Goal: Task Accomplishment & Management: Complete application form

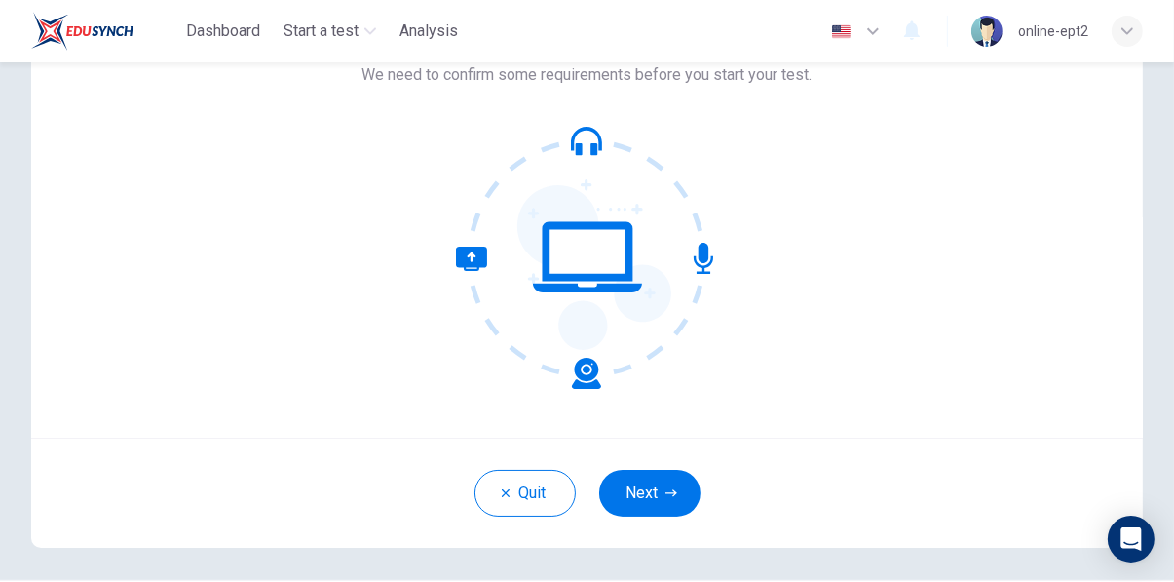
scroll to position [135, 0]
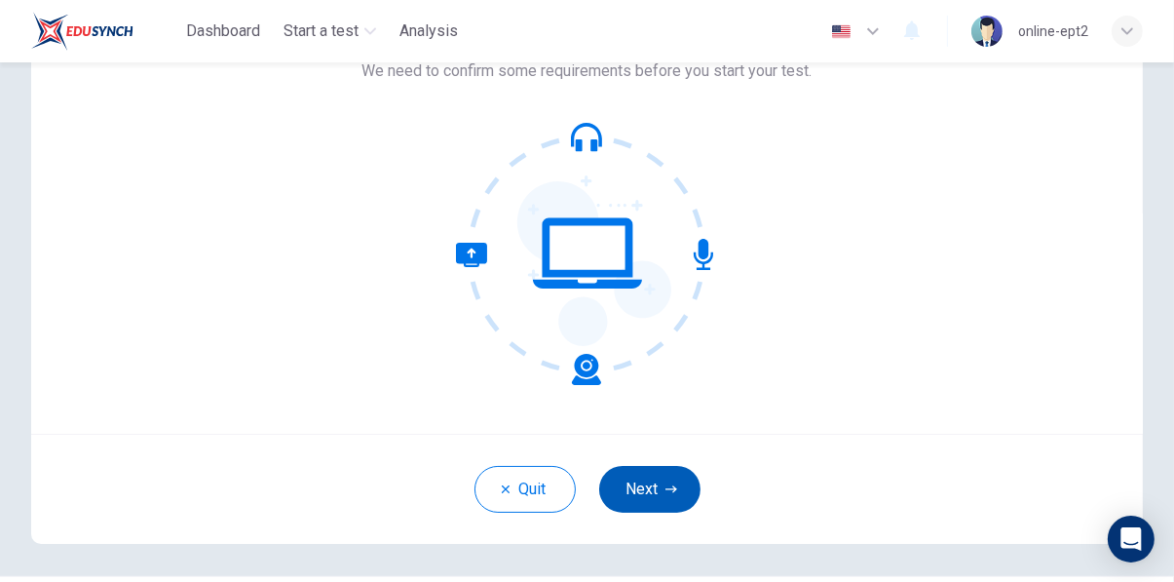
click at [669, 488] on icon "button" at bounding box center [671, 488] width 12 height 7
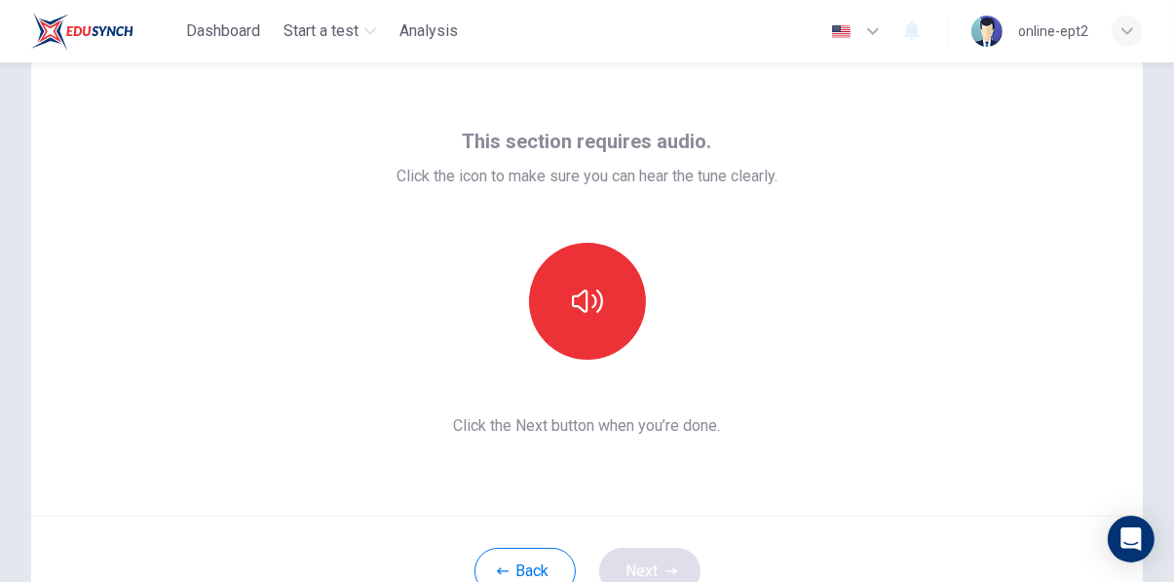
scroll to position [55, 0]
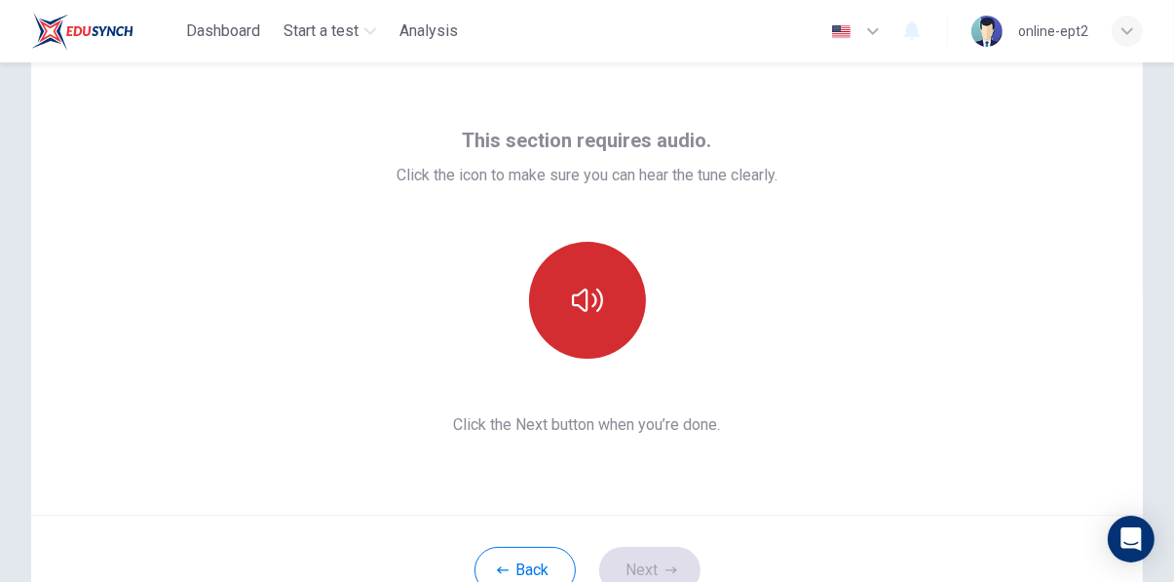
click at [600, 307] on icon "button" at bounding box center [587, 299] width 31 height 23
click at [669, 569] on icon "button" at bounding box center [671, 569] width 12 height 7
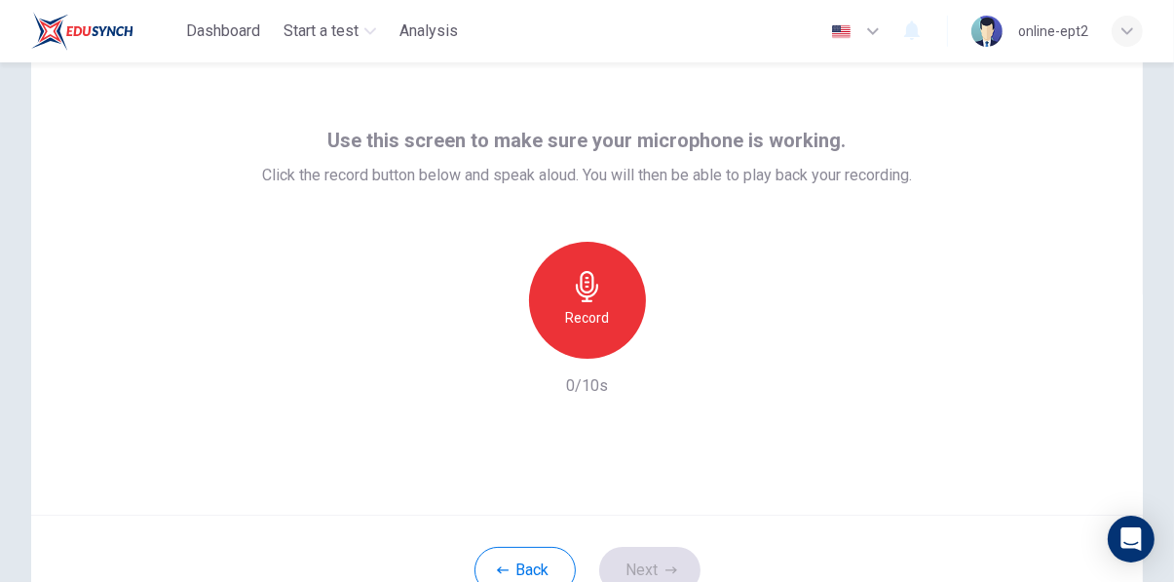
click at [608, 313] on h6 "Record" at bounding box center [587, 317] width 44 height 23
click at [589, 296] on icon "button" at bounding box center [587, 286] width 31 height 31
click at [655, 561] on button "Next" at bounding box center [649, 569] width 101 height 47
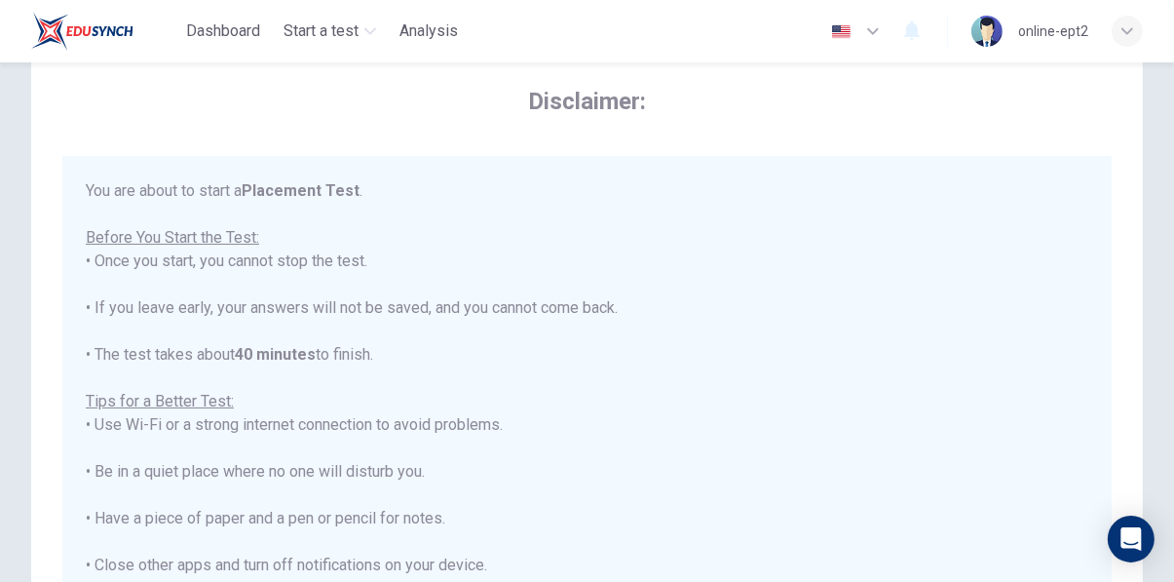
scroll to position [22, 0]
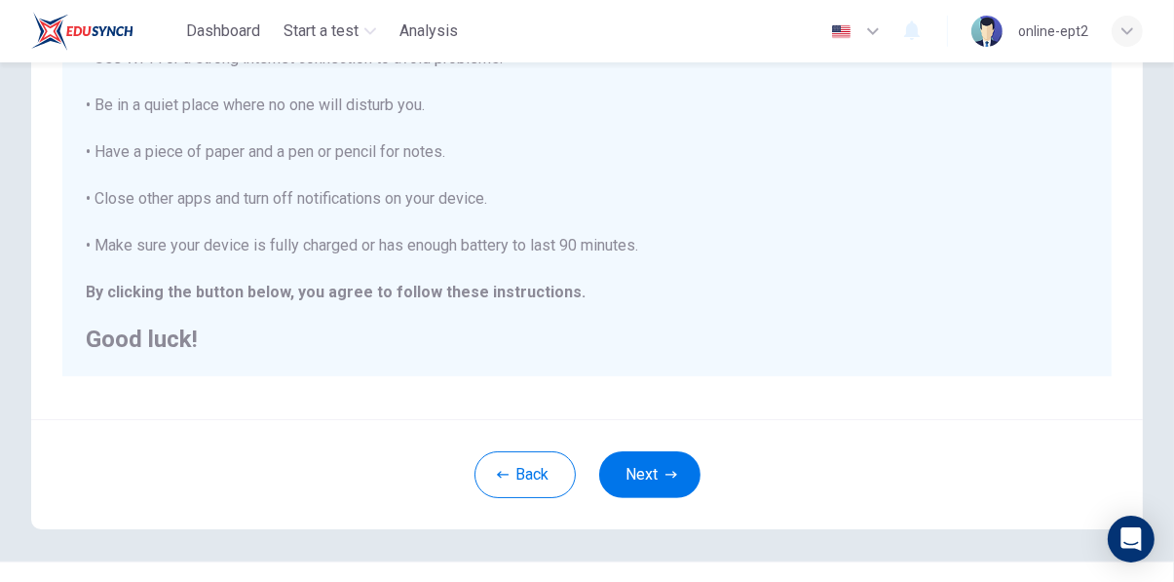
click at [648, 476] on button "Next" at bounding box center [649, 474] width 101 height 47
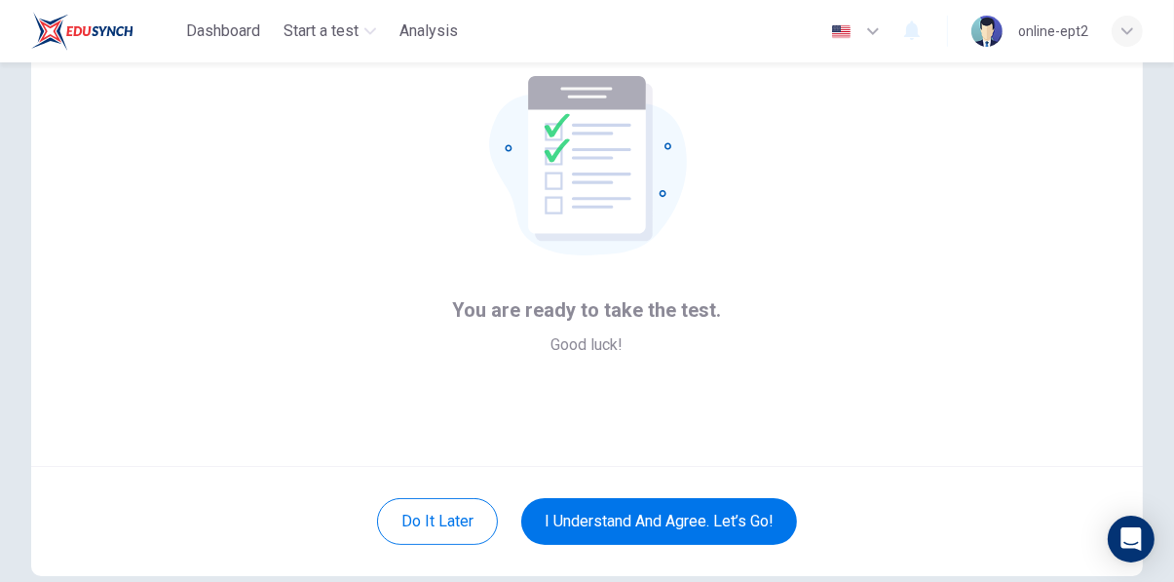
scroll to position [104, 0]
click at [743, 516] on button "I understand and agree. Let’s go!" at bounding box center [659, 520] width 276 height 47
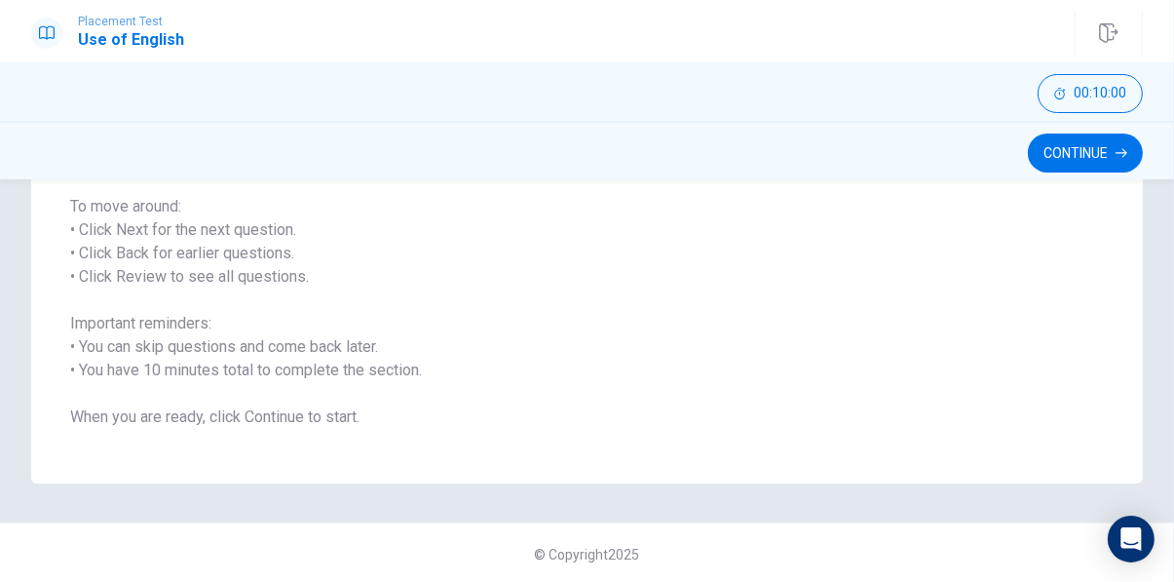
scroll to position [290, 0]
click at [1083, 166] on button "Continue" at bounding box center [1085, 152] width 115 height 39
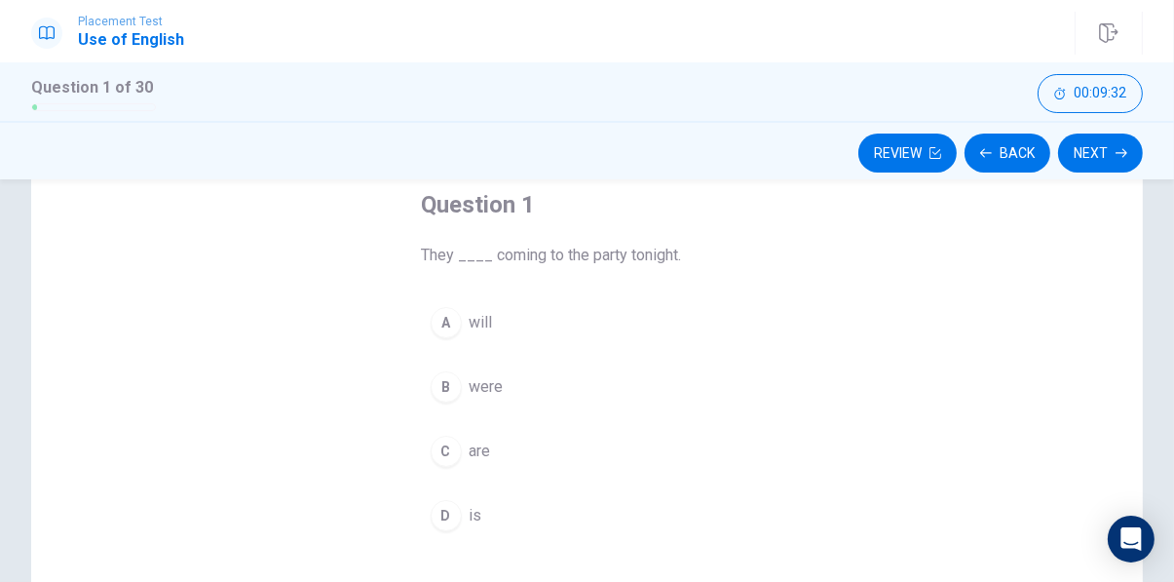
scroll to position [109, 0]
click at [452, 454] on div "C" at bounding box center [446, 450] width 31 height 31
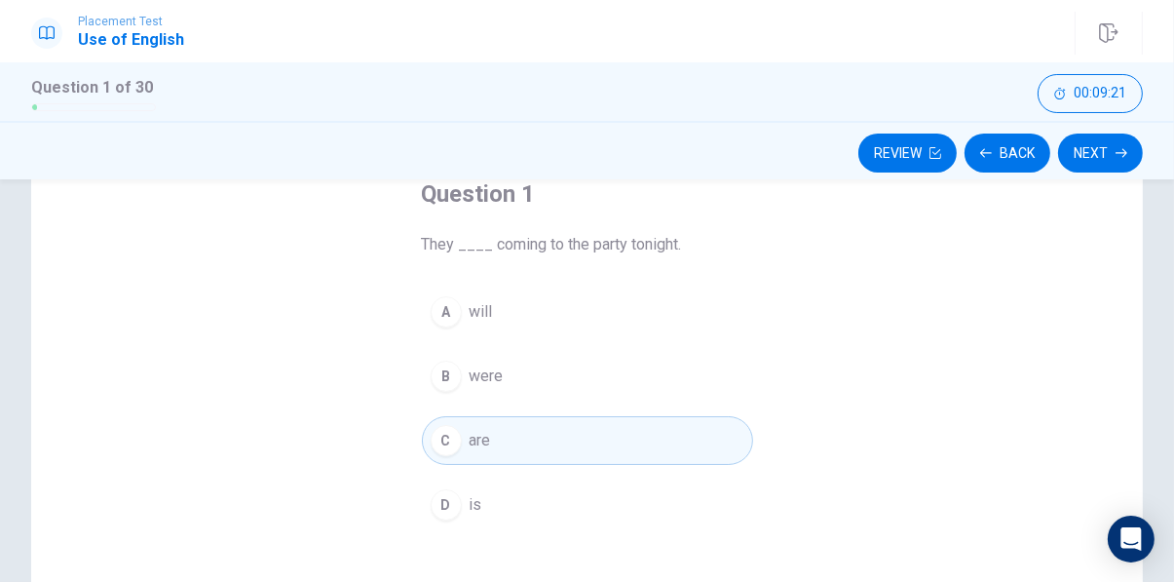
scroll to position [119, 0]
click at [1097, 157] on button "Next" at bounding box center [1100, 152] width 85 height 39
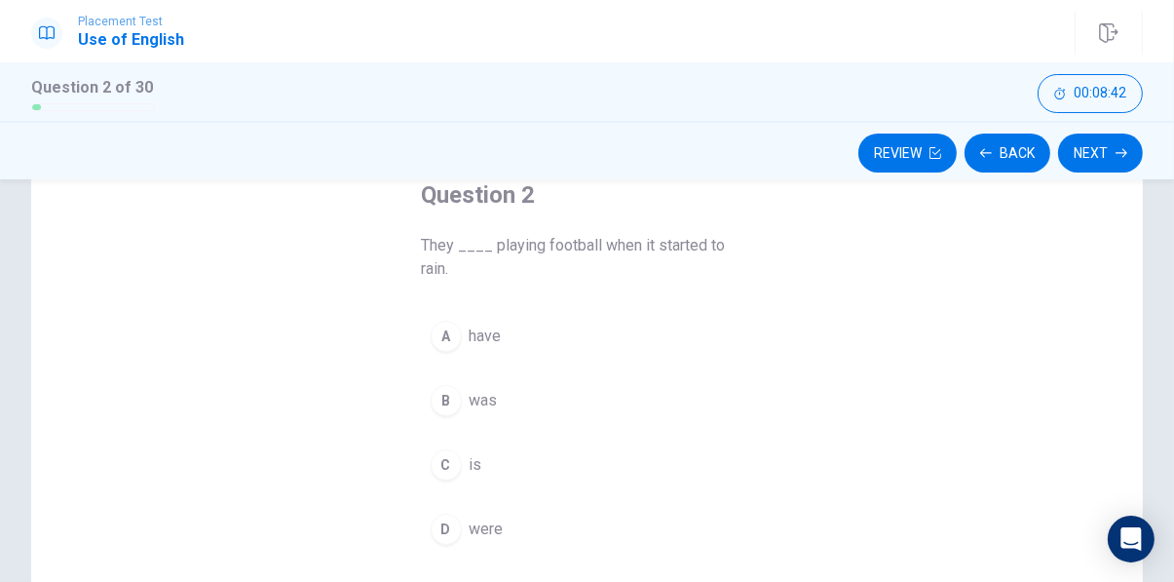
click at [445, 519] on div "D" at bounding box center [446, 528] width 31 height 31
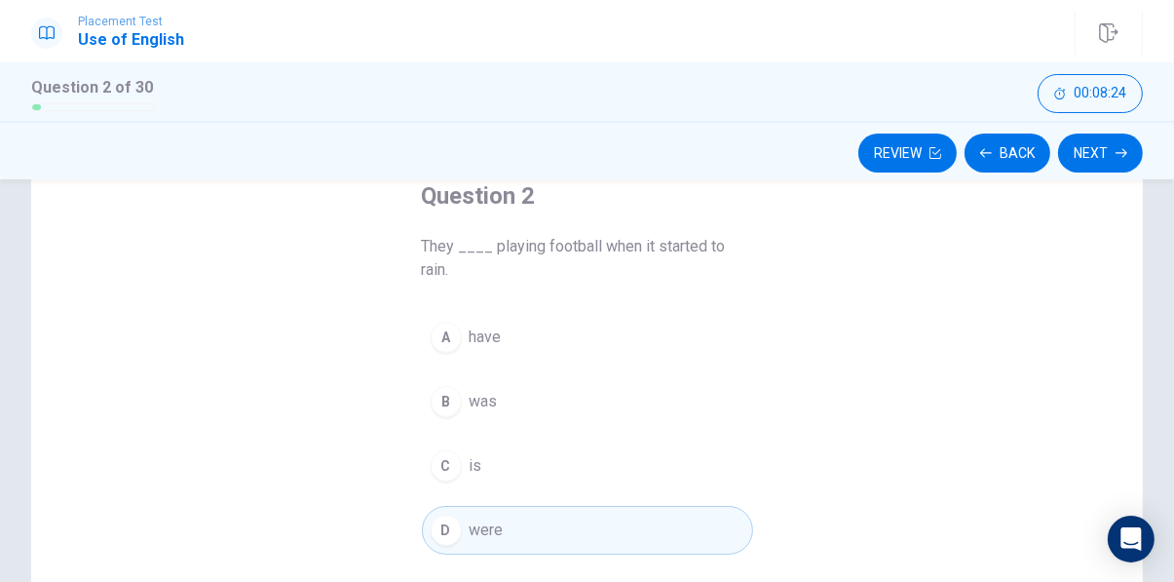
scroll to position [117, 0]
click at [1094, 154] on button "Next" at bounding box center [1100, 152] width 85 height 39
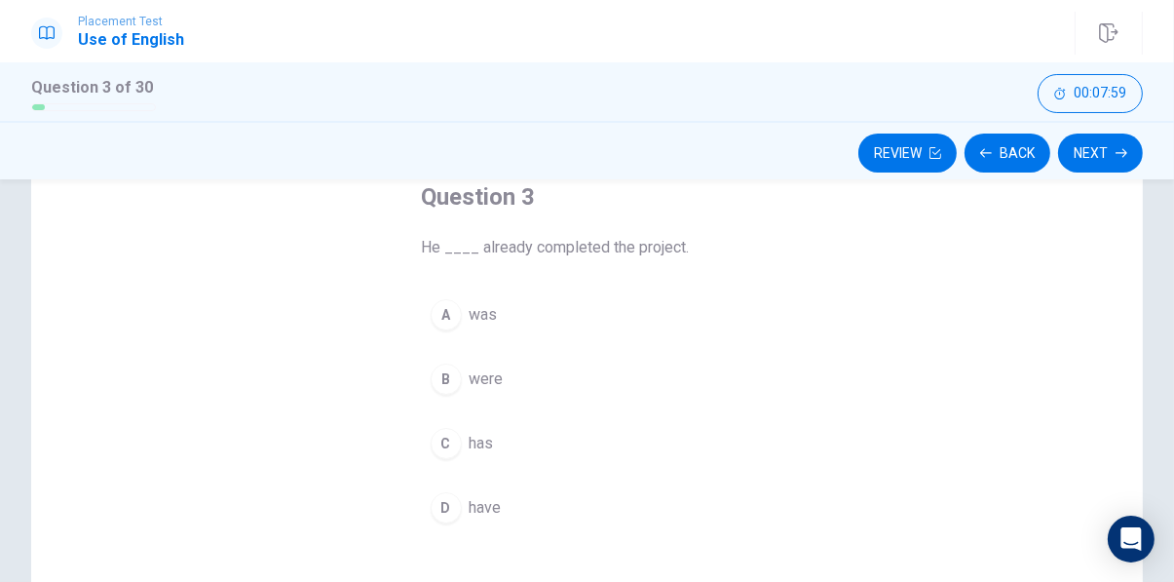
click at [446, 446] on div "C" at bounding box center [446, 443] width 31 height 31
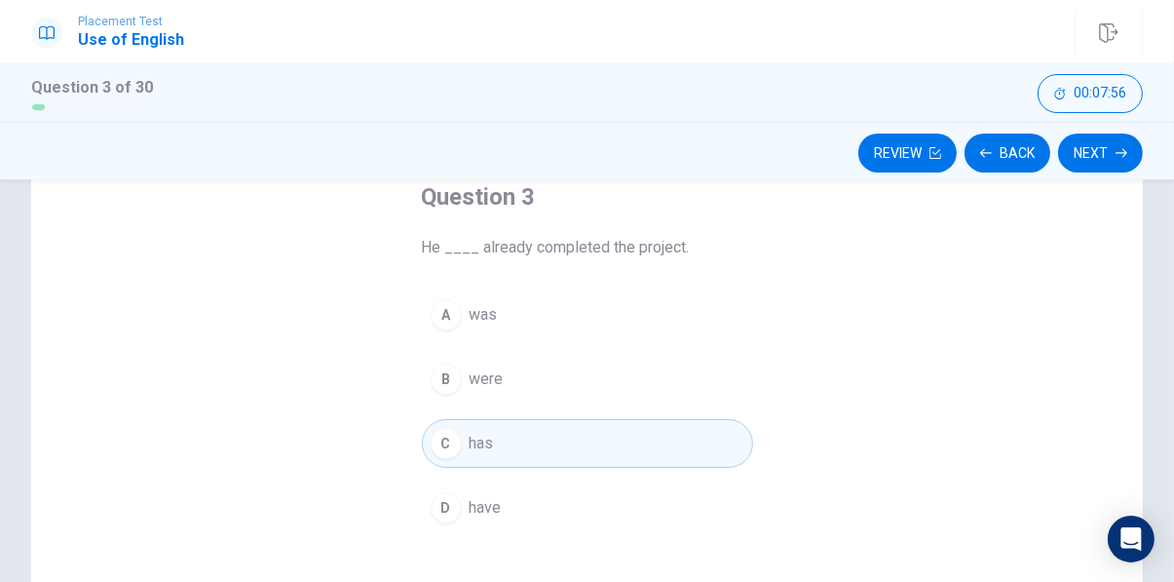
click at [1105, 141] on button "Next" at bounding box center [1100, 152] width 85 height 39
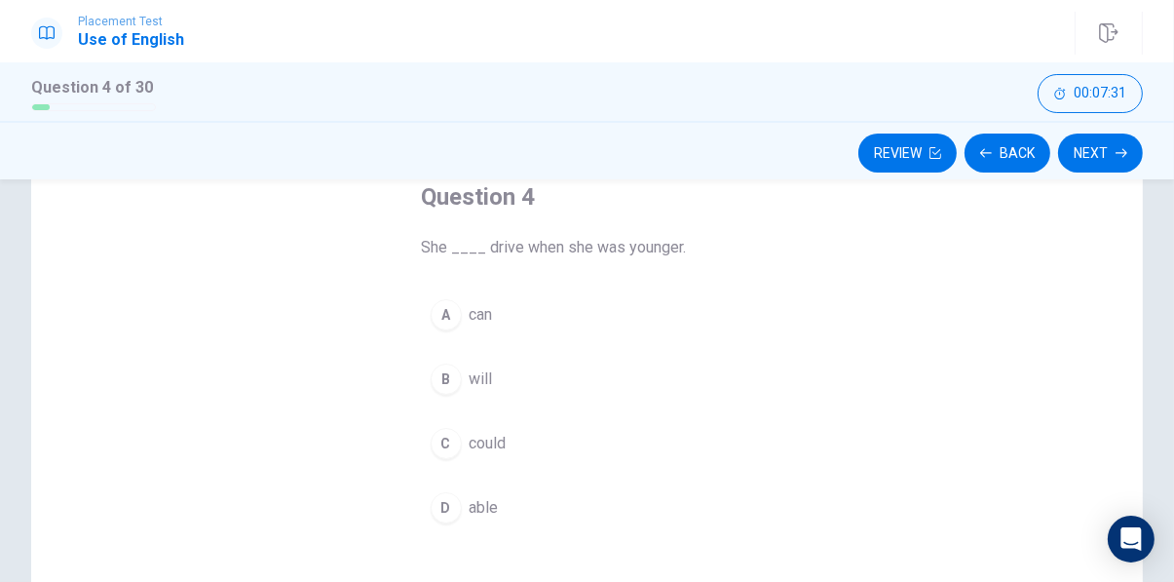
click at [503, 440] on span "could" at bounding box center [488, 443] width 37 height 23
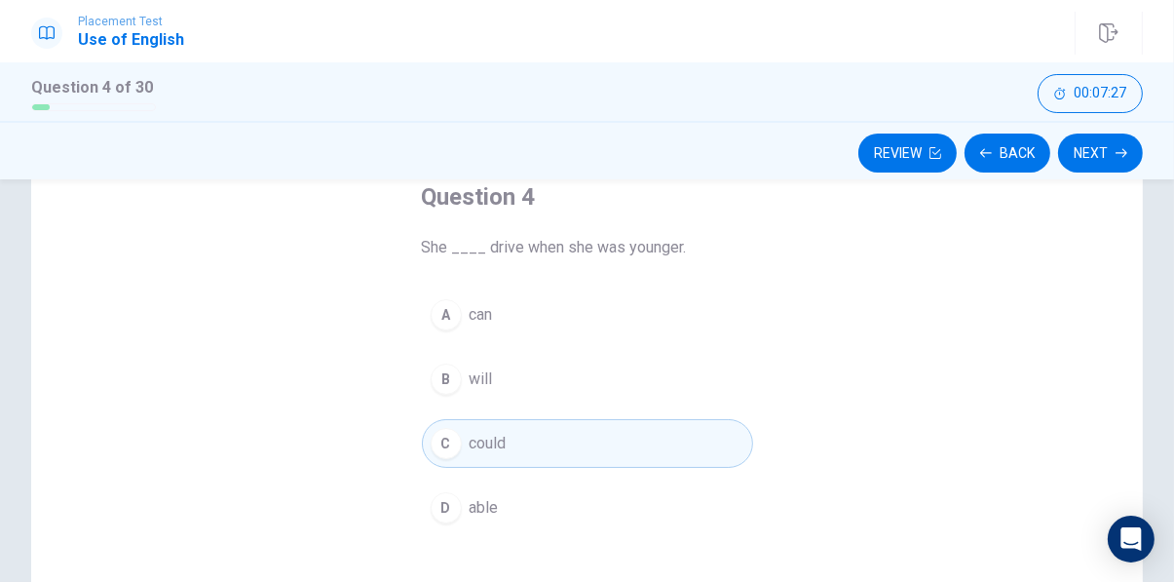
click at [1105, 165] on button "Next" at bounding box center [1100, 152] width 85 height 39
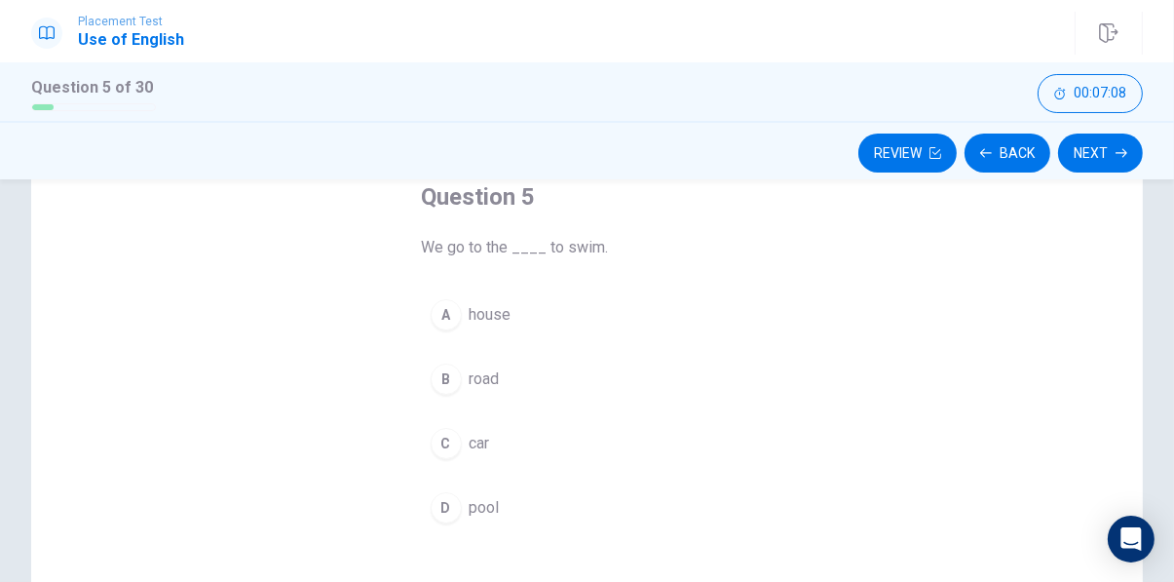
click at [454, 505] on div "D" at bounding box center [446, 507] width 31 height 31
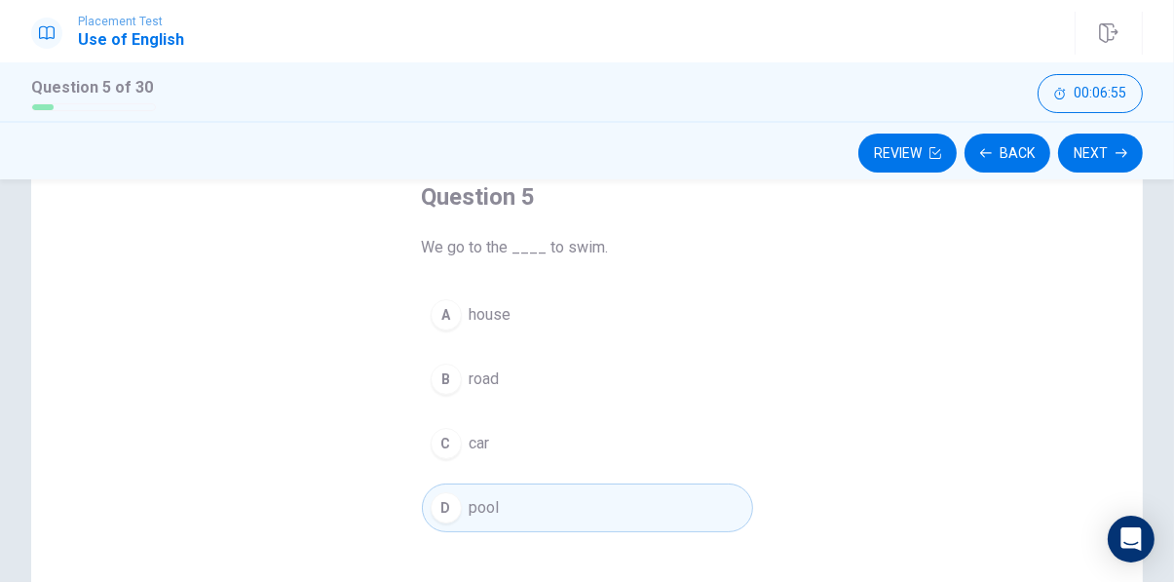
click at [1105, 157] on button "Next" at bounding box center [1100, 152] width 85 height 39
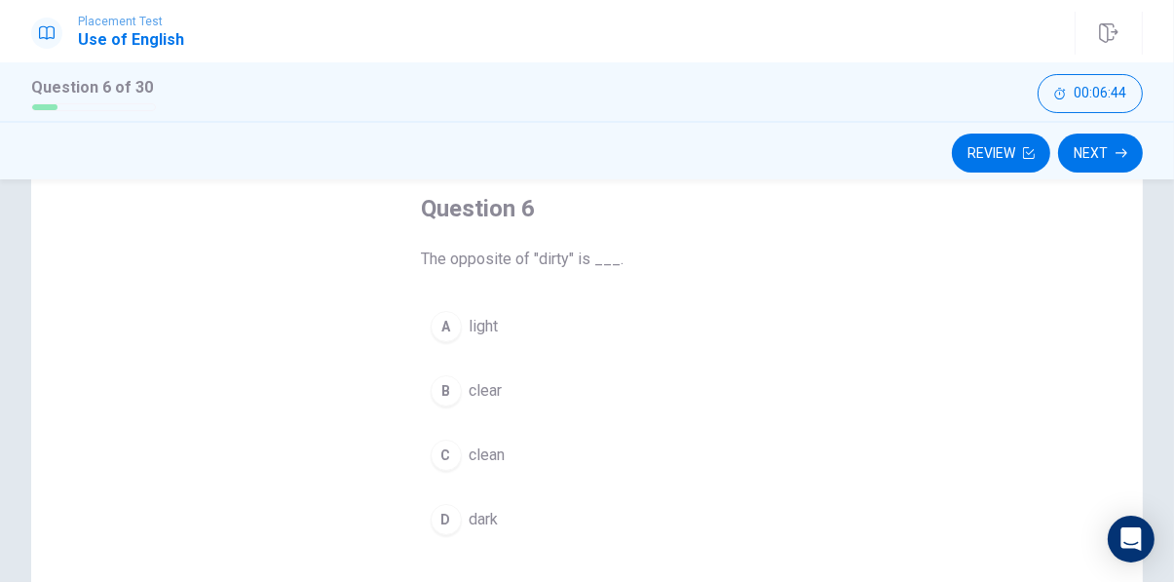
scroll to position [107, 0]
click at [446, 450] on div "C" at bounding box center [446, 452] width 31 height 31
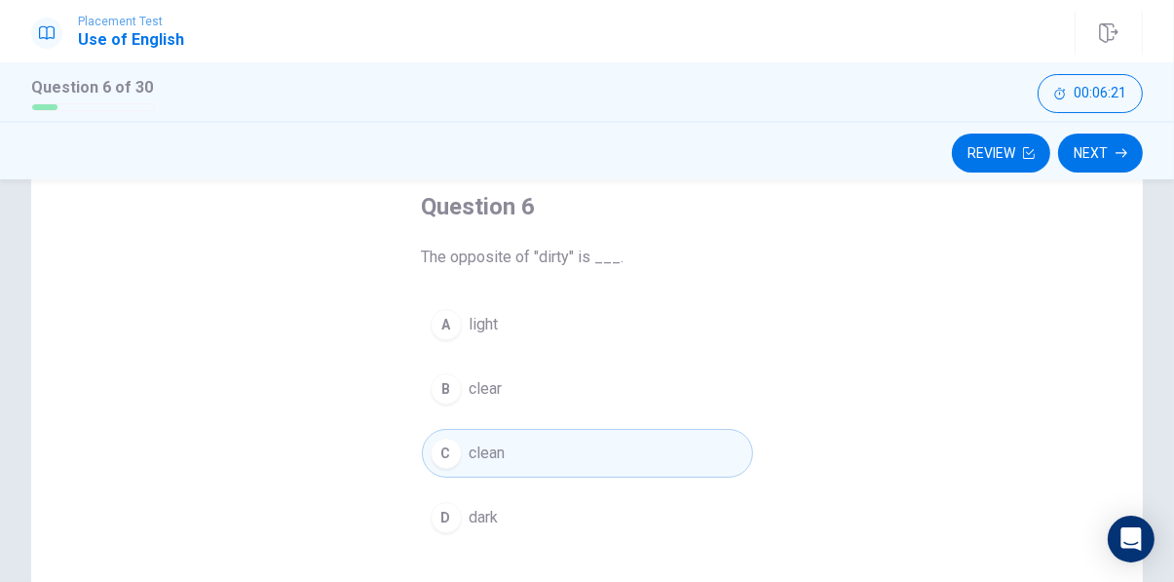
click at [1109, 149] on button "Next" at bounding box center [1100, 152] width 85 height 39
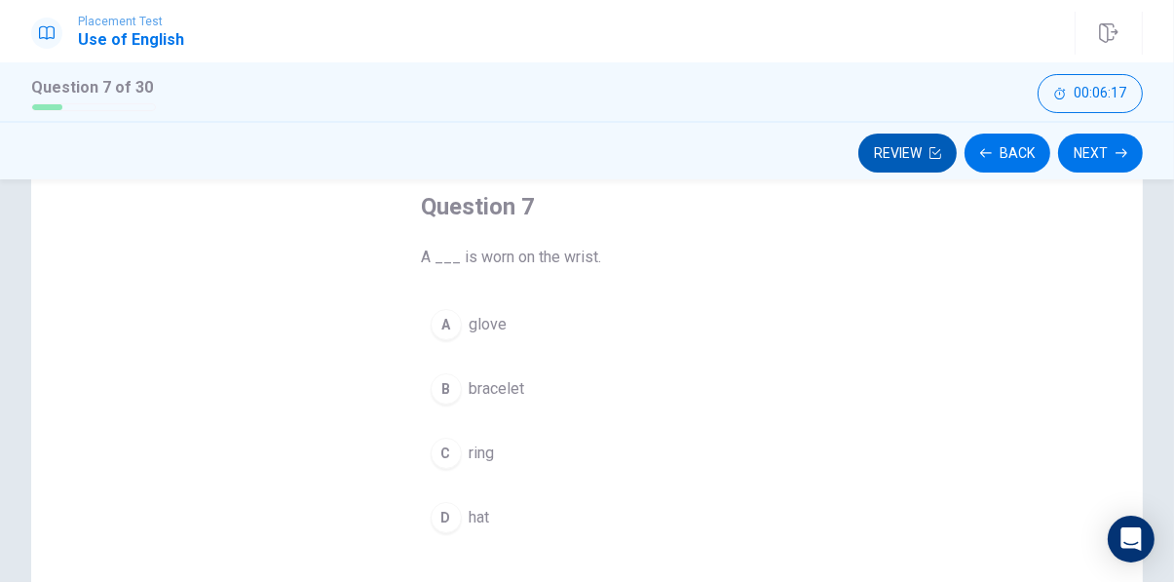
click at [1000, 153] on button "Back" at bounding box center [1007, 152] width 86 height 39
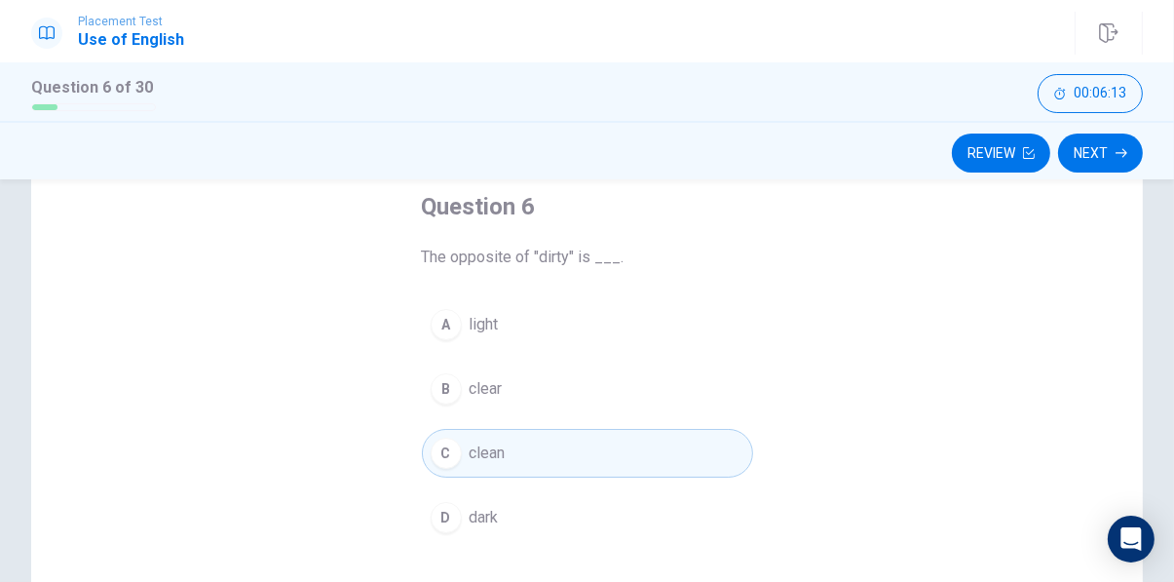
click at [1094, 154] on button "Next" at bounding box center [1100, 152] width 85 height 39
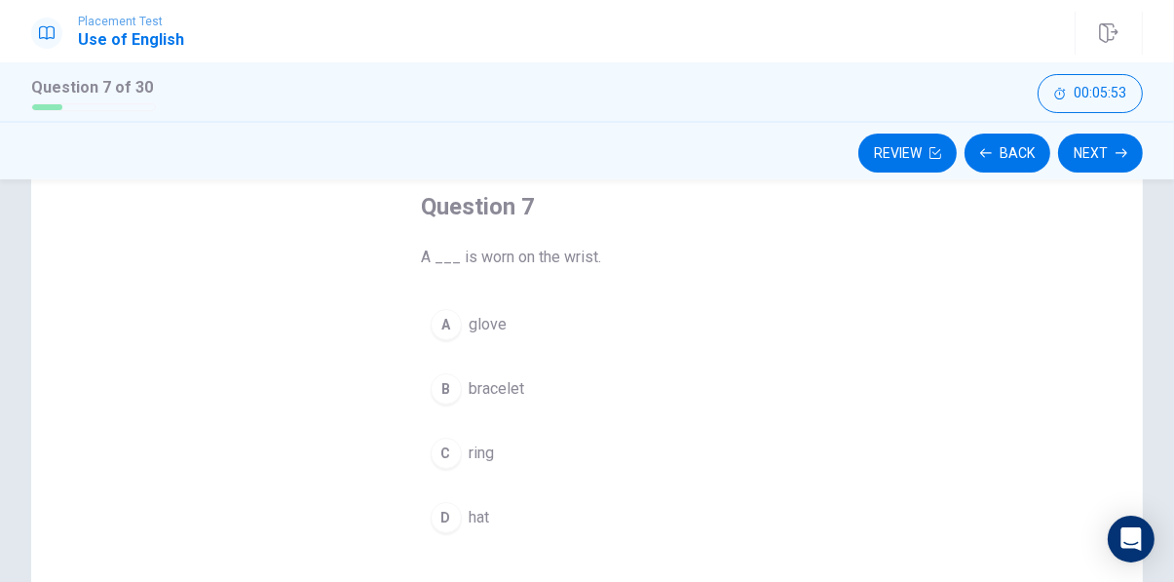
click at [477, 514] on span "hat" at bounding box center [480, 517] width 20 height 23
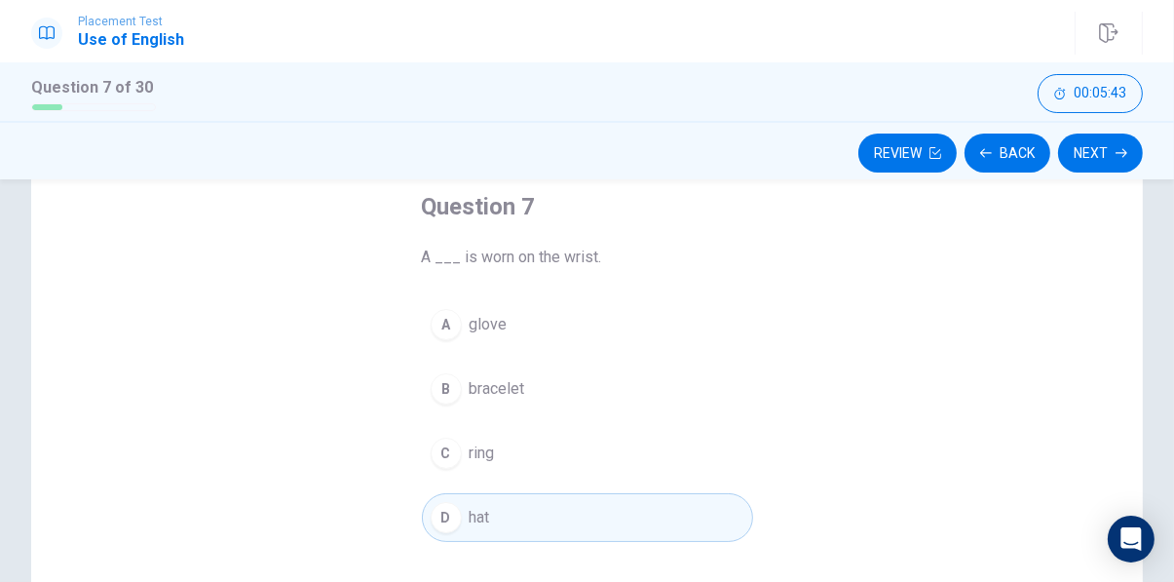
click at [444, 387] on div "B" at bounding box center [446, 388] width 31 height 31
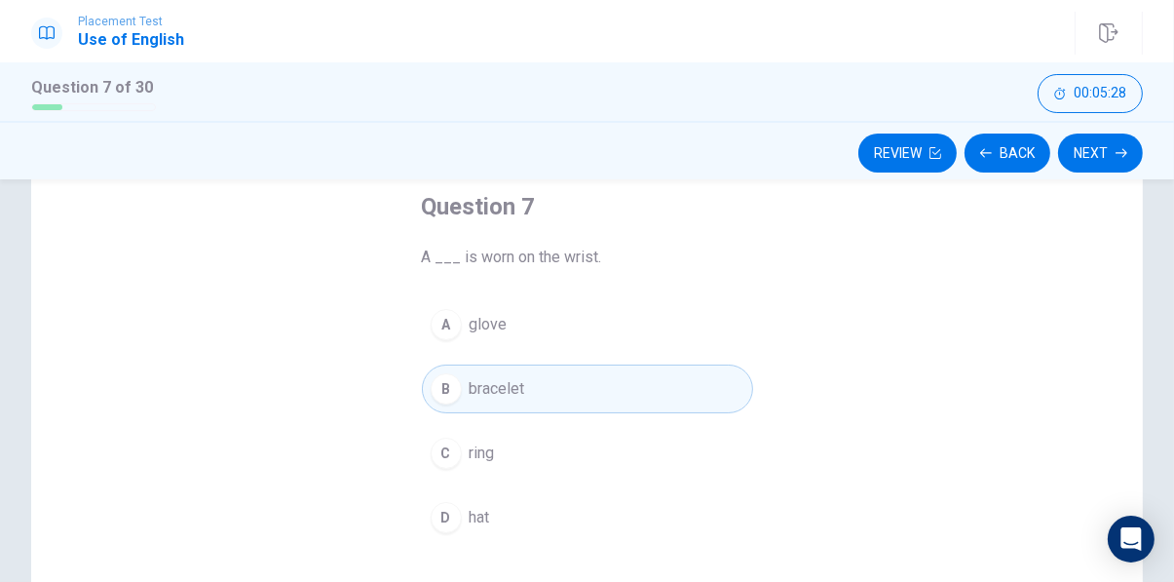
click at [1106, 151] on button "Next" at bounding box center [1100, 152] width 85 height 39
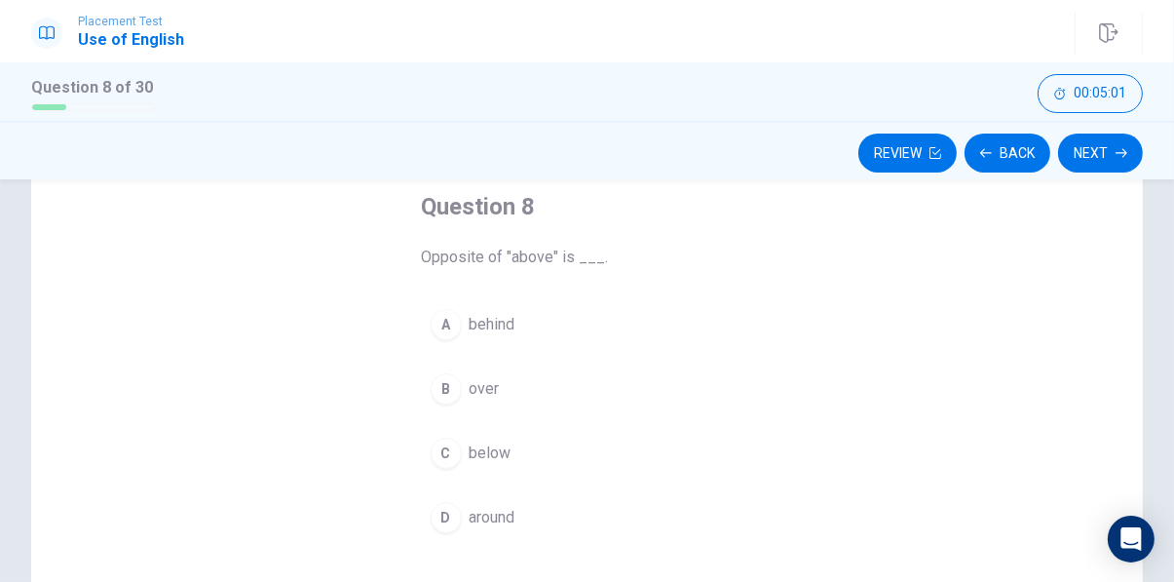
click at [495, 455] on span "below" at bounding box center [491, 452] width 42 height 23
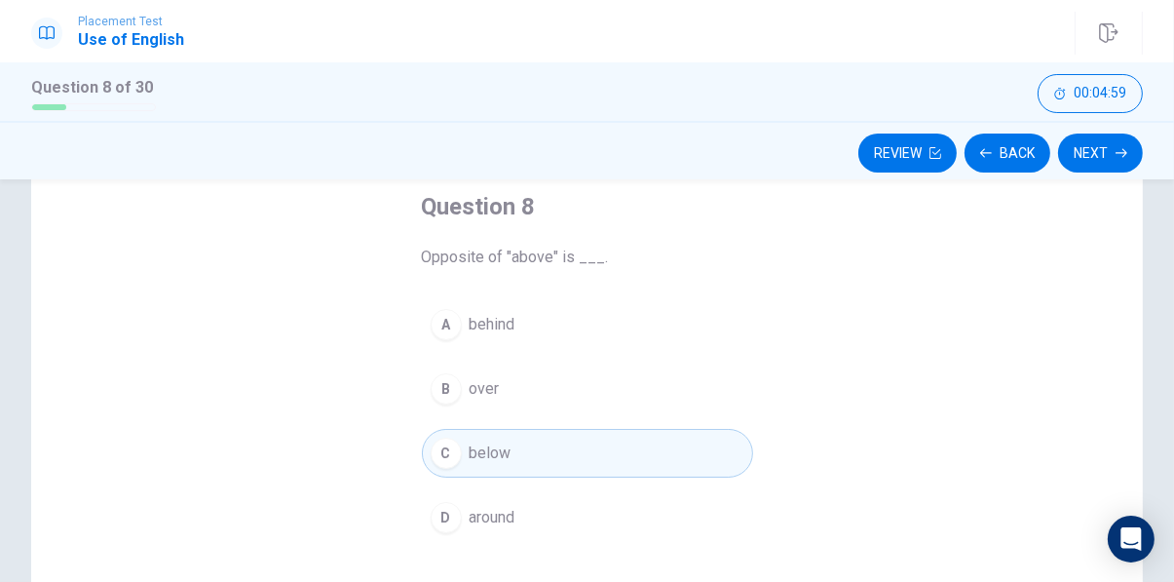
click at [1106, 161] on button "Next" at bounding box center [1100, 152] width 85 height 39
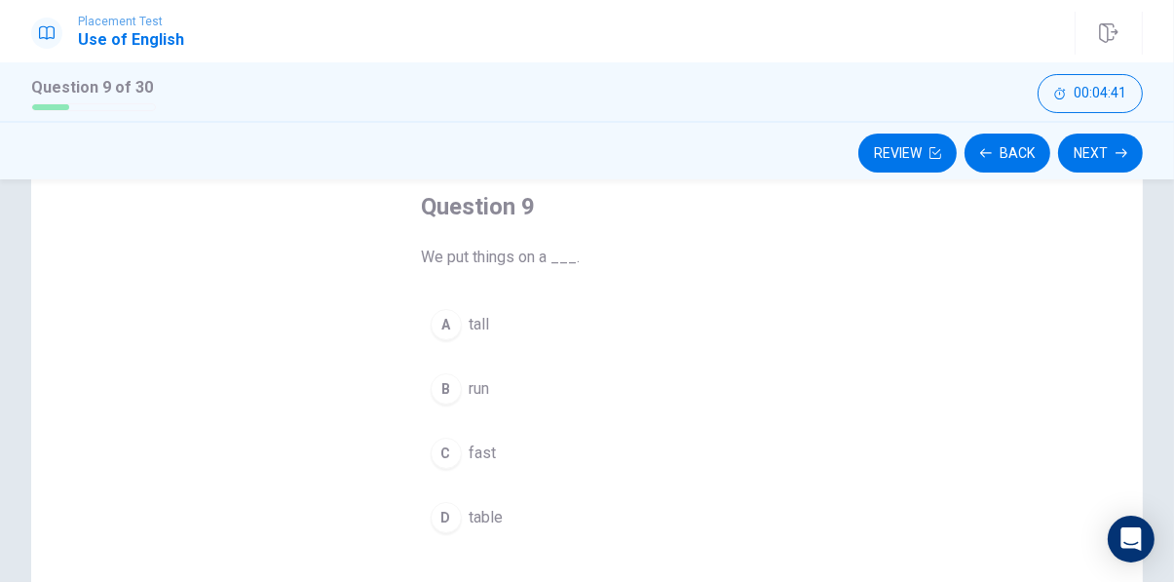
click at [476, 518] on span "table" at bounding box center [487, 517] width 34 height 23
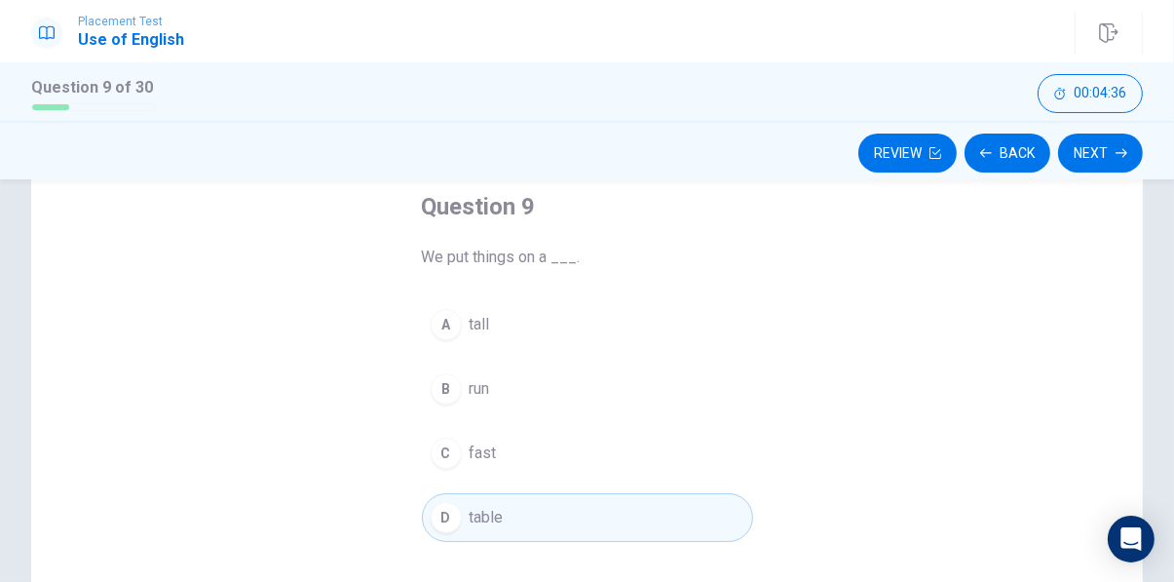
click at [1081, 158] on button "Next" at bounding box center [1100, 152] width 85 height 39
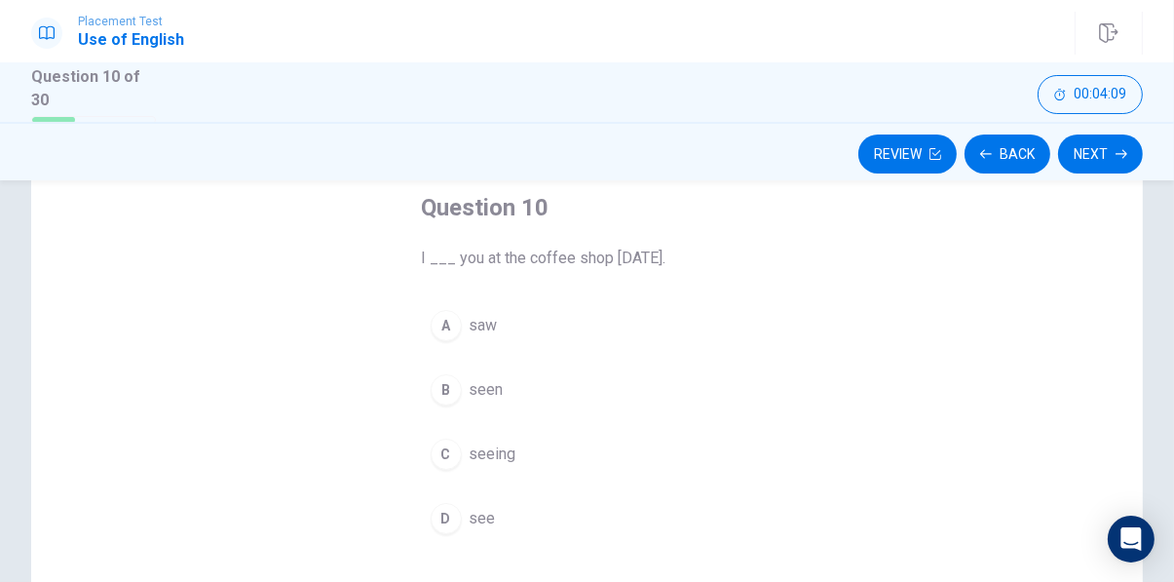
click at [447, 320] on div "A" at bounding box center [446, 325] width 31 height 31
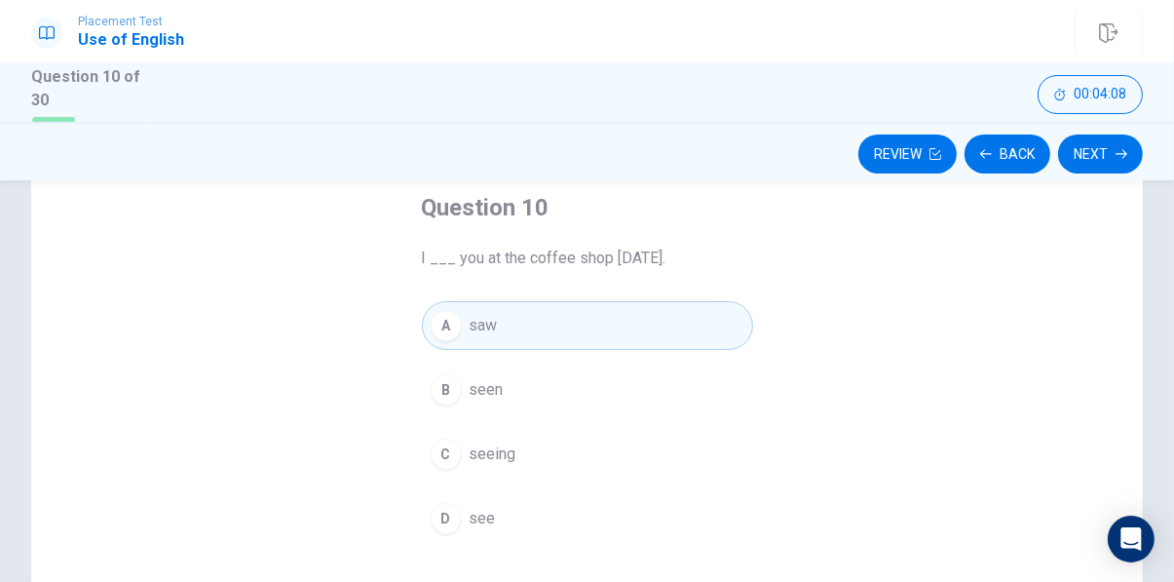
click at [1091, 262] on div "Question 10 I ___ you at the coffee shop [DATE]. A saw B seen C seeing D see" at bounding box center [586, 450] width 1111 height 677
click at [1091, 260] on div "Question 10 I ___ you at the coffee shop [DATE]. A saw B seen C seeing D see" at bounding box center [586, 450] width 1111 height 677
click at [1094, 170] on button "Next" at bounding box center [1100, 153] width 85 height 39
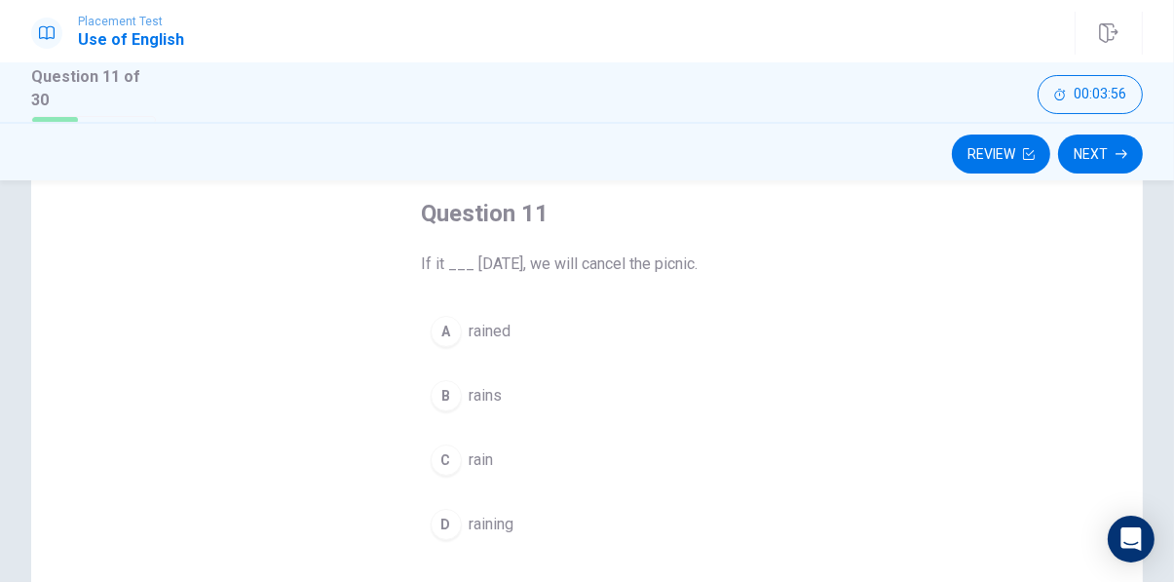
scroll to position [102, 0]
click at [443, 399] on div "B" at bounding box center [446, 394] width 31 height 31
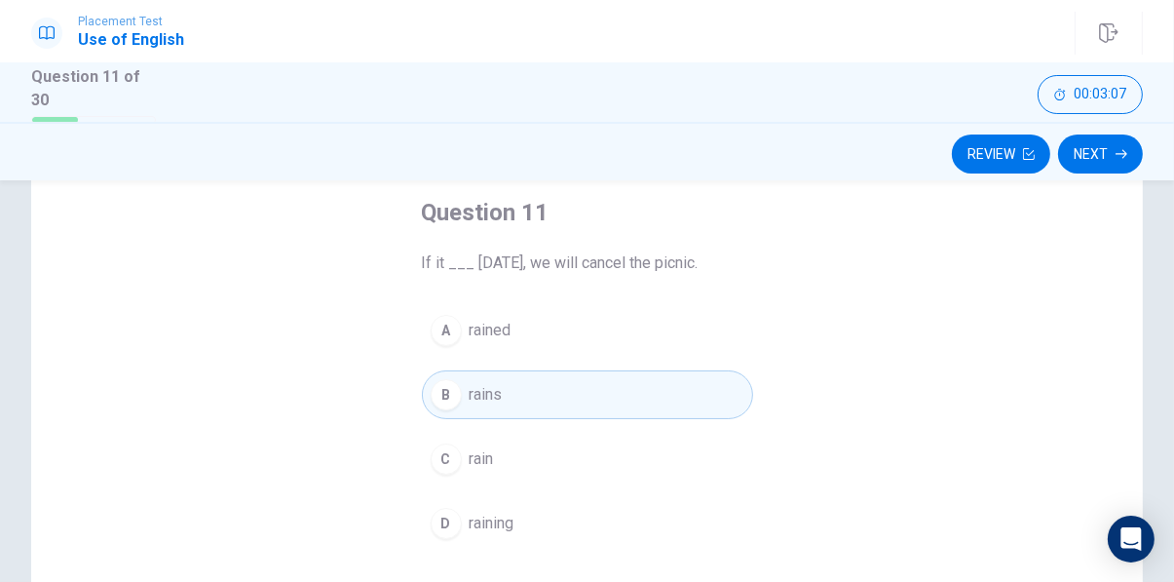
click at [1108, 172] on div "Review Next" at bounding box center [587, 151] width 1174 height 58
click at [1125, 159] on button "Next" at bounding box center [1100, 153] width 85 height 39
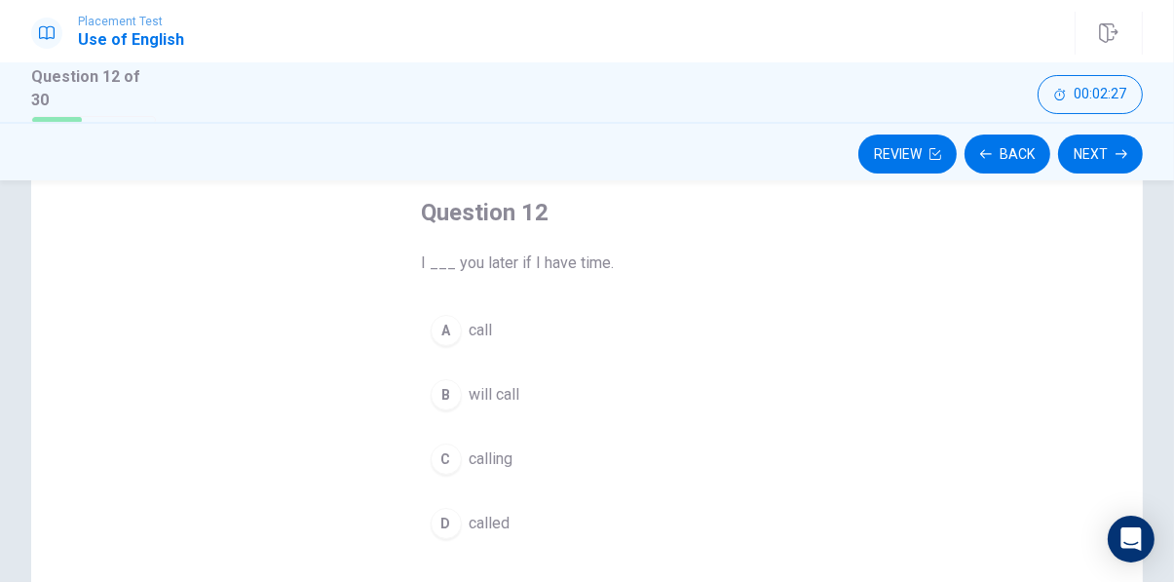
click at [485, 387] on span "will call" at bounding box center [495, 394] width 51 height 23
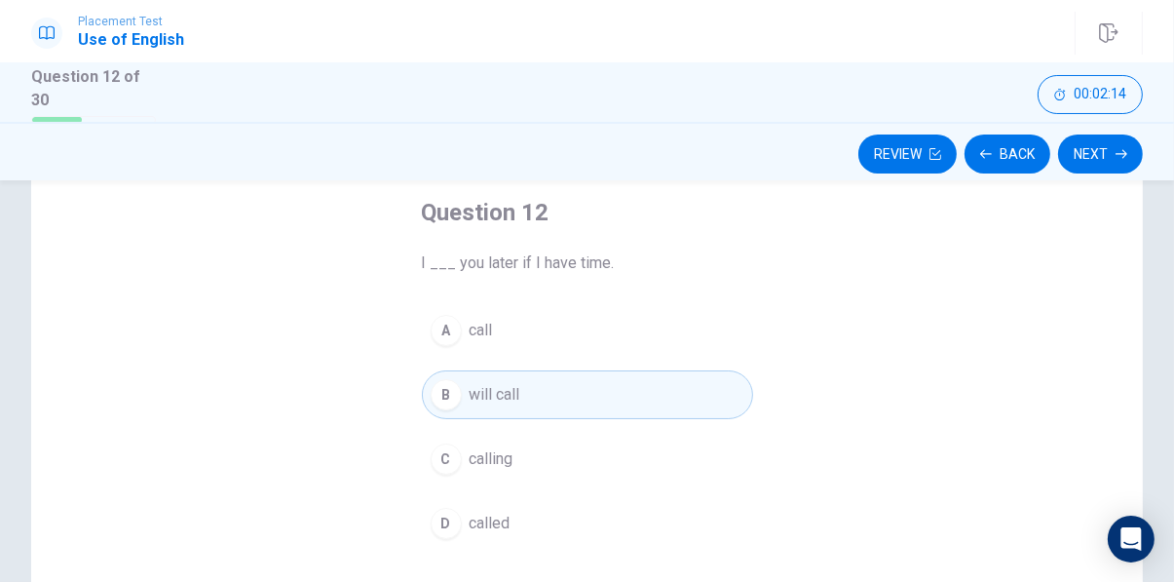
click at [1105, 154] on button "Next" at bounding box center [1100, 153] width 85 height 39
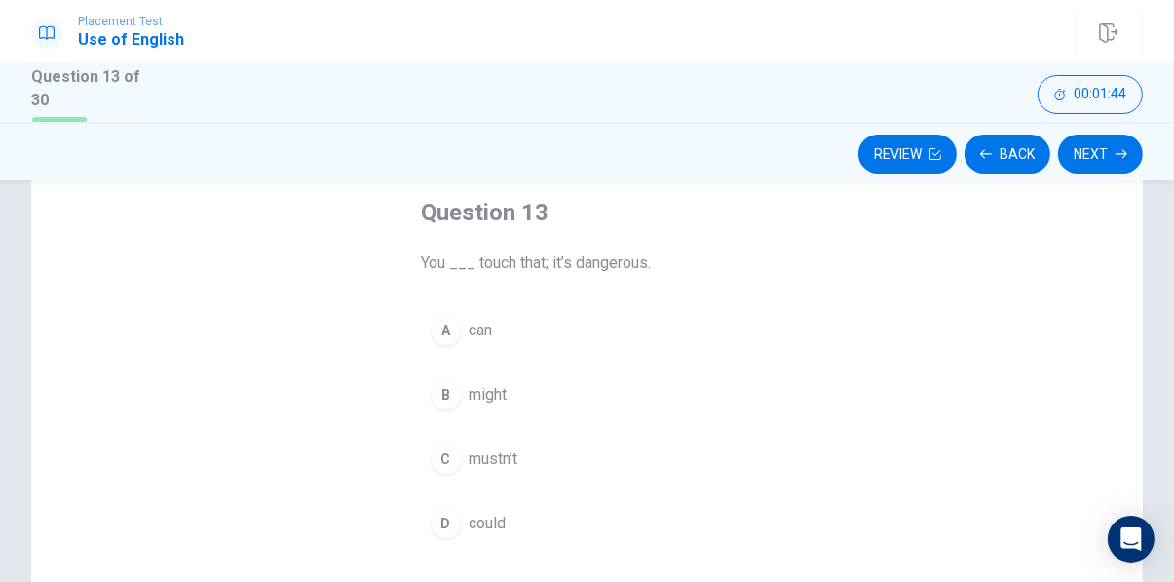
click at [507, 459] on span "mustn’t" at bounding box center [494, 458] width 49 height 23
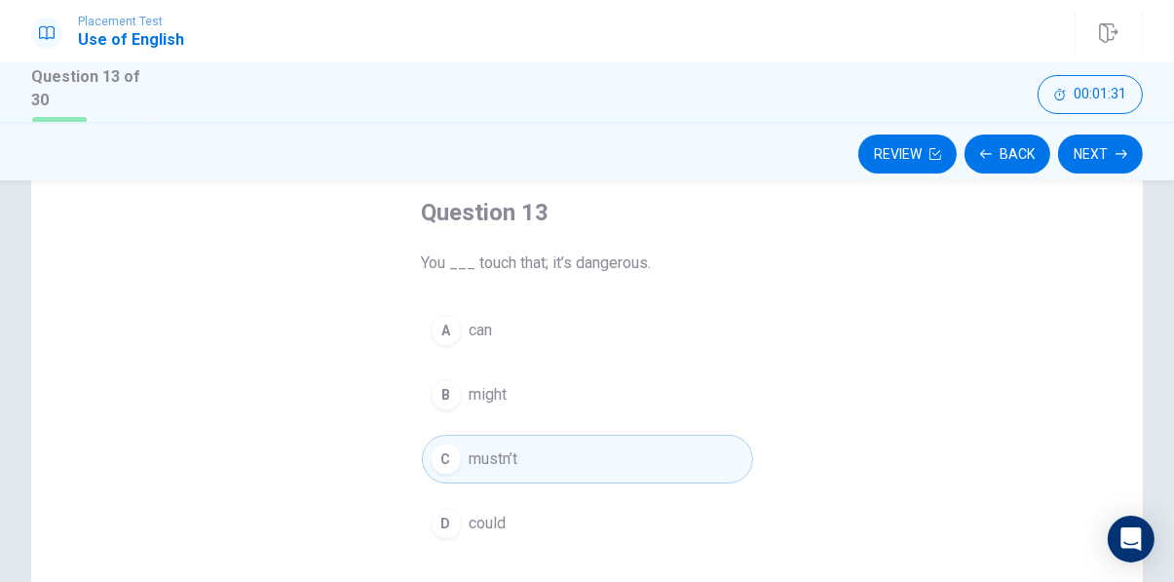
click at [1108, 159] on button "Next" at bounding box center [1100, 153] width 85 height 39
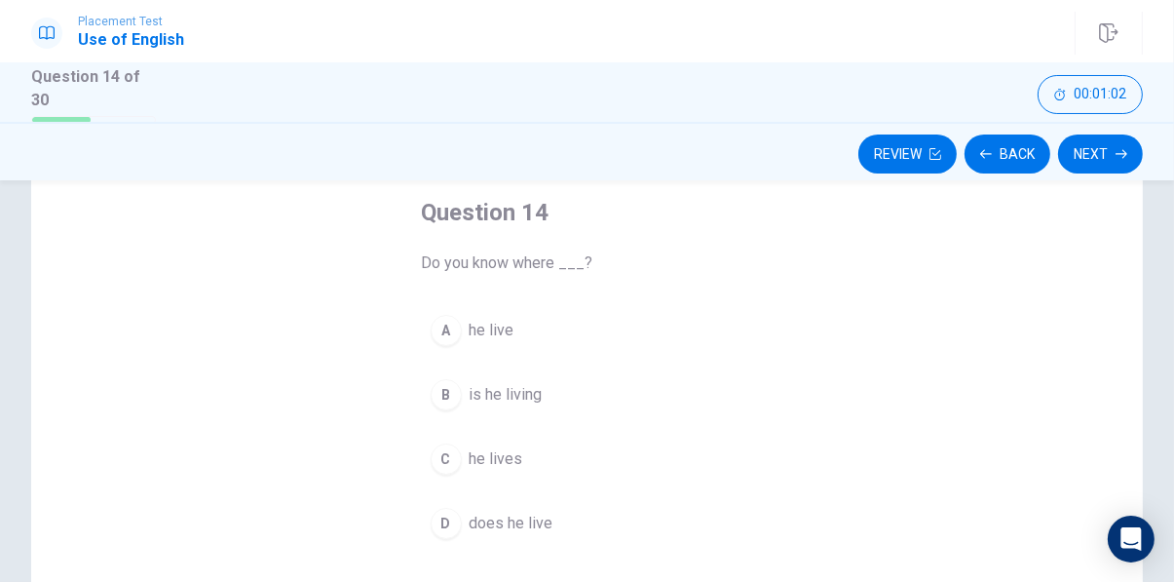
click at [502, 459] on span "he lives" at bounding box center [497, 458] width 54 height 23
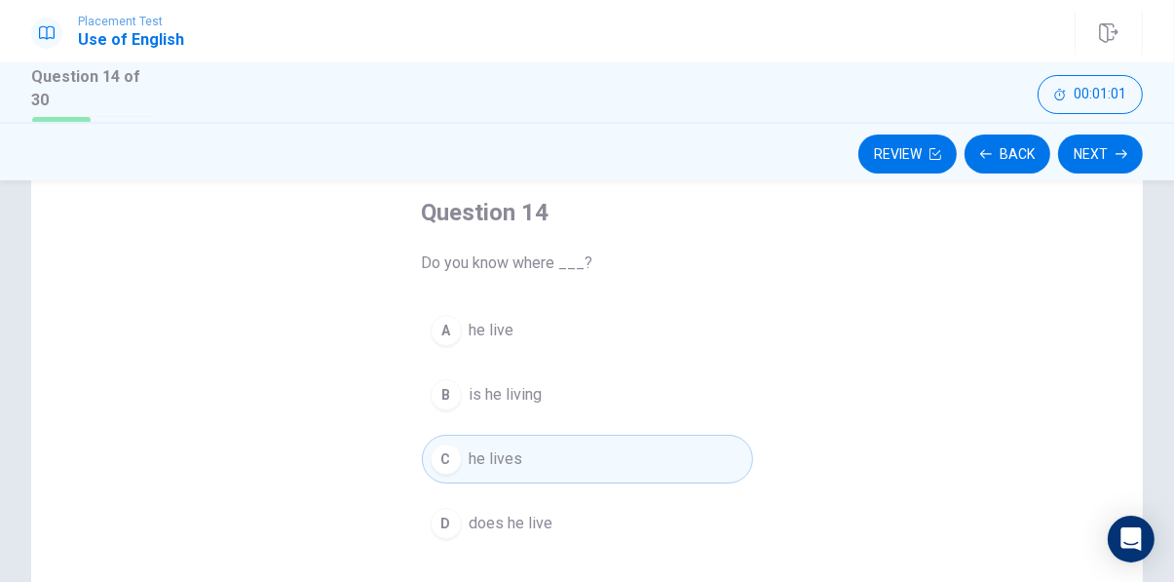
click at [1103, 151] on button "Next" at bounding box center [1100, 153] width 85 height 39
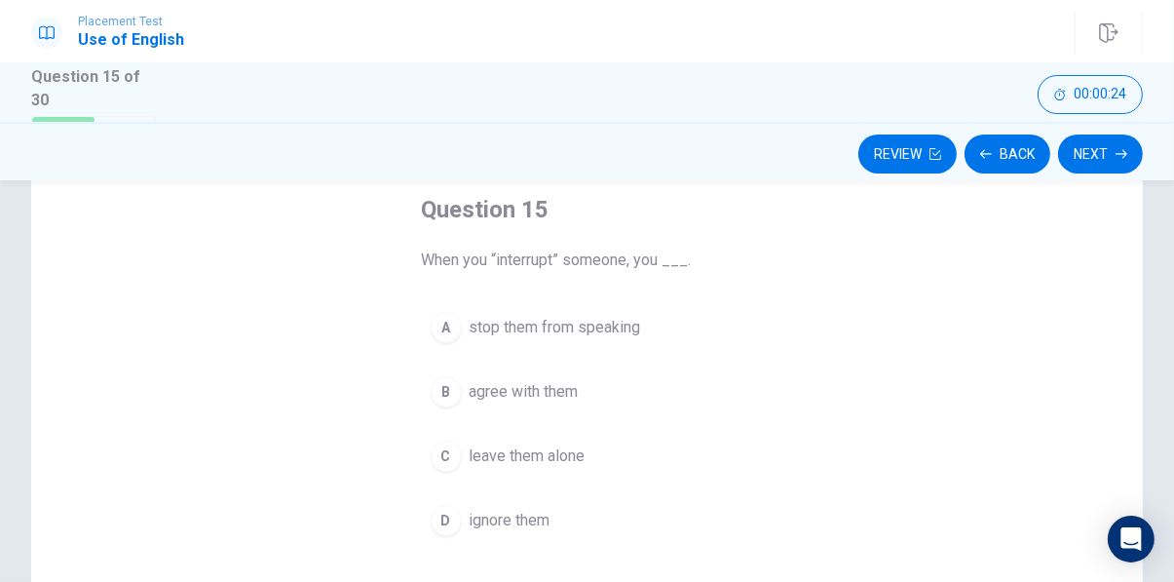
scroll to position [105, 0]
click at [434, 330] on div "A" at bounding box center [446, 327] width 31 height 31
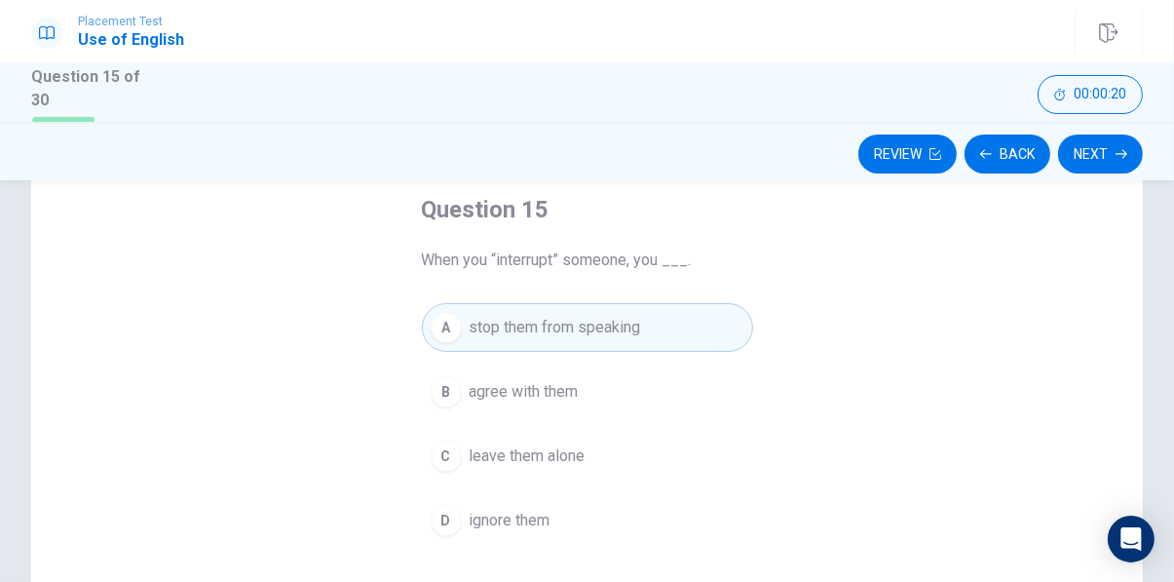
click at [1111, 155] on button "Next" at bounding box center [1100, 153] width 85 height 39
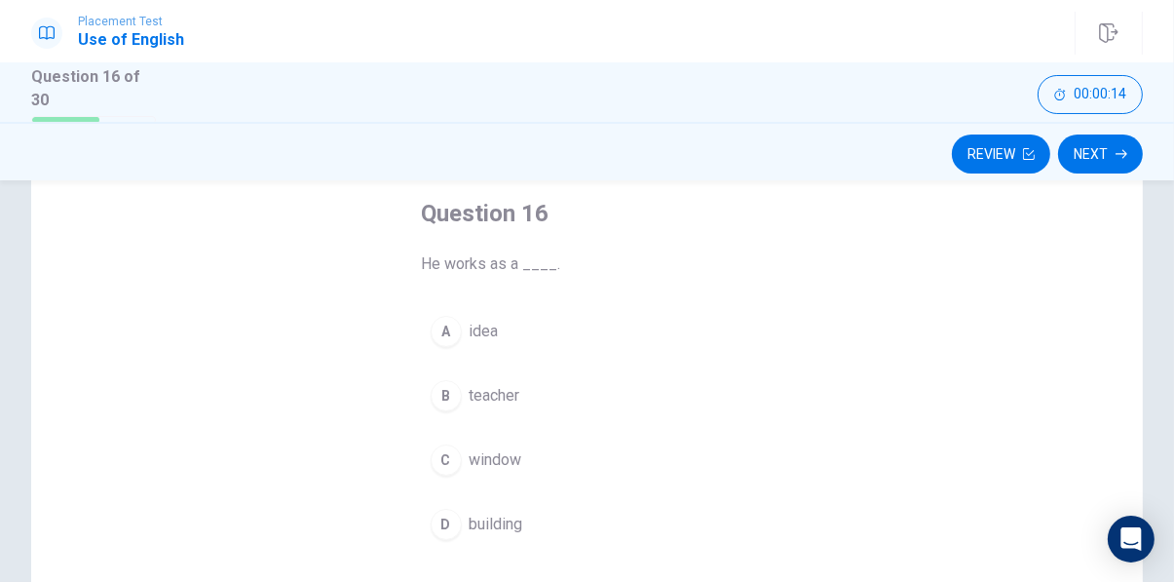
scroll to position [102, 0]
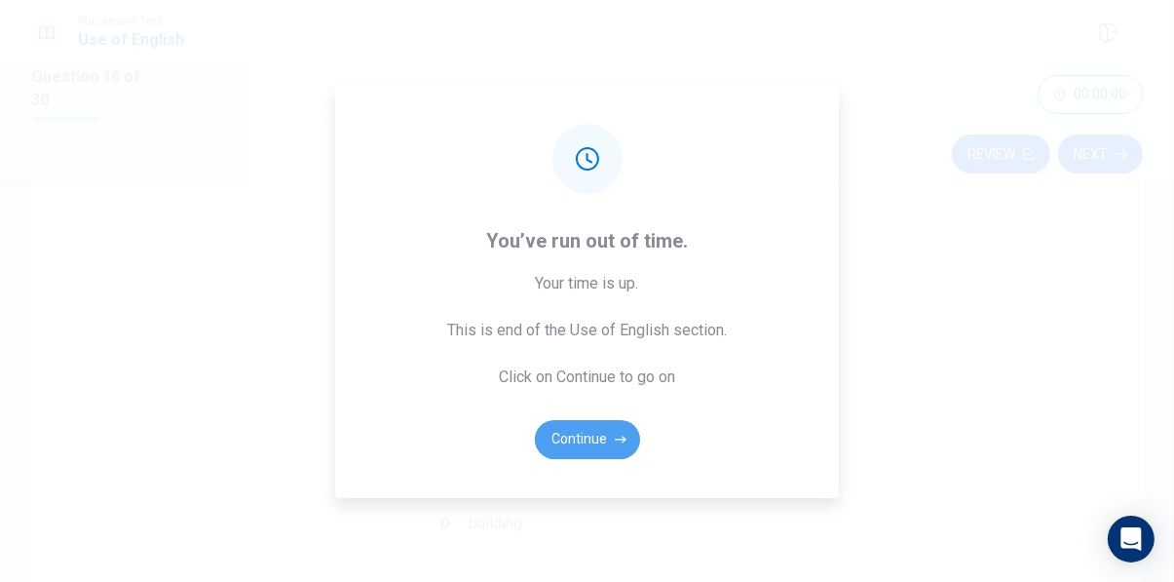
click at [621, 445] on icon "button" at bounding box center [621, 439] width 12 height 12
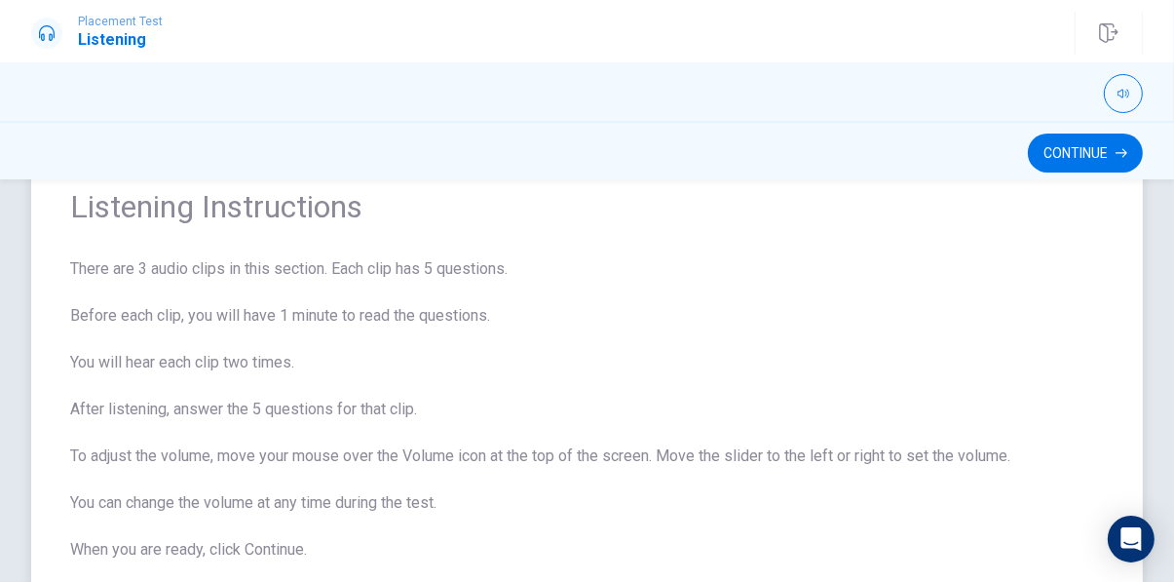
scroll to position [68, 0]
click at [1090, 143] on button "Continue" at bounding box center [1085, 152] width 115 height 39
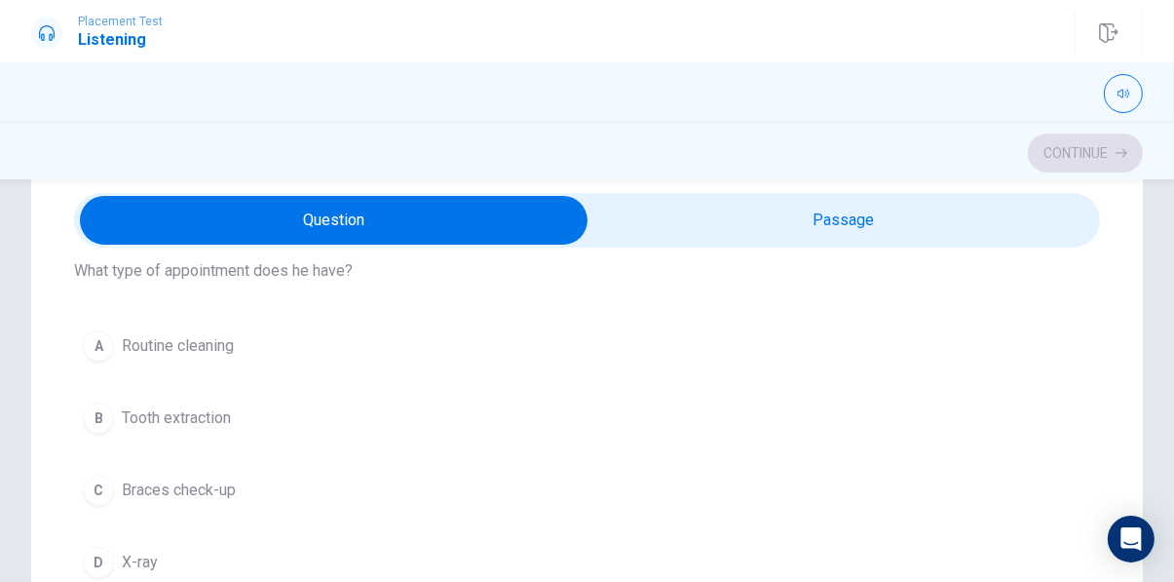
scroll to position [73, 0]
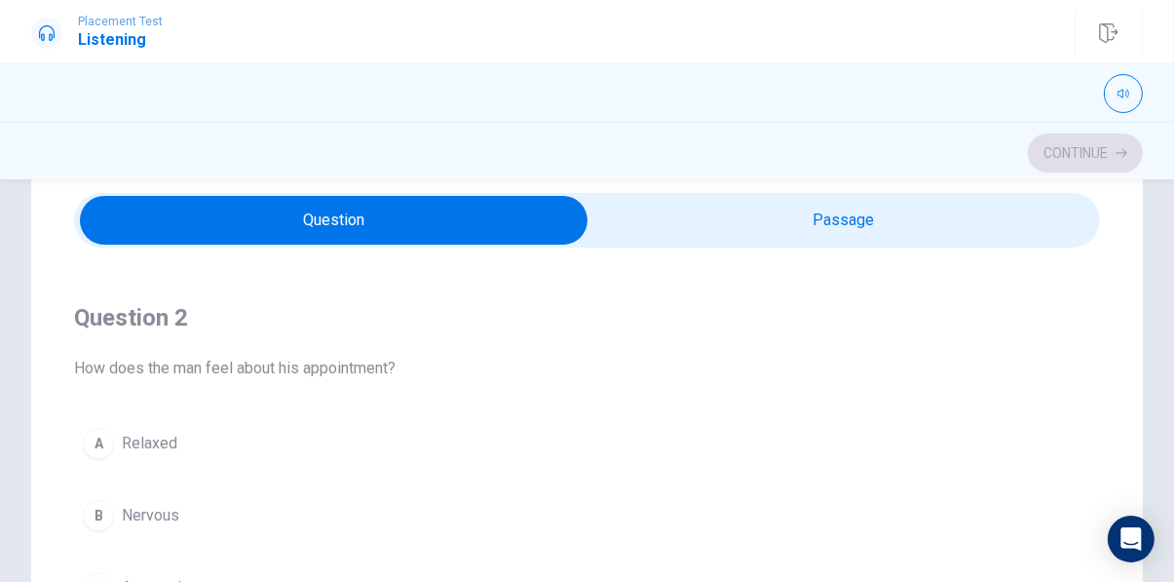
click at [657, 466] on div "A Relaxed B Nervous C Annoyed D Excited" at bounding box center [587, 551] width 1026 height 265
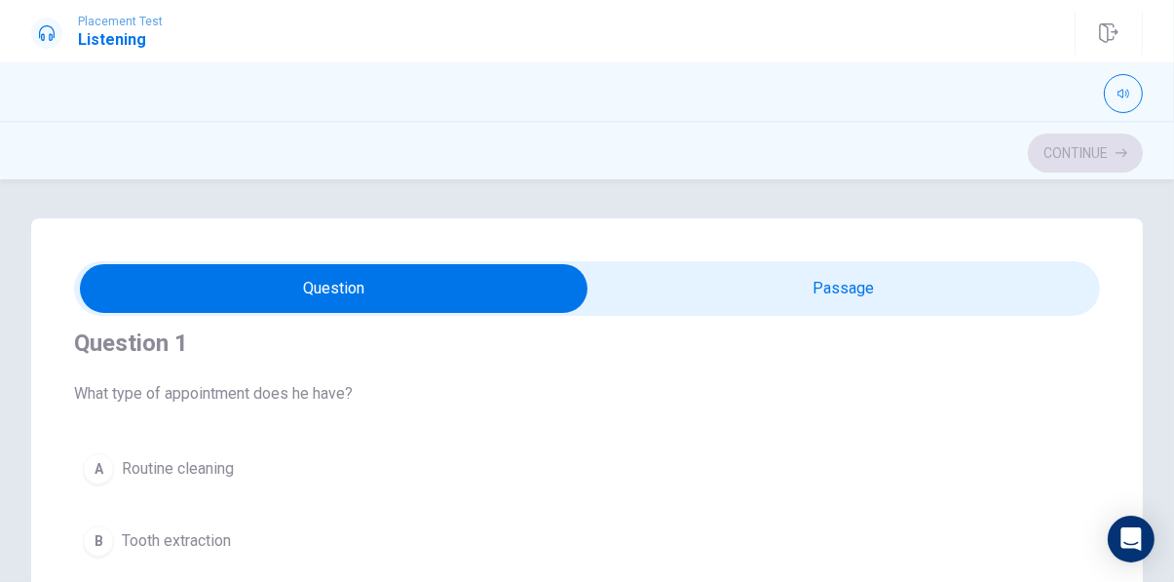
scroll to position [31, 0]
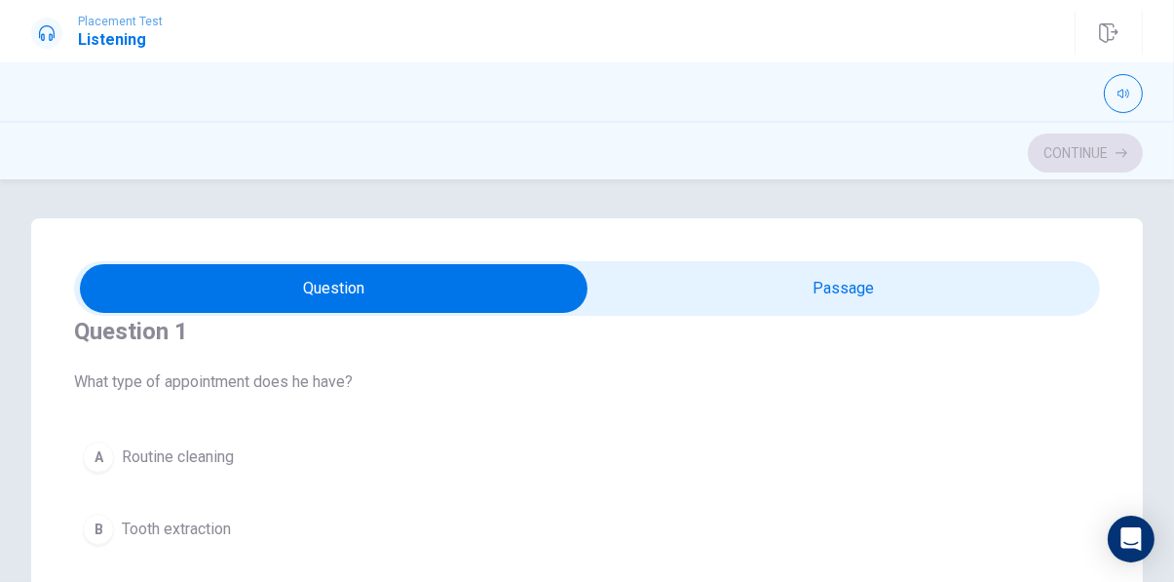
click at [1072, 163] on div "Continue" at bounding box center [586, 152] width 1111 height 37
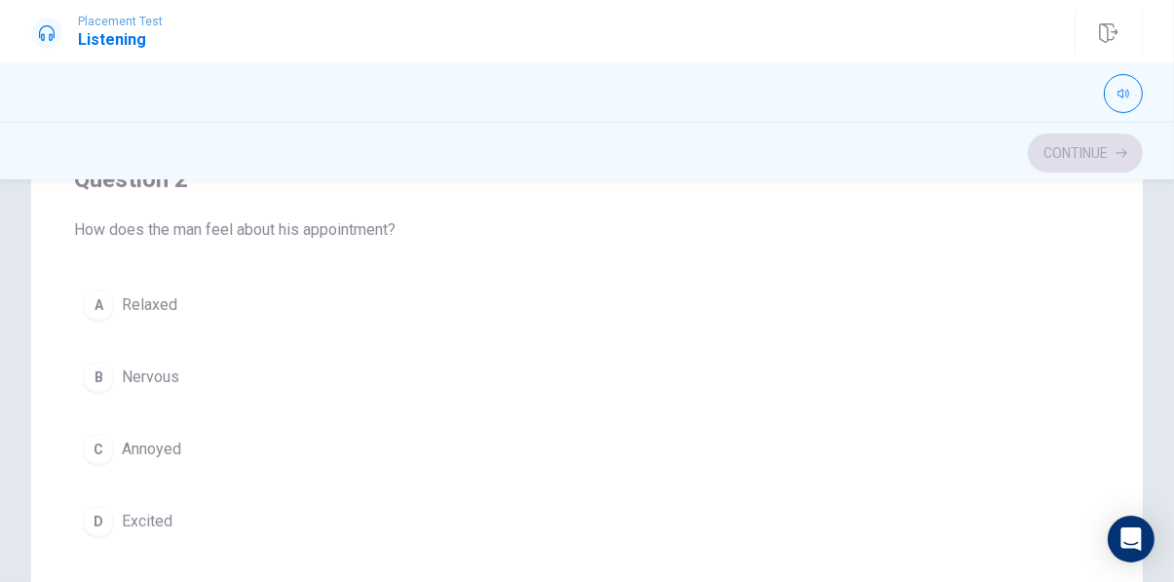
scroll to position [477, 0]
click at [102, 373] on div "B" at bounding box center [98, 375] width 31 height 31
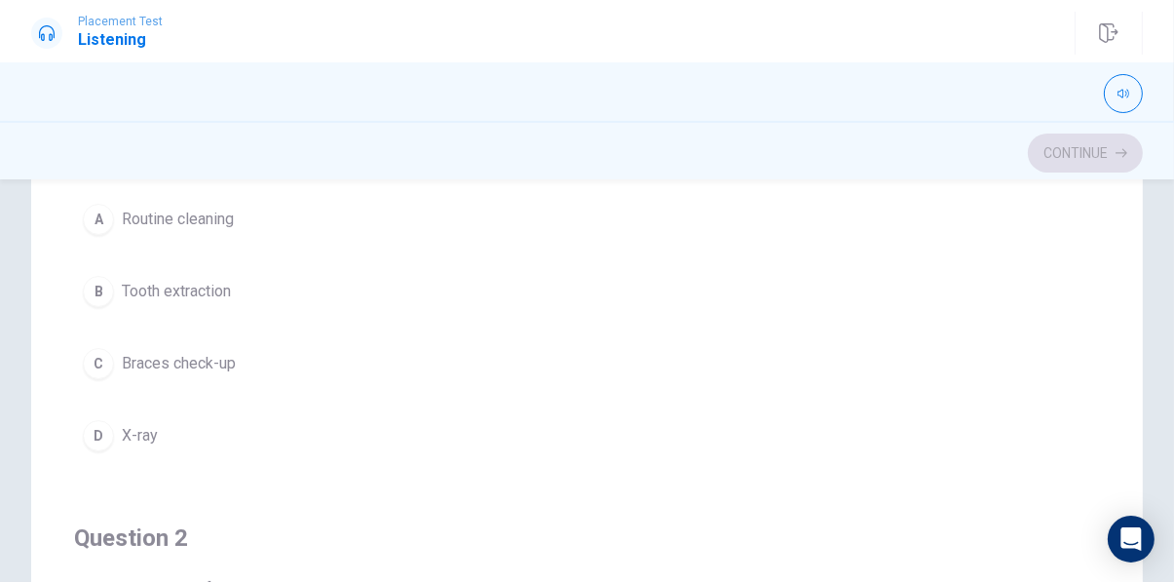
scroll to position [110, 0]
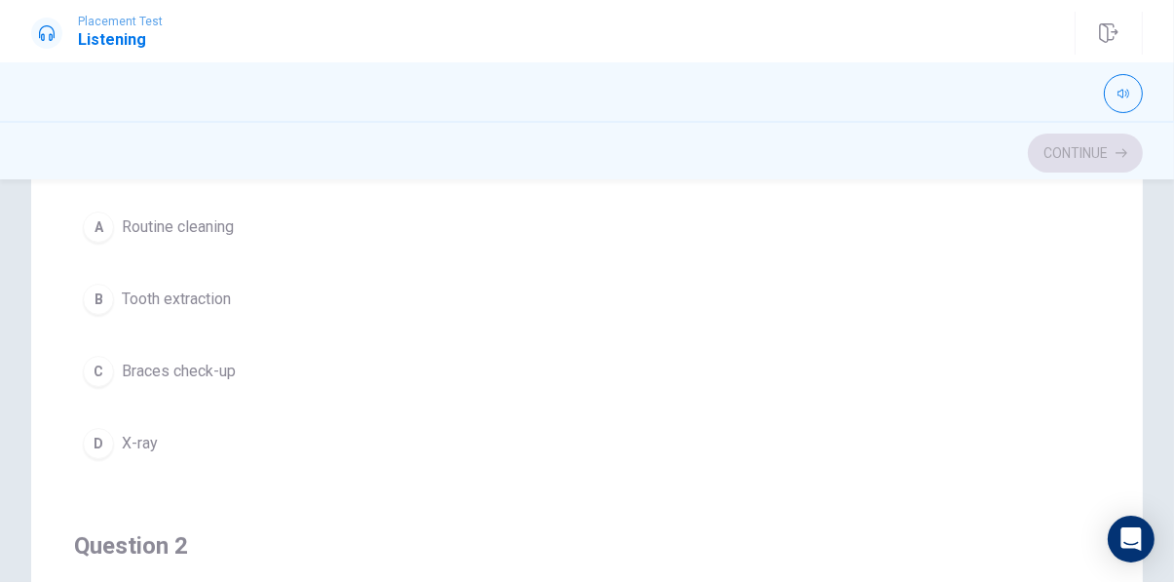
click at [165, 228] on span "Routine cleaning" at bounding box center [178, 226] width 112 height 23
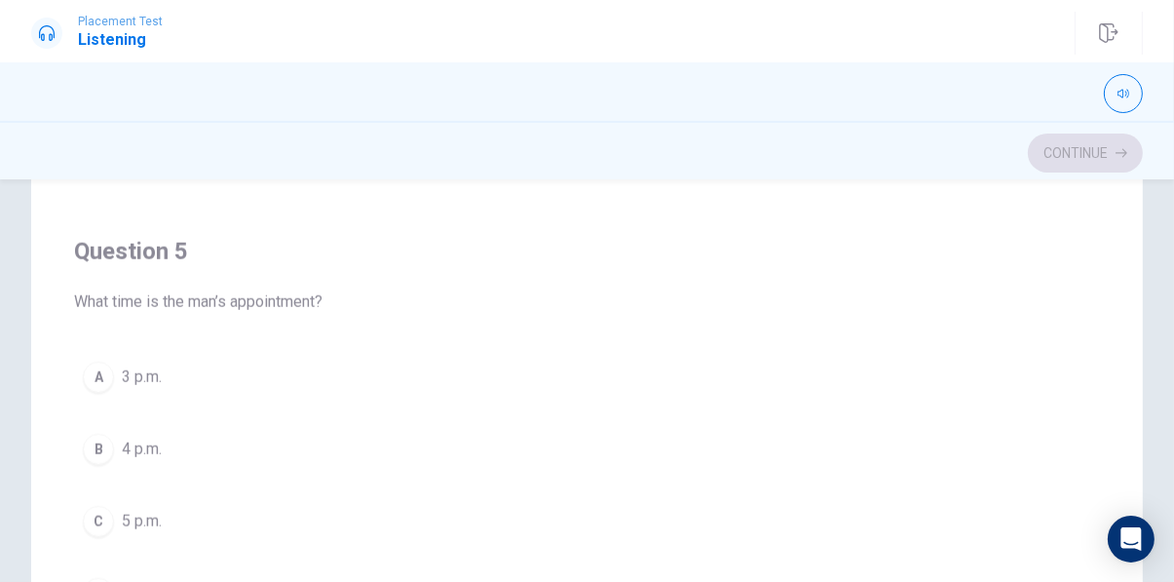
scroll to position [316, 0]
click at [158, 365] on span "3 p.m." at bounding box center [142, 373] width 40 height 23
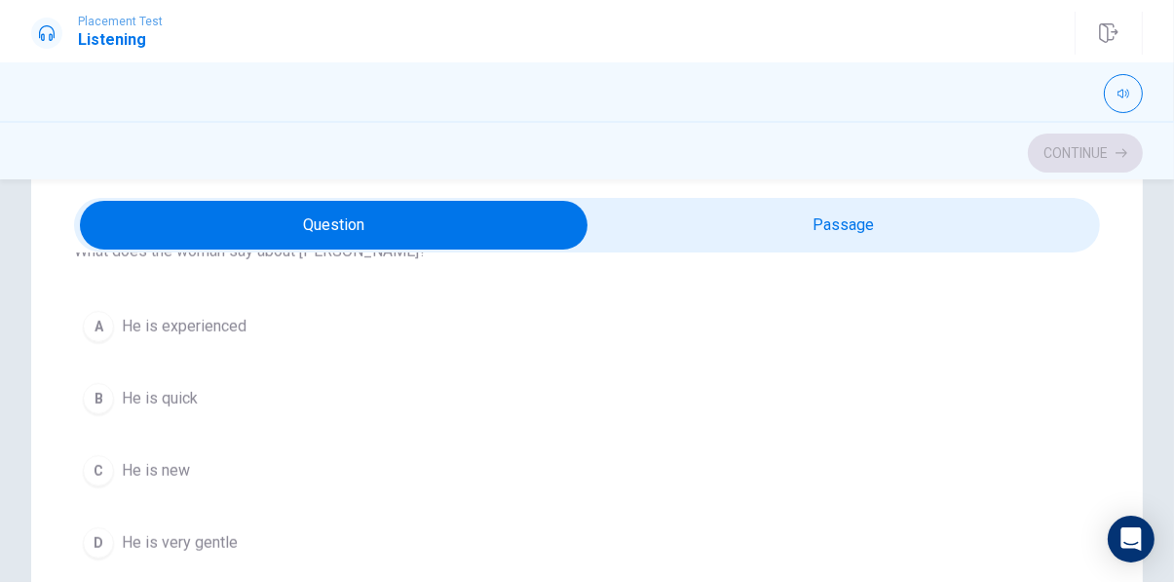
scroll to position [1422, 0]
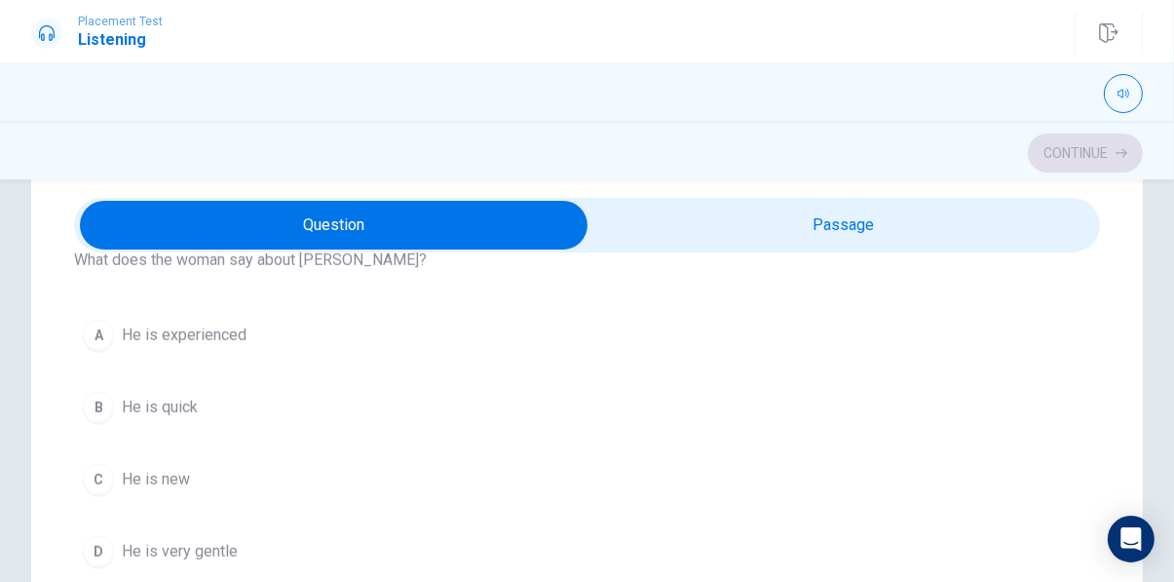
click at [162, 537] on button "D He is very gentle" at bounding box center [587, 551] width 1026 height 49
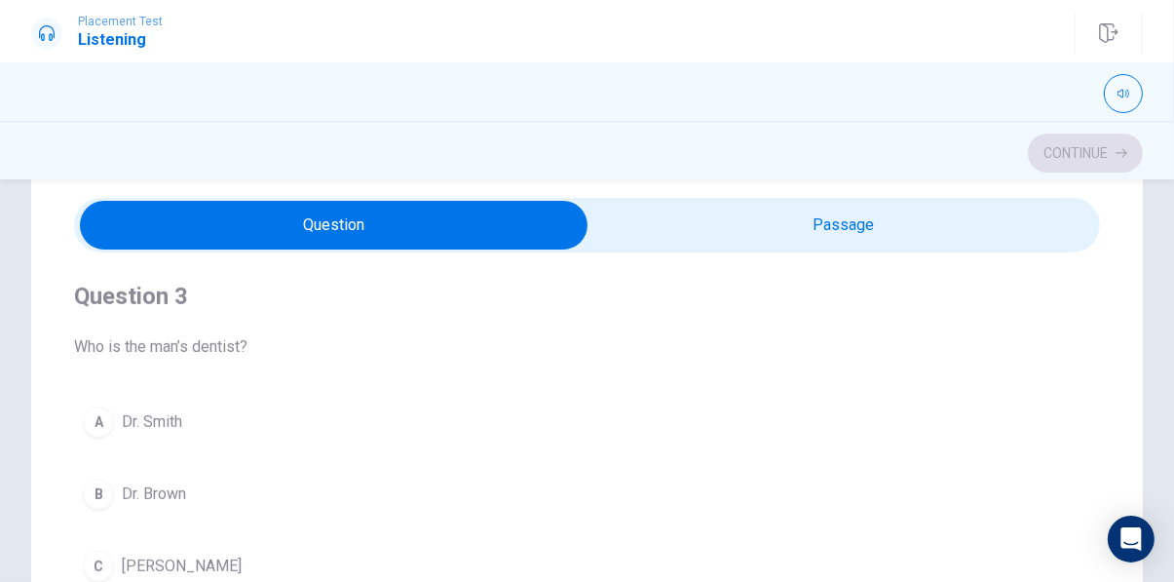
scroll to position [889, 0]
click at [182, 424] on span "Dr. Smith" at bounding box center [152, 423] width 60 height 23
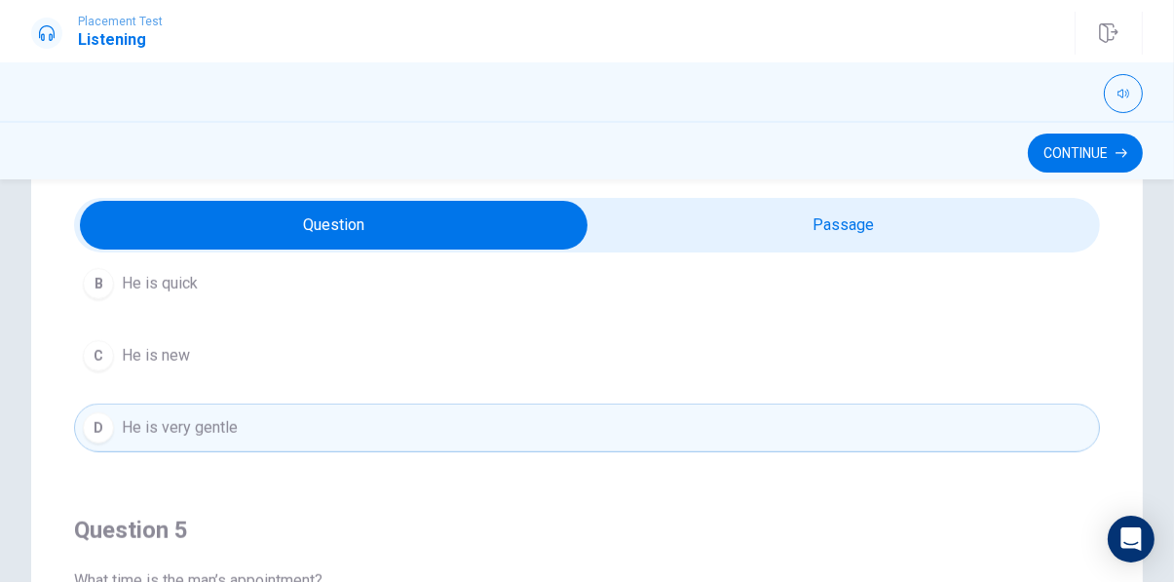
scroll to position [1575, 0]
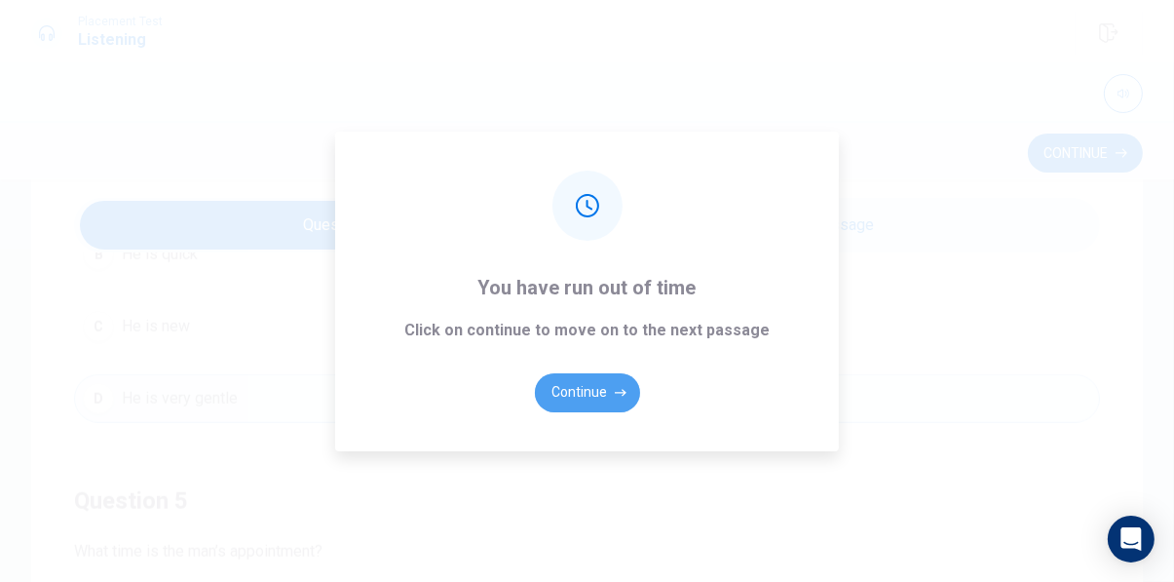
click at [592, 412] on button "Continue" at bounding box center [587, 392] width 105 height 39
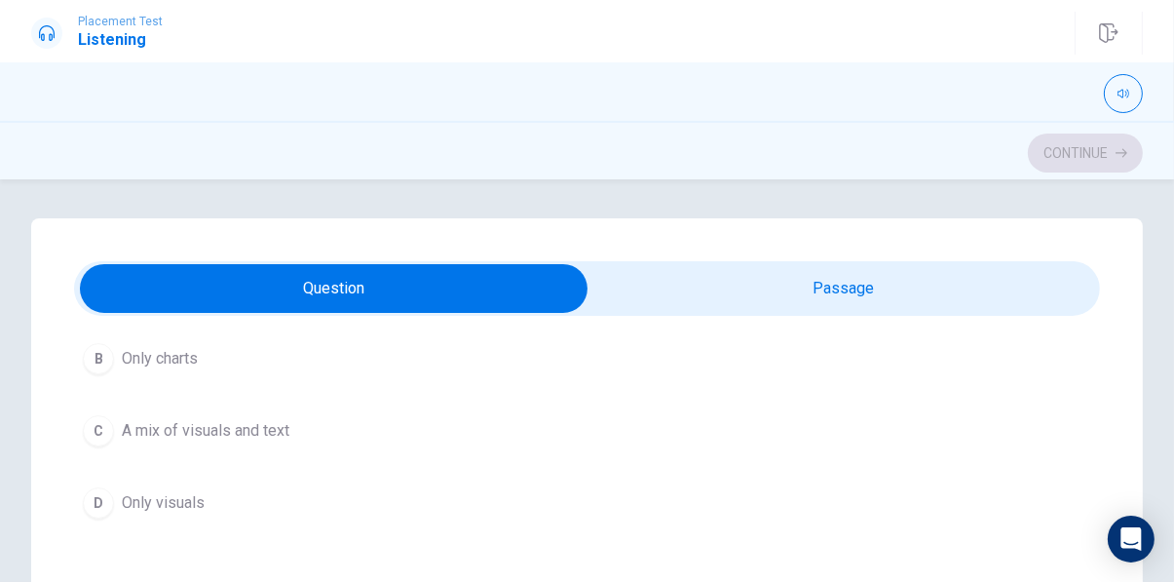
scroll to position [203, 0]
click at [208, 433] on span "A mix of visuals and text" at bounding box center [206, 429] width 168 height 23
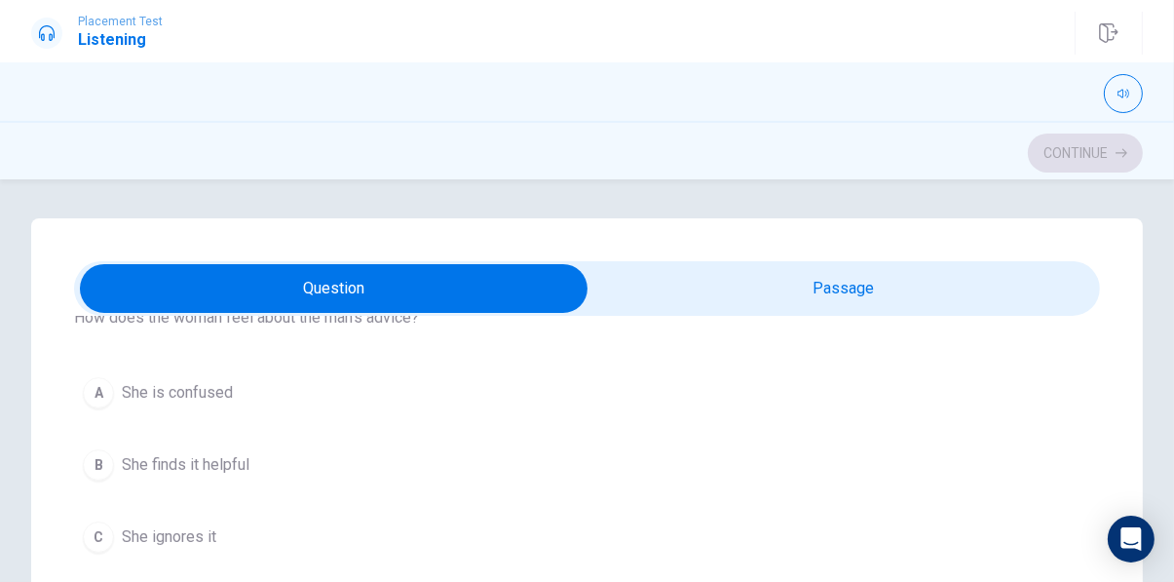
scroll to position [545, 0]
click at [230, 467] on span "She finds it helpful" at bounding box center [186, 459] width 128 height 23
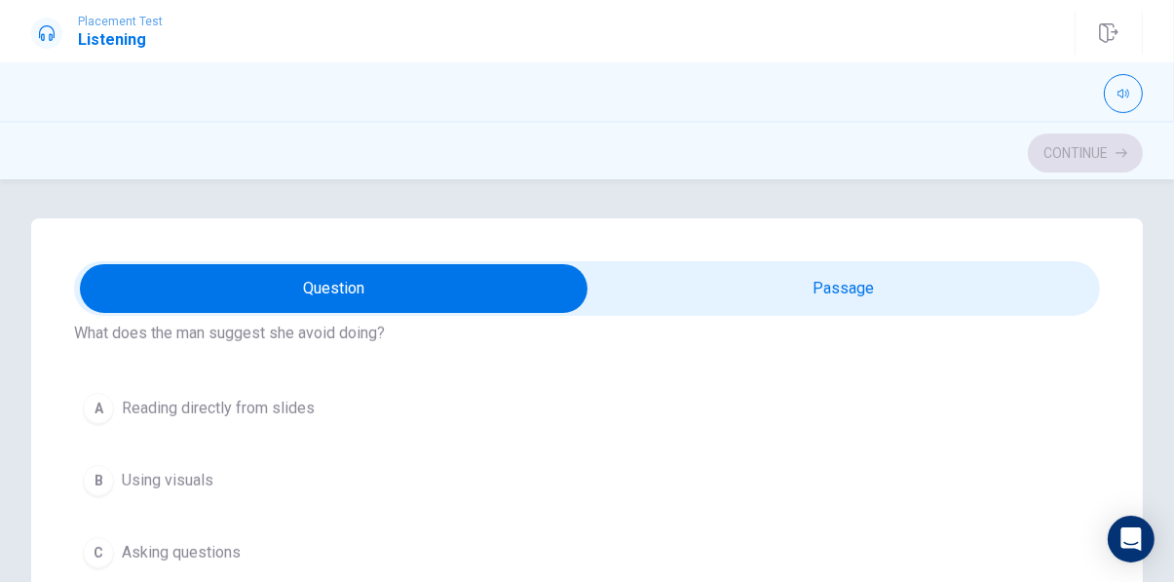
scroll to position [963, 0]
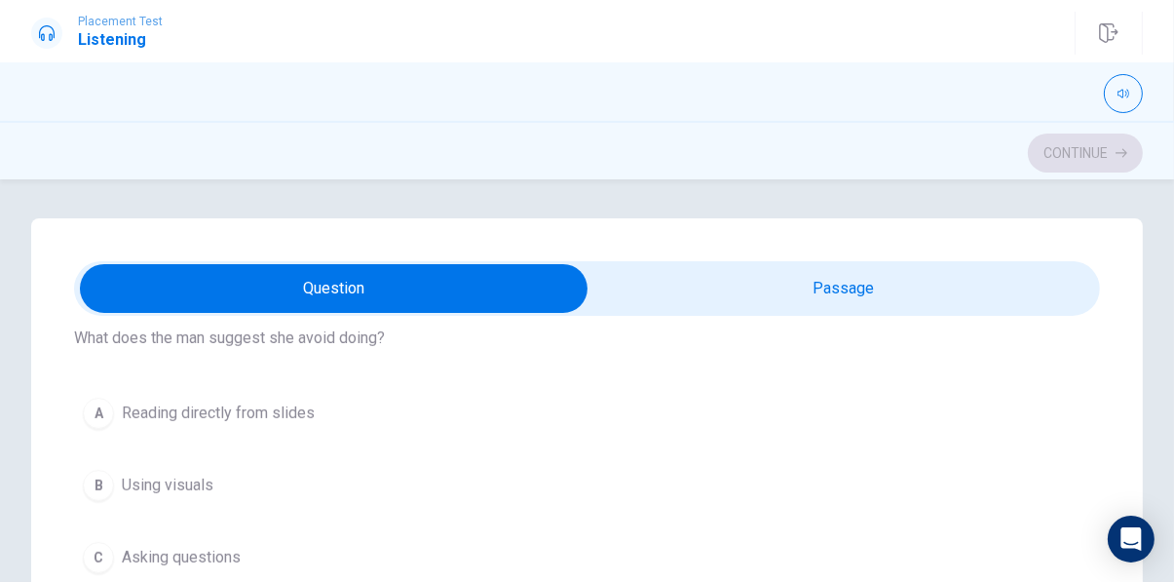
click at [294, 415] on span "Reading directly from slides" at bounding box center [218, 412] width 193 height 23
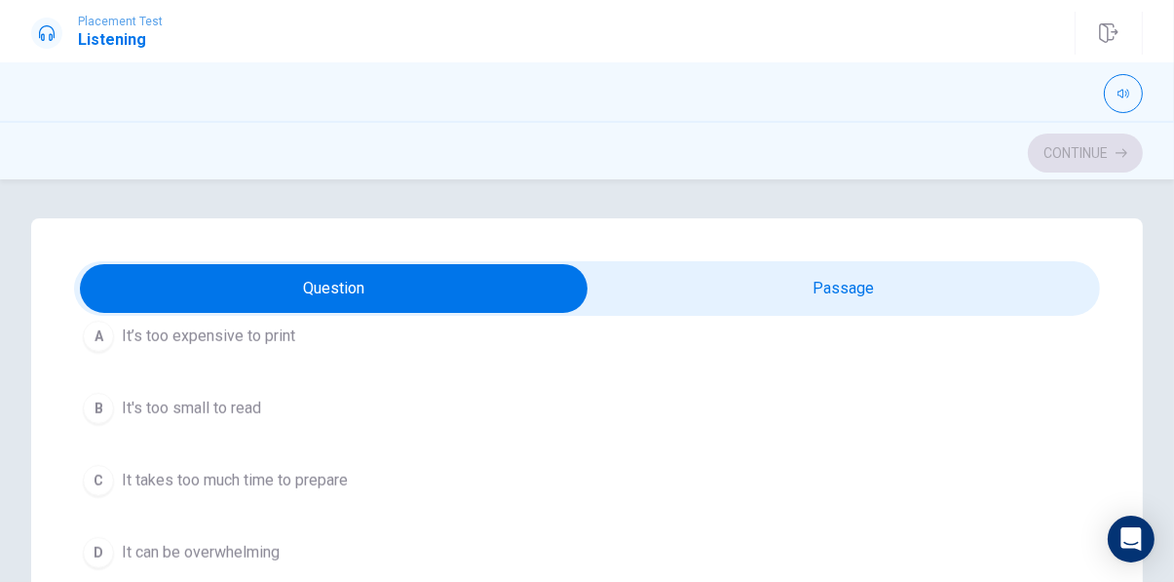
scroll to position [1485, 0]
click at [259, 555] on span "It can be overwhelming" at bounding box center [201, 552] width 158 height 23
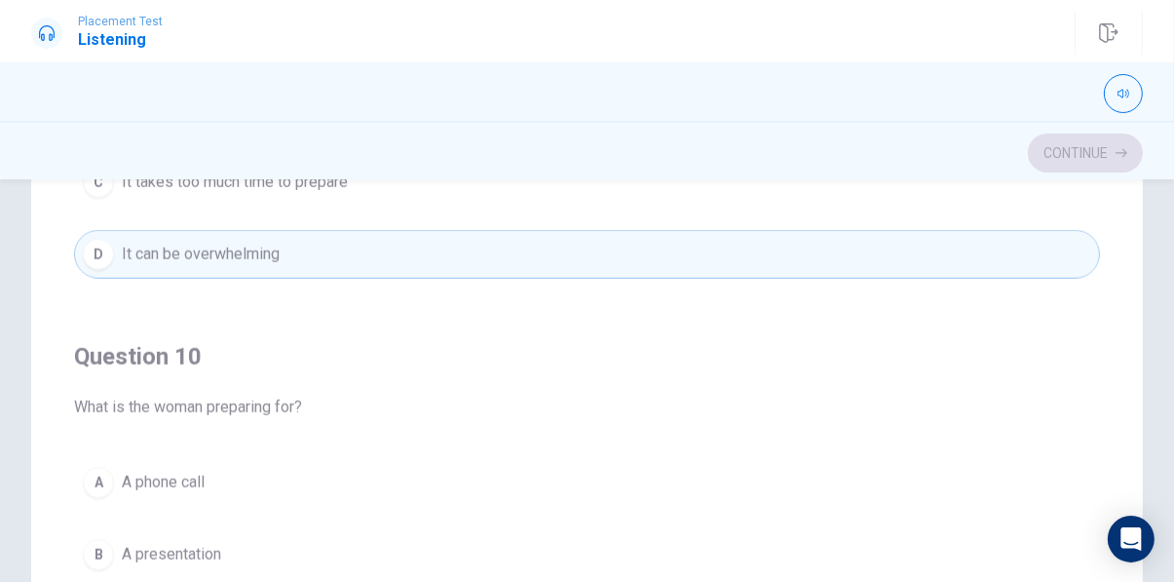
scroll to position [209, 0]
click at [203, 545] on span "A presentation" at bounding box center [171, 552] width 99 height 23
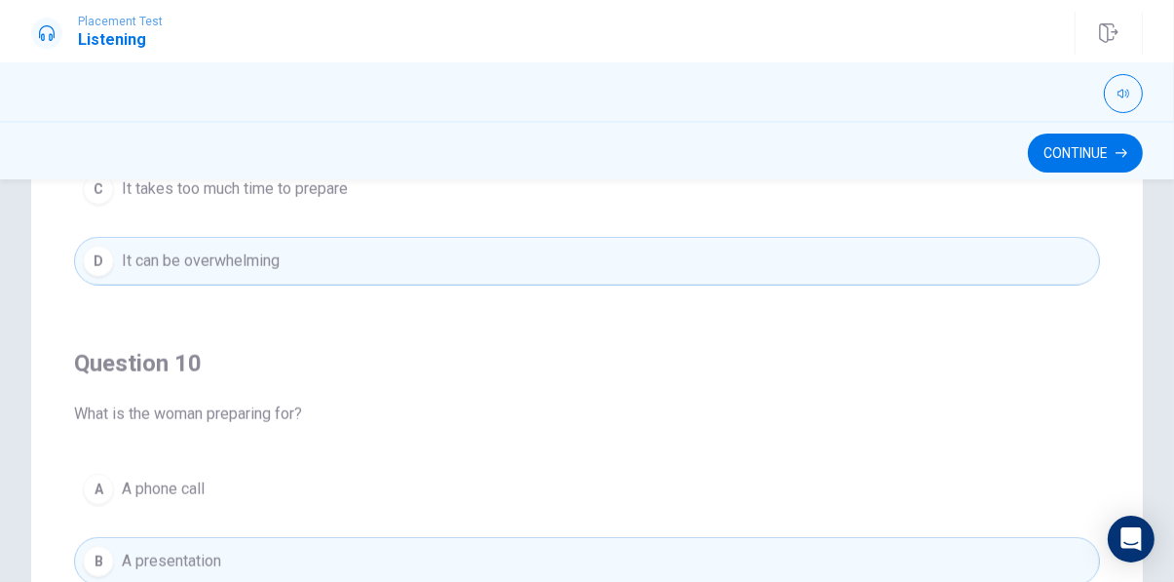
scroll to position [1575, 0]
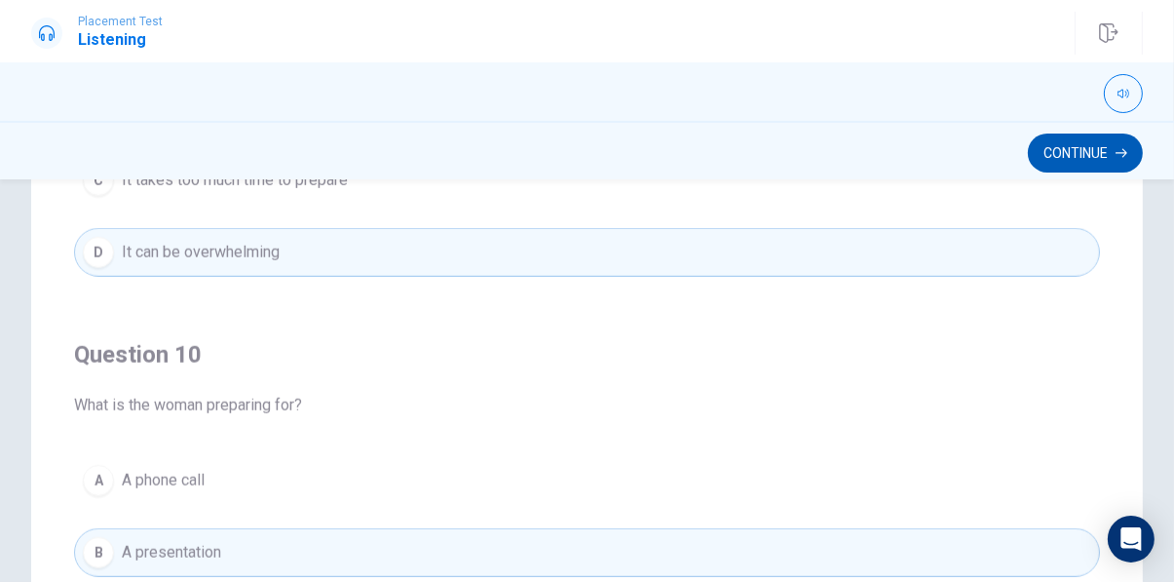
click at [1094, 148] on button "Continue" at bounding box center [1085, 152] width 115 height 39
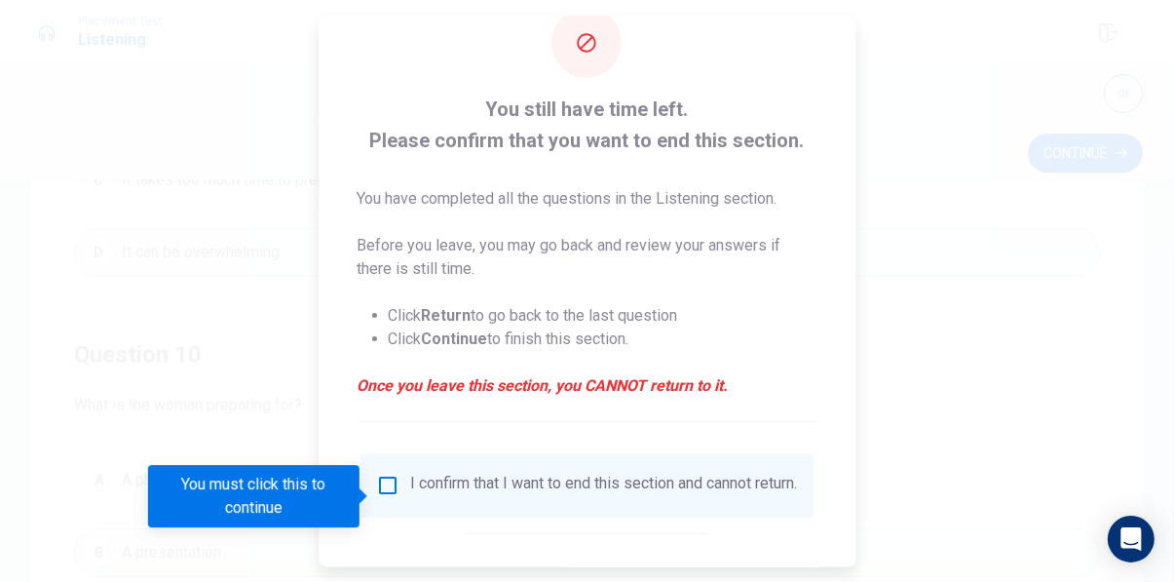
scroll to position [62, 0]
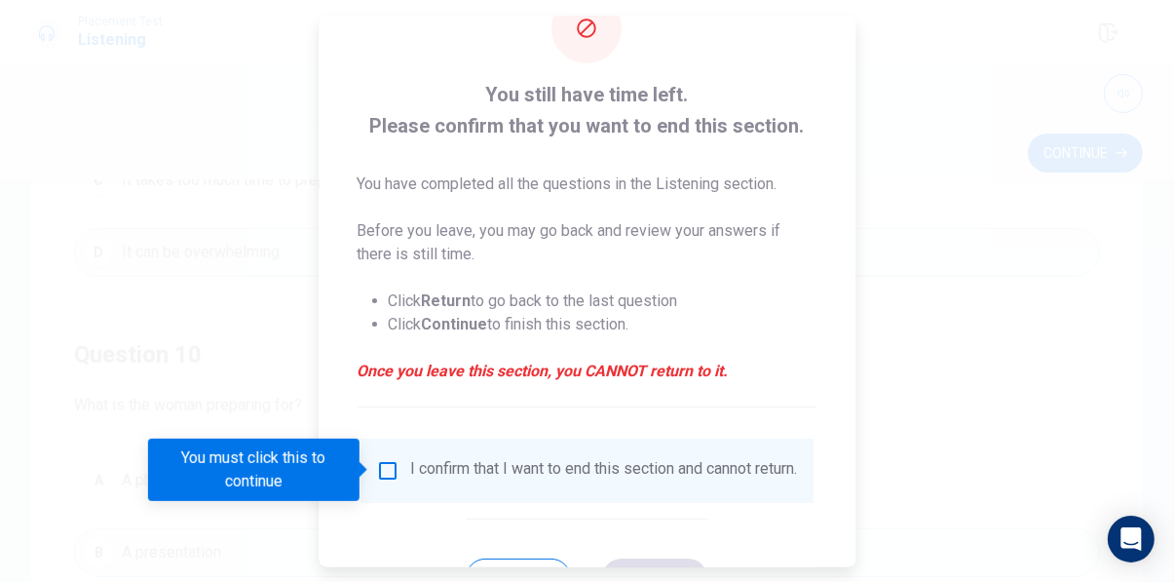
click at [956, 337] on div at bounding box center [587, 291] width 1174 height 582
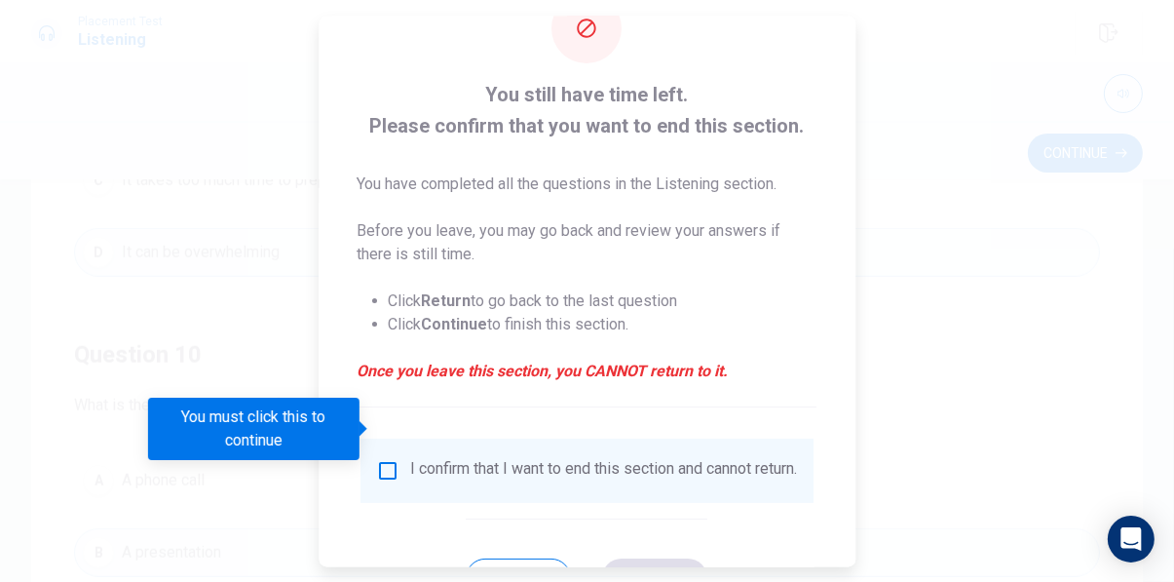
click at [387, 458] on input "You must click this to continue" at bounding box center [387, 469] width 23 height 23
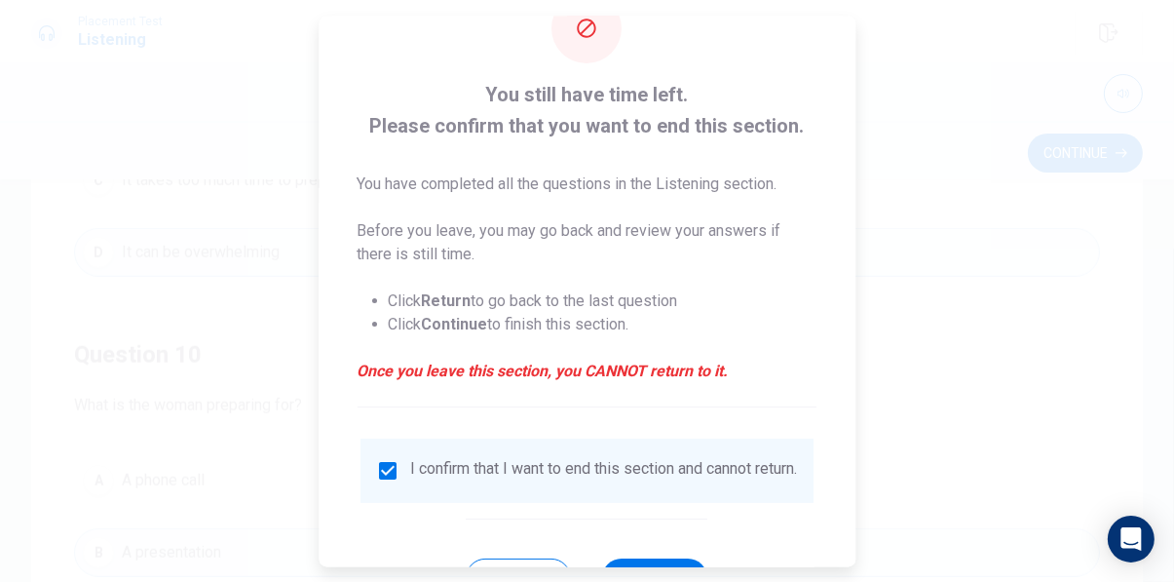
click at [942, 357] on div at bounding box center [587, 291] width 1174 height 582
click at [674, 557] on button "Continue" at bounding box center [655, 576] width 105 height 39
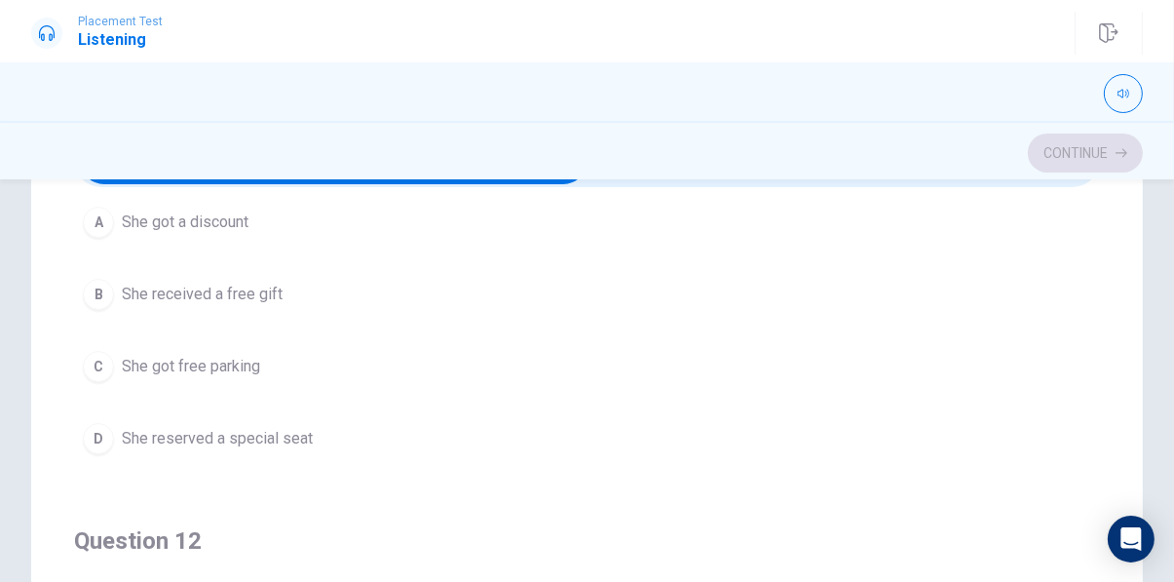
scroll to position [125, 0]
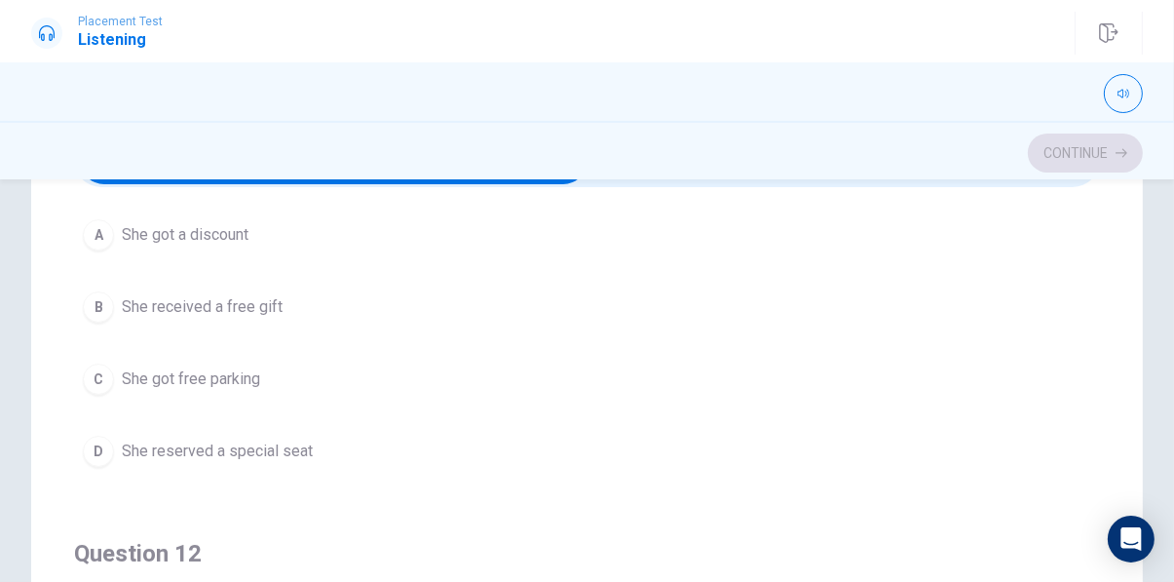
click at [708, 309] on button "B She received a free gift" at bounding box center [587, 306] width 1026 height 49
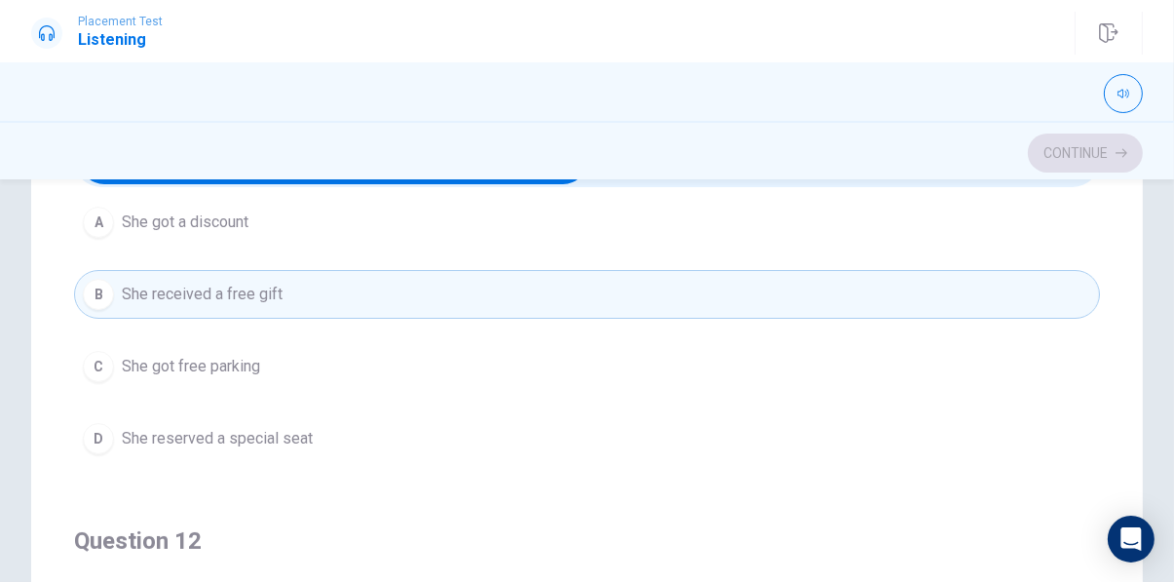
scroll to position [135, 0]
click at [244, 227] on span "She got a discount" at bounding box center [185, 223] width 127 height 23
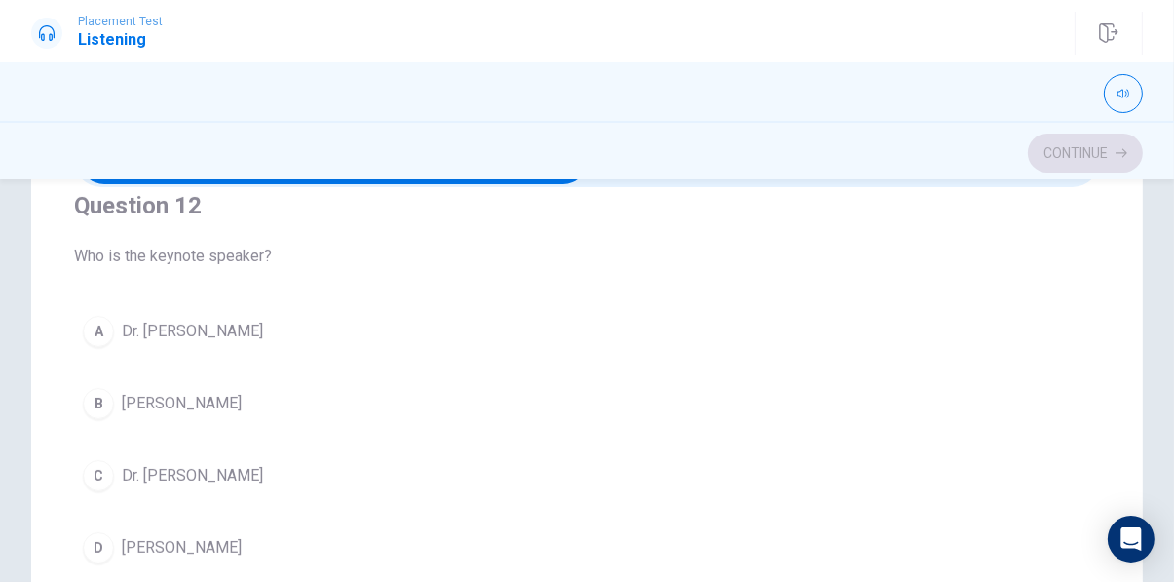
scroll to position [468, 0]
click at [207, 419] on button "B [PERSON_NAME]" at bounding box center [587, 408] width 1026 height 49
click at [258, 402] on span "He is familiar with her work" at bounding box center [214, 406] width 185 height 23
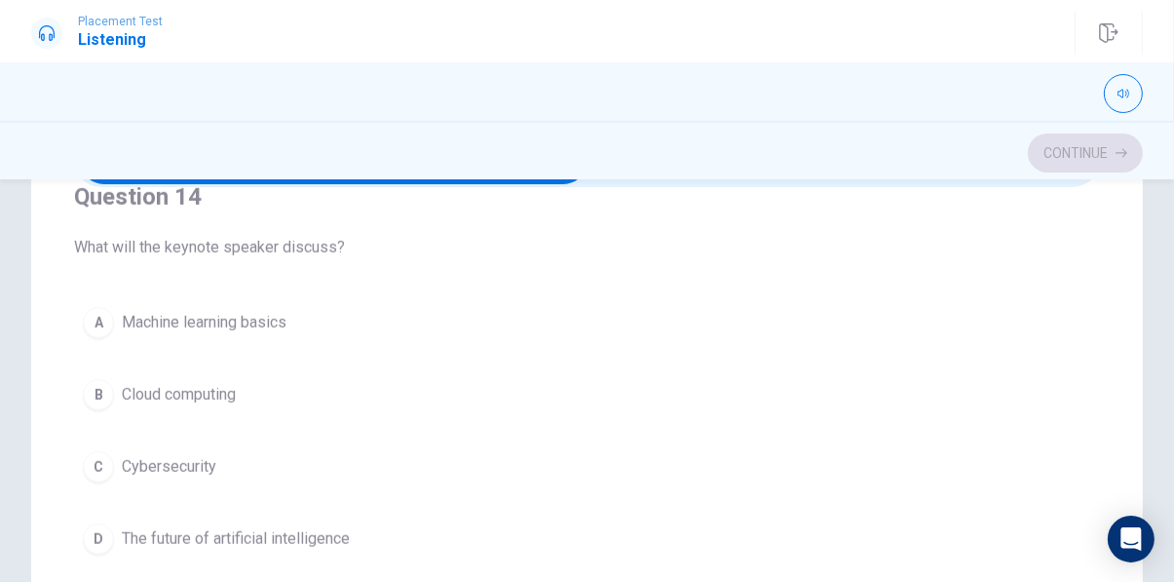
scroll to position [1364, 0]
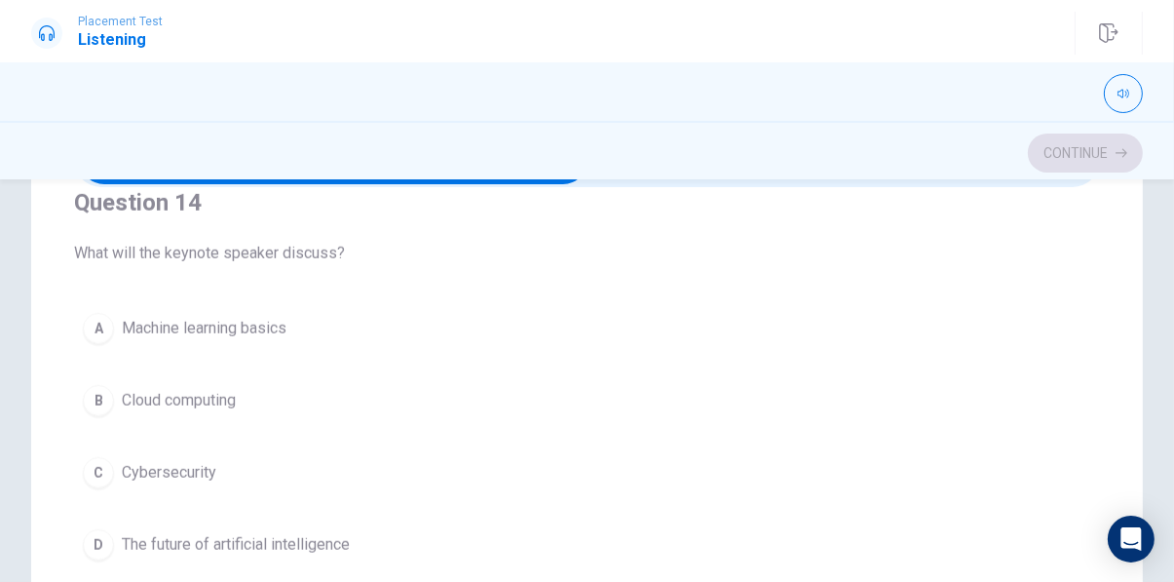
click at [268, 535] on span "The future of artificial intelligence" at bounding box center [236, 544] width 228 height 23
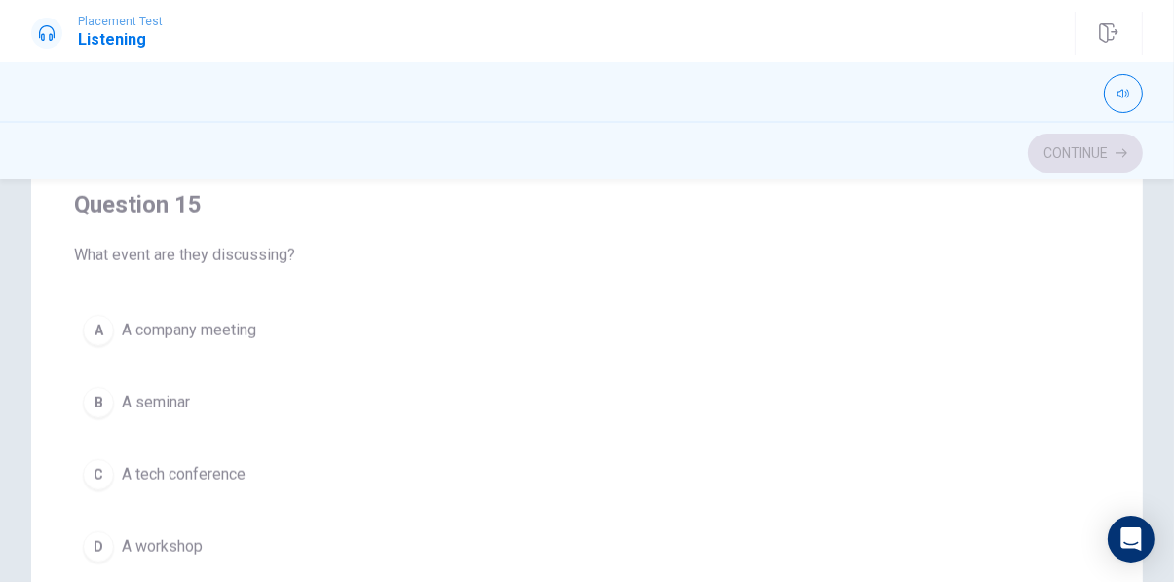
scroll to position [360, 0]
click at [244, 470] on span "A tech conference" at bounding box center [184, 473] width 124 height 23
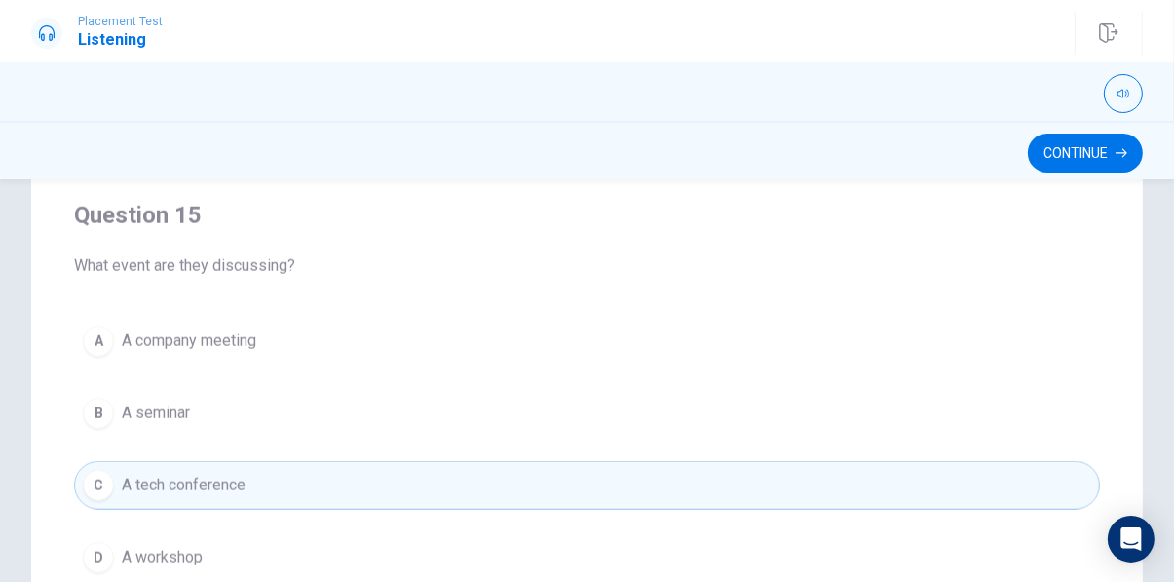
scroll to position [350, 0]
click at [1076, 144] on button "Continue" at bounding box center [1085, 152] width 115 height 39
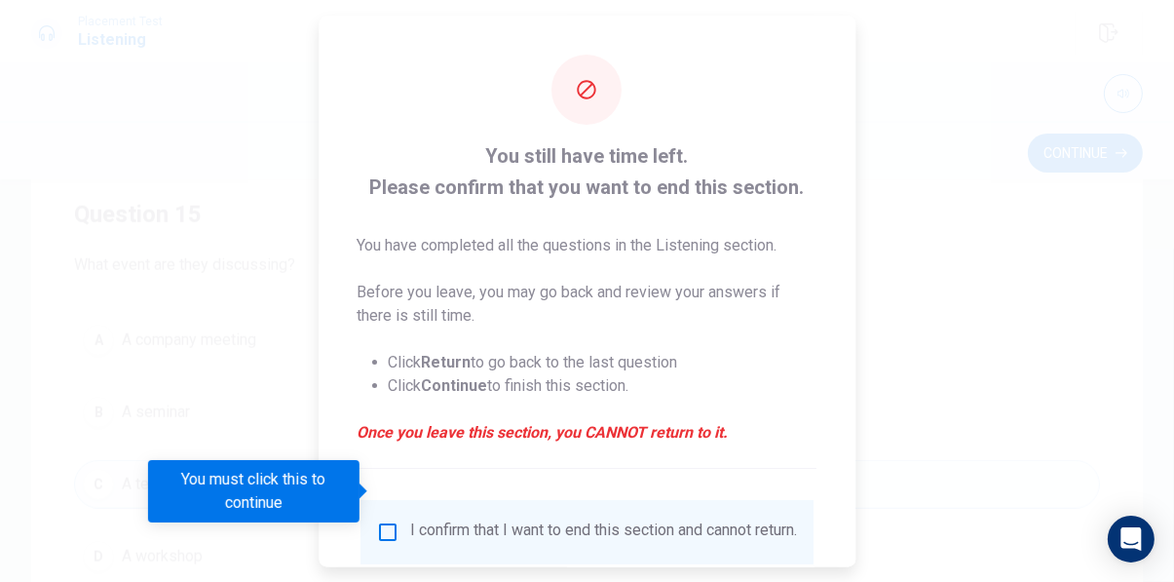
click at [388, 520] on input "You must click this to continue" at bounding box center [387, 531] width 23 height 23
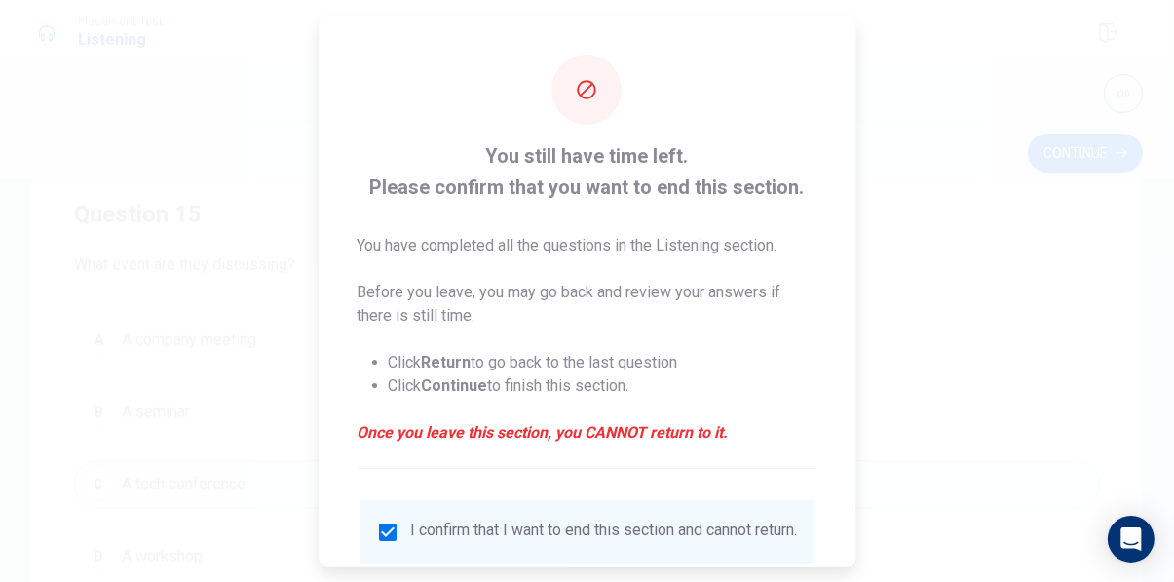
scroll to position [62, 0]
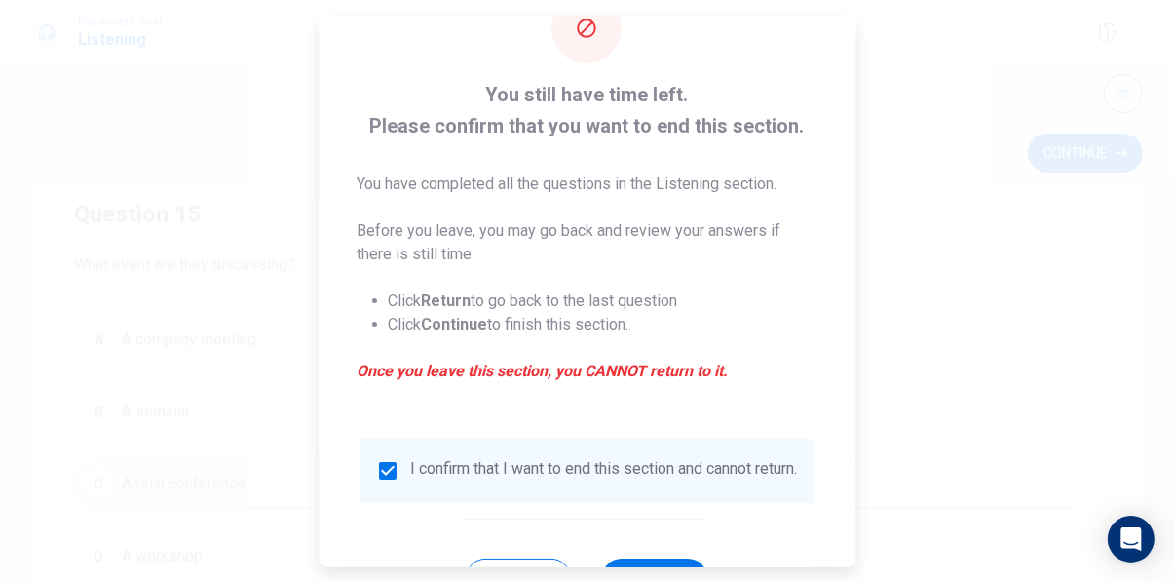
click at [667, 557] on button "Continue" at bounding box center [655, 576] width 105 height 39
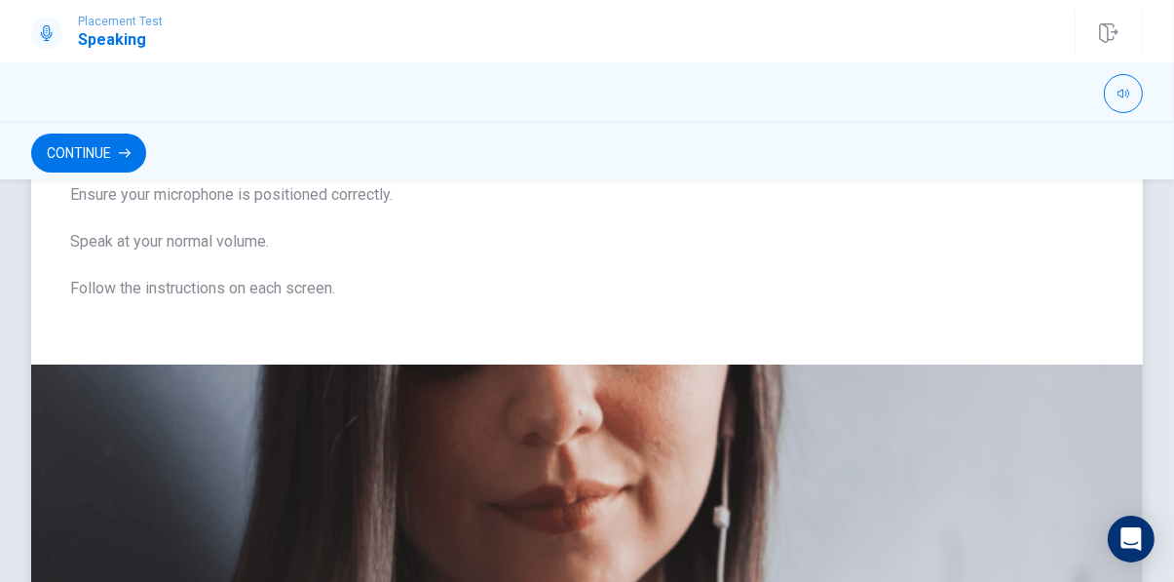
scroll to position [0, 0]
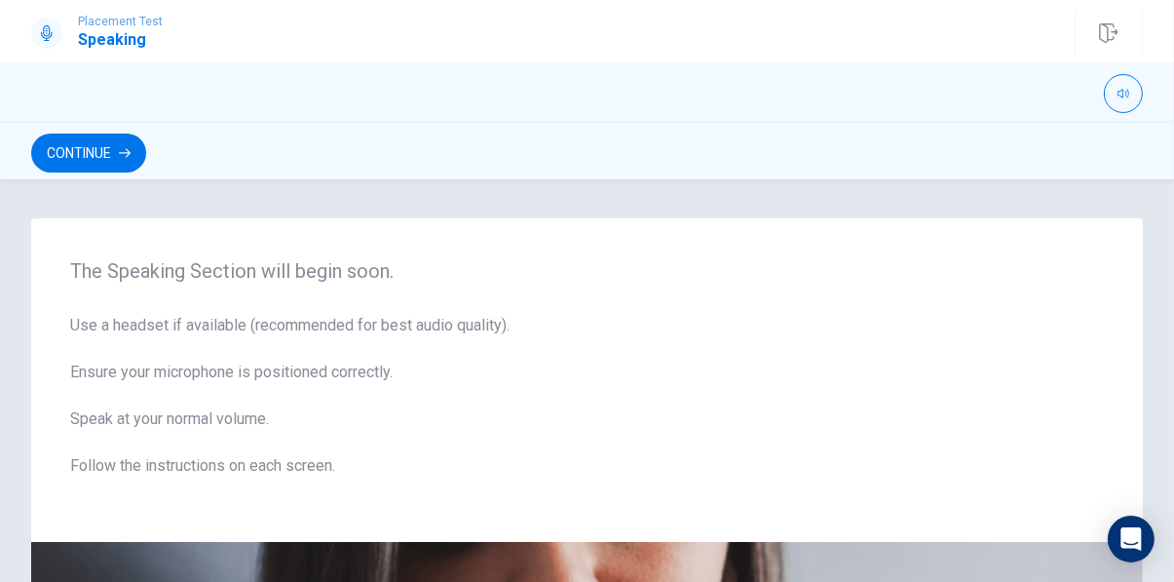
click at [124, 150] on icon "button" at bounding box center [125, 153] width 12 height 12
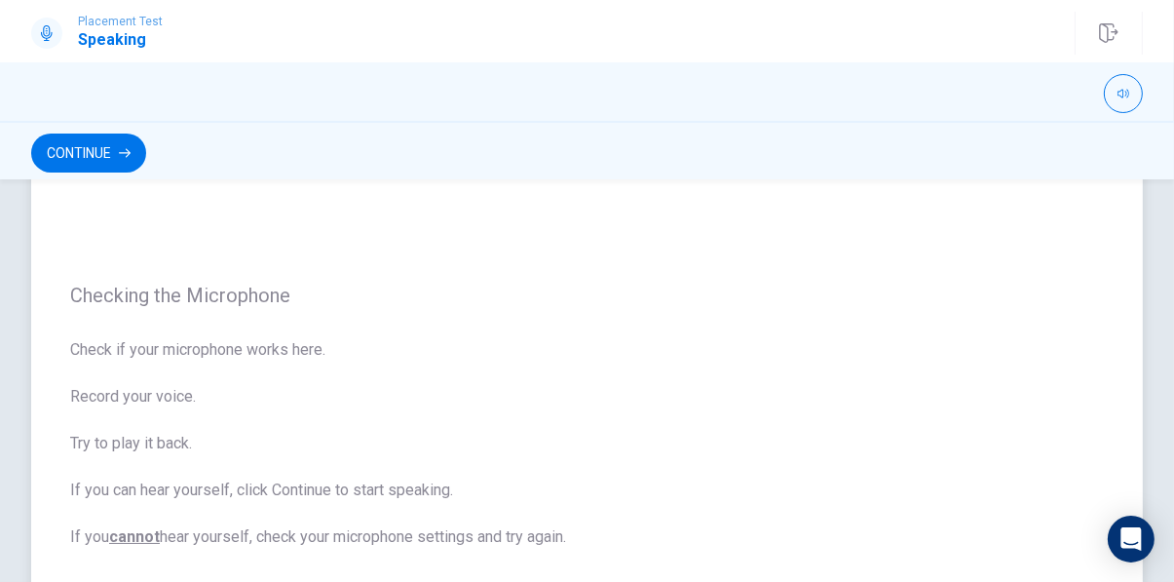
scroll to position [70, 0]
click at [113, 147] on button "Continue" at bounding box center [88, 152] width 115 height 39
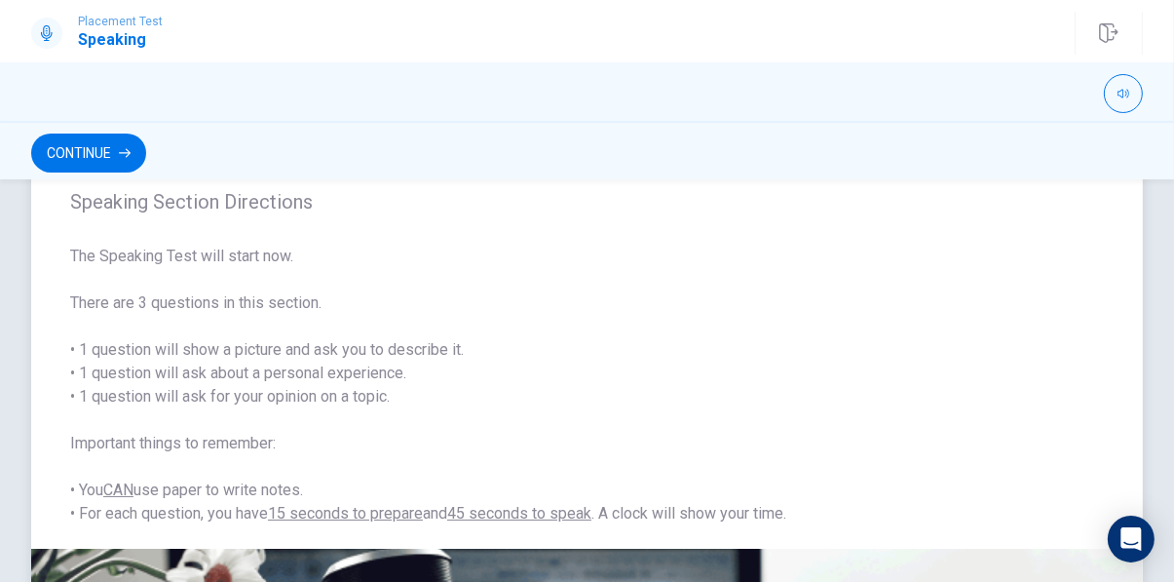
scroll to position [51, 0]
click at [116, 136] on button "Continue" at bounding box center [88, 152] width 115 height 39
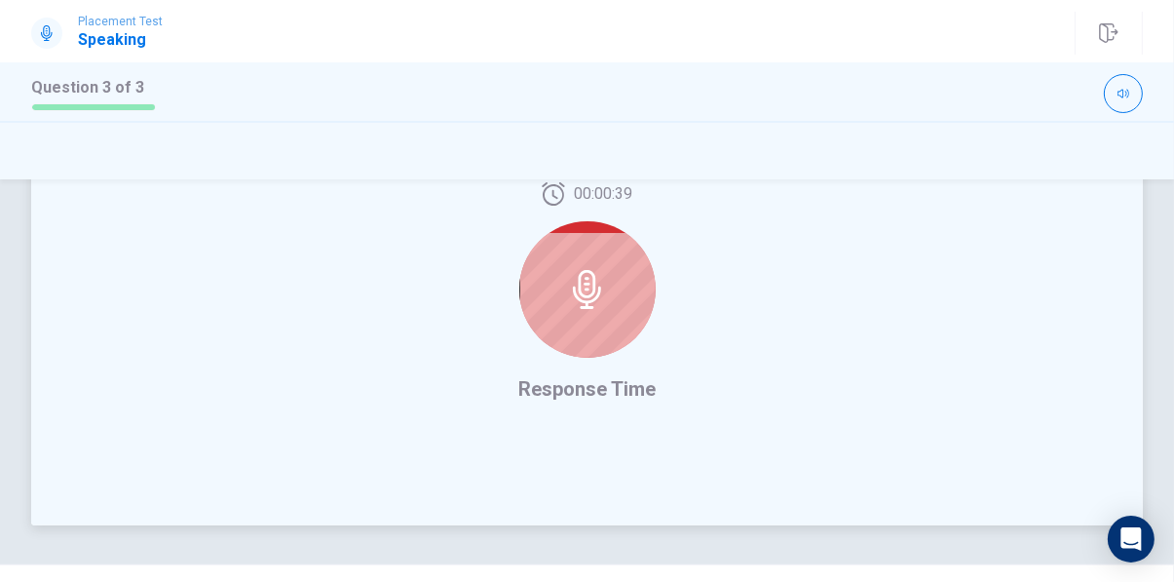
scroll to position [544, 0]
click at [760, 474] on div "00:00:36 Response Time" at bounding box center [586, 292] width 1111 height 464
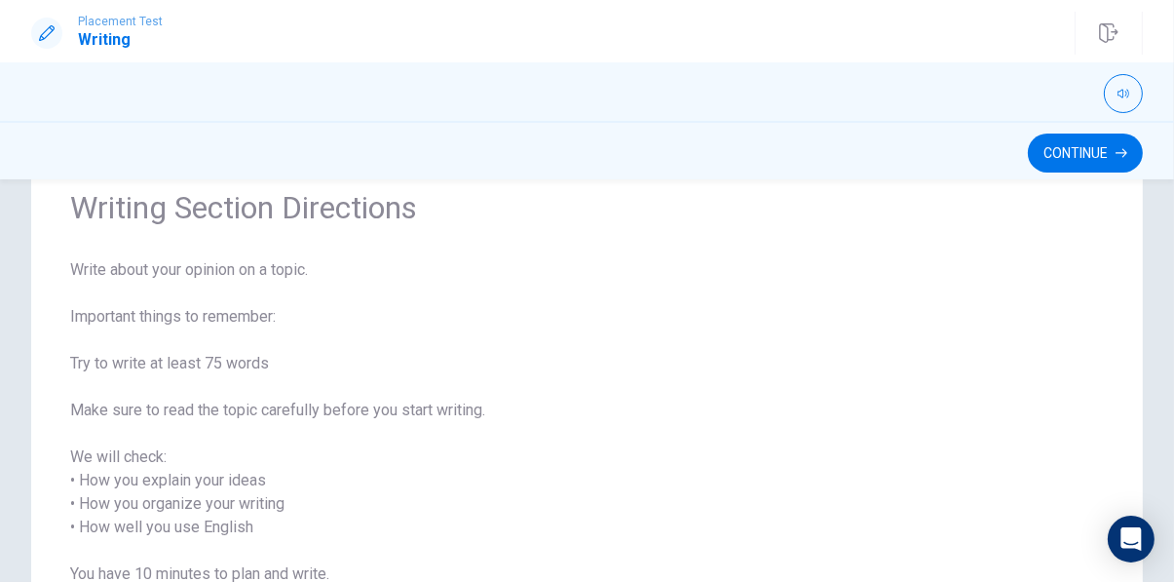
scroll to position [84, 0]
click at [1078, 154] on button "Continue" at bounding box center [1085, 152] width 115 height 39
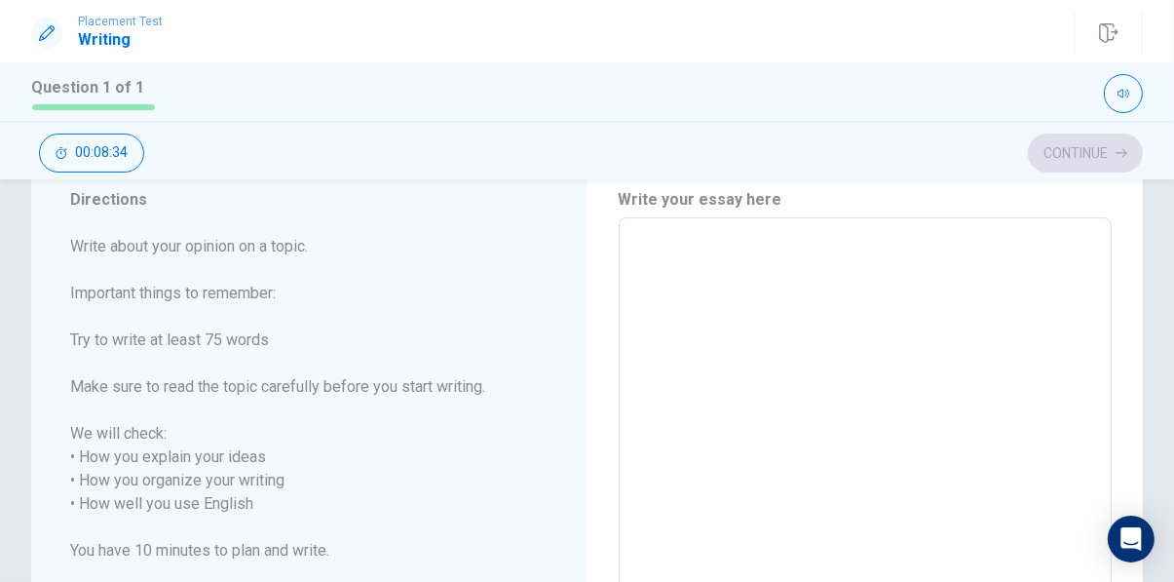
scroll to position [67, 0]
click at [692, 273] on textarea at bounding box center [865, 494] width 467 height 517
type textarea "One of my most meaningful memories with my family is our trip to the beach last…"
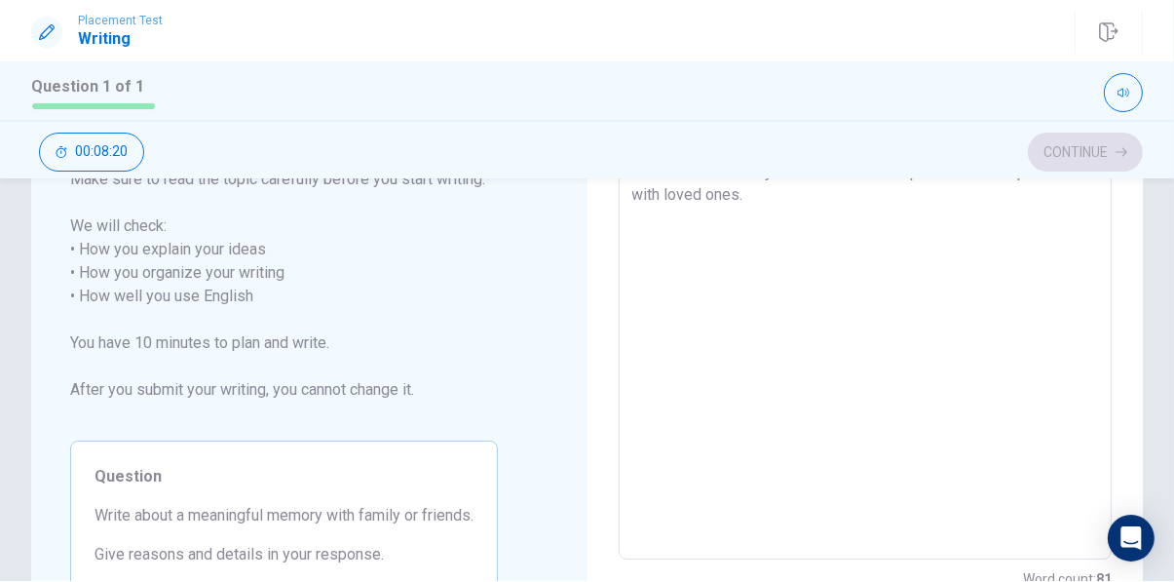
scroll to position [273, 0]
click at [901, 208] on textarea "One of my most meaningful memories with my family is our trip to the beach last…" at bounding box center [865, 288] width 467 height 517
type textarea "x"
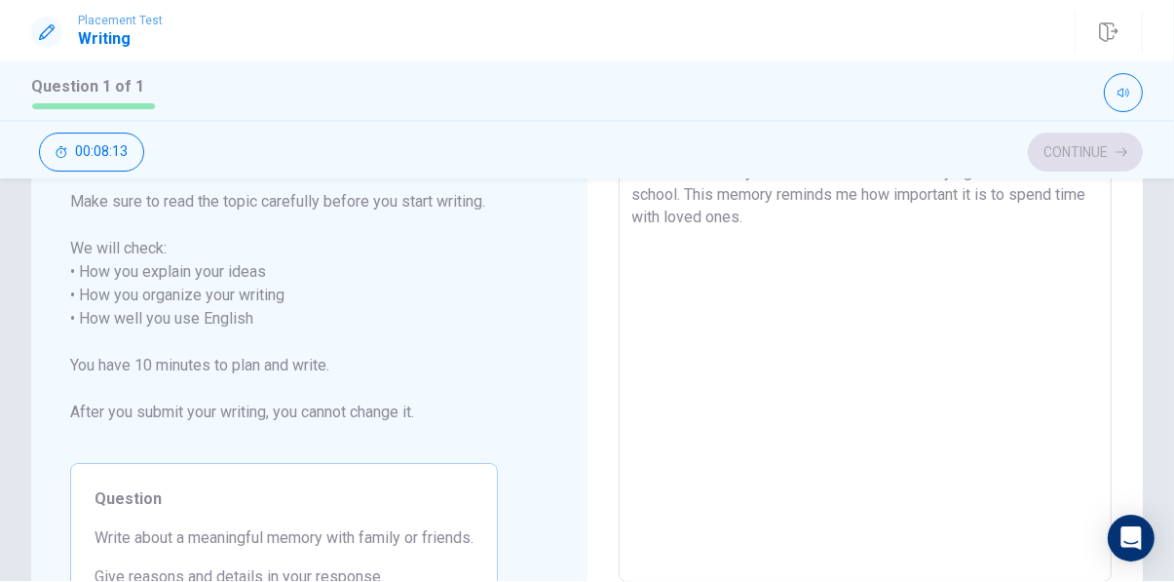
scroll to position [241, 0]
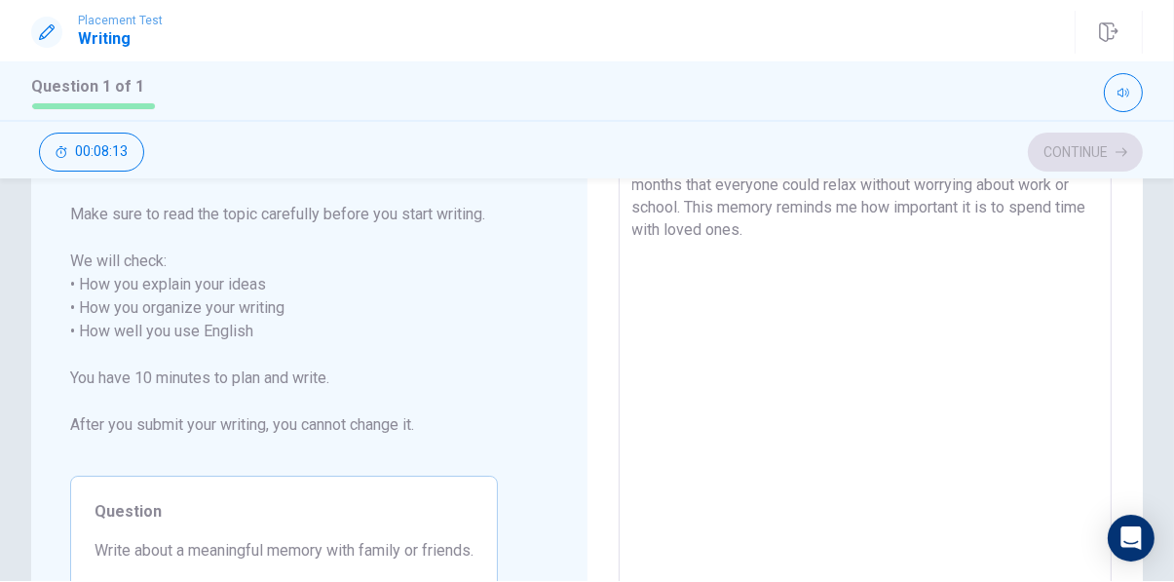
type textarea "One of my most meaningful memories with my family is our trip to the beach last…"
click at [1138, 233] on div "Write your essay here One of my most meaningful memories with my family is our …" at bounding box center [865, 322] width 556 height 688
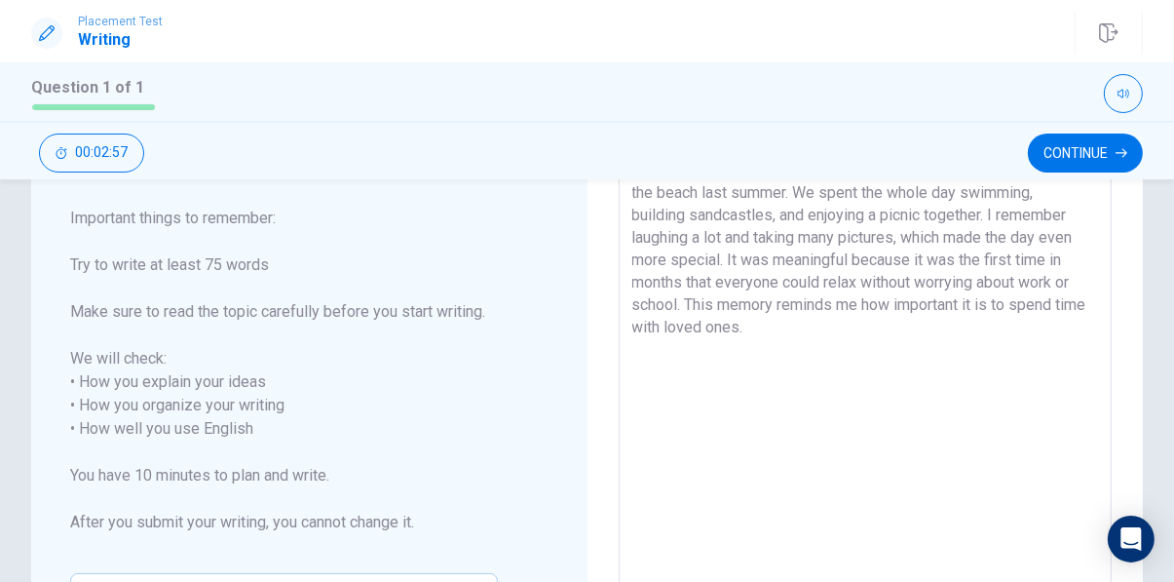
scroll to position [146, 0]
click at [1120, 156] on icon "button" at bounding box center [1121, 153] width 12 height 12
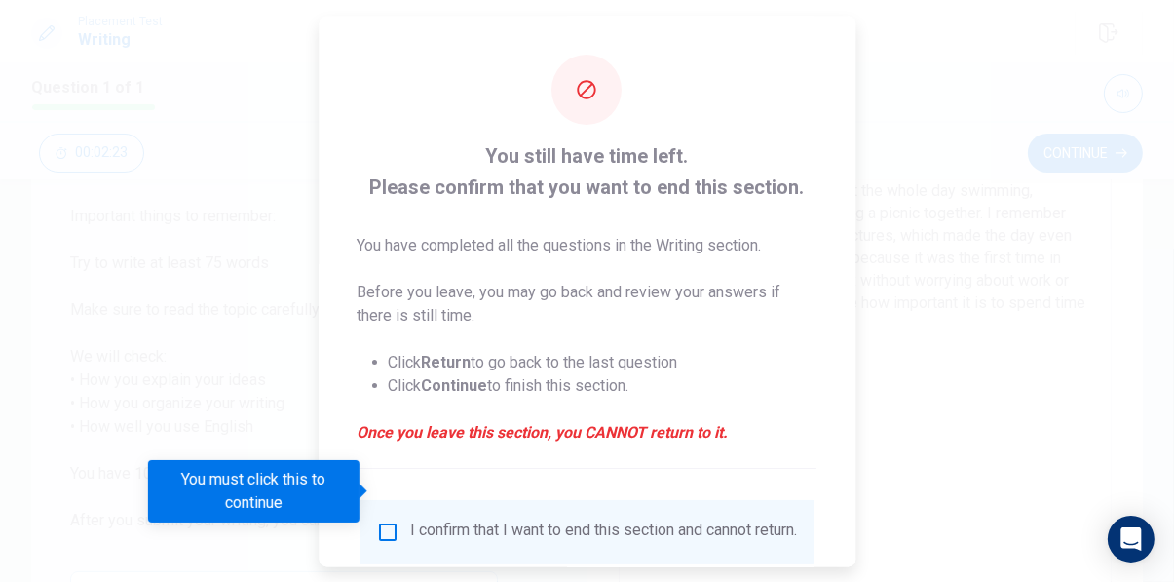
click at [390, 520] on input "You must click this to continue" at bounding box center [387, 531] width 23 height 23
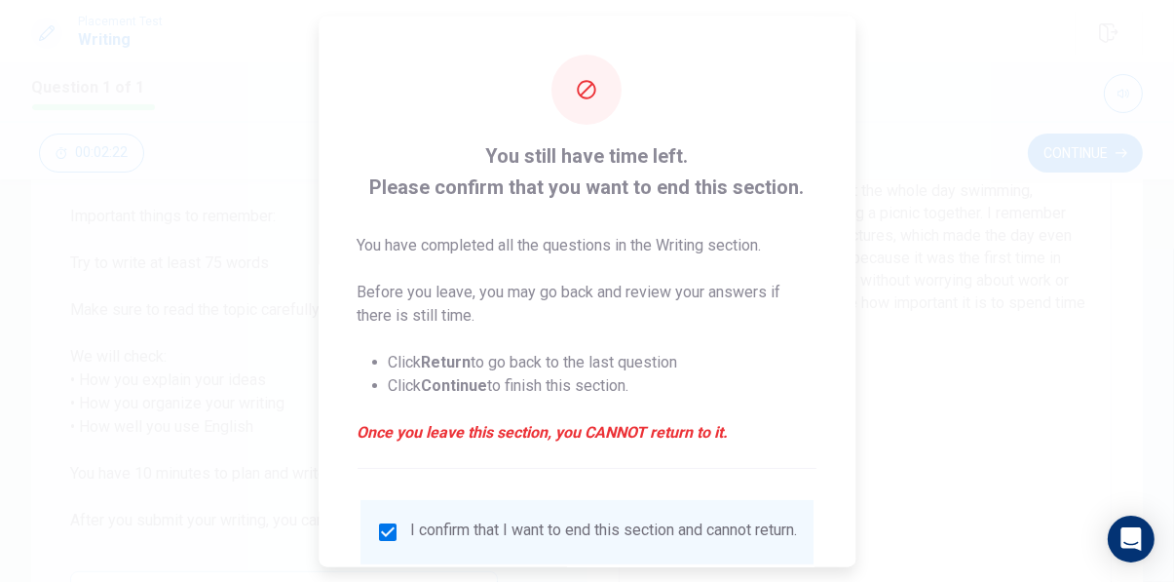
scroll to position [62, 0]
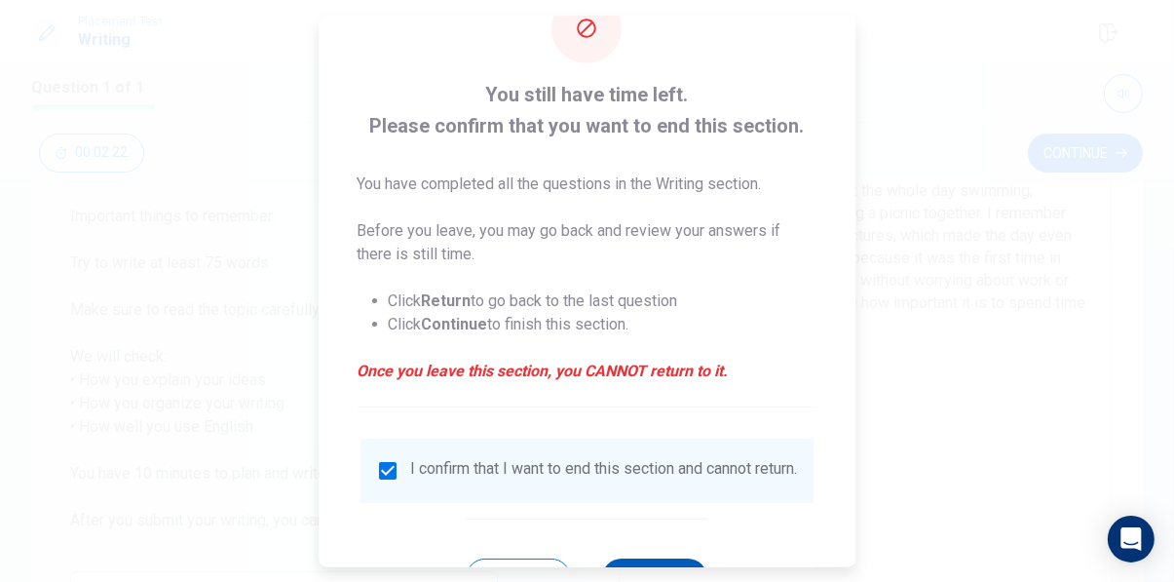
click at [659, 557] on button "Continue" at bounding box center [655, 576] width 105 height 39
type textarea "x"
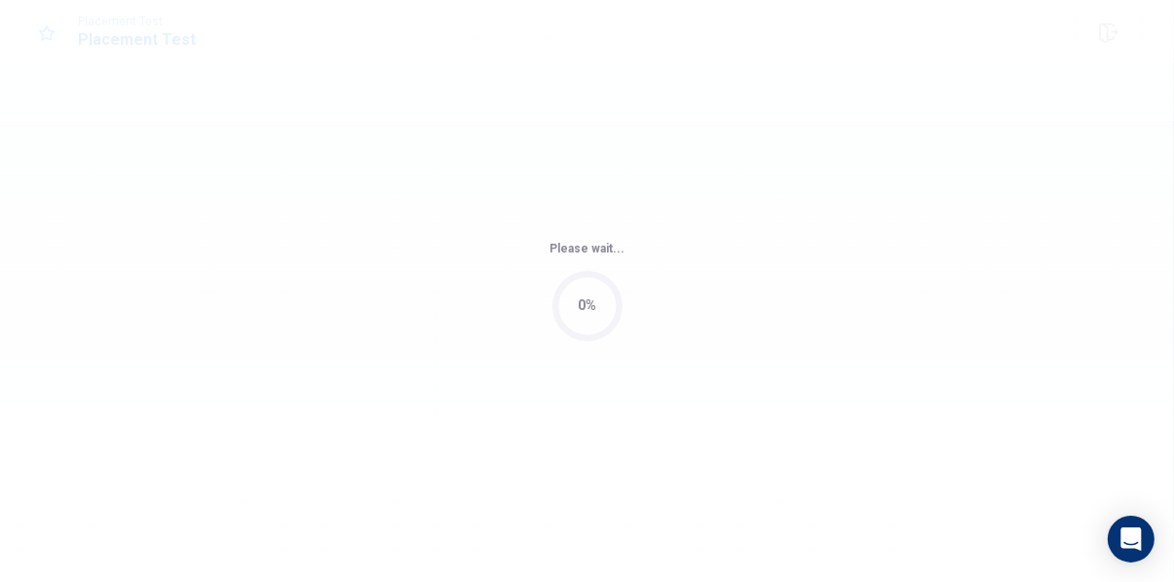
scroll to position [0, 0]
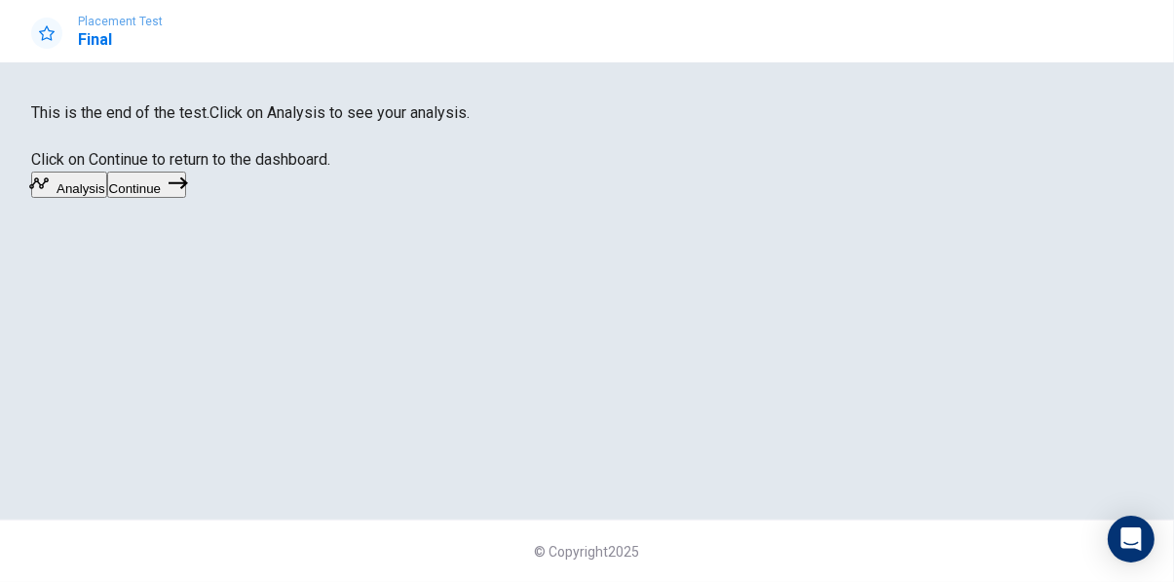
click at [107, 198] on button "Analysis" at bounding box center [69, 184] width 76 height 26
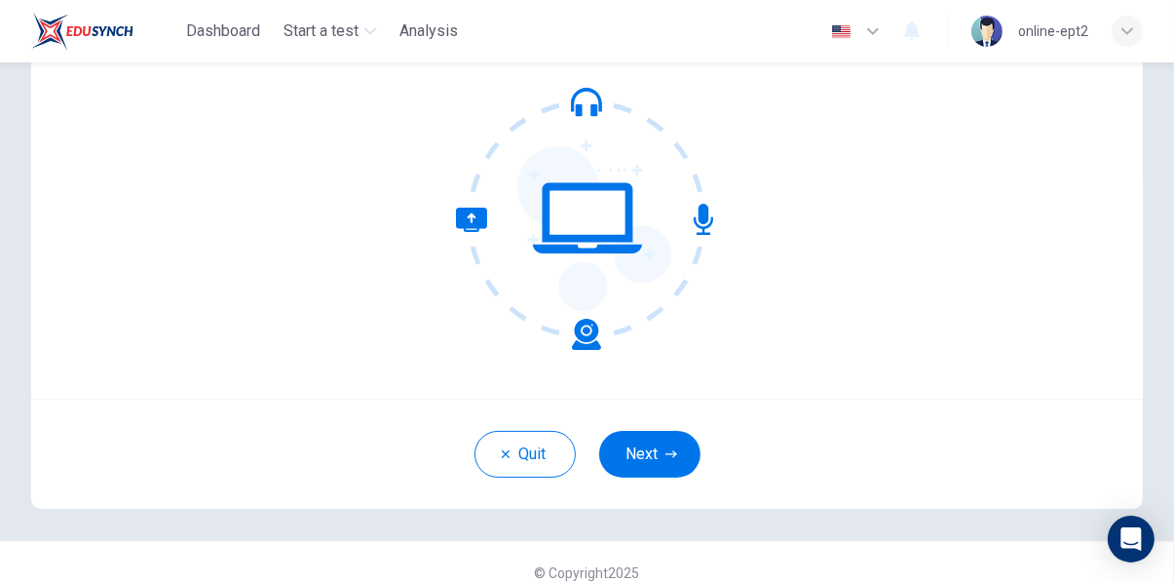
scroll to position [175, 0]
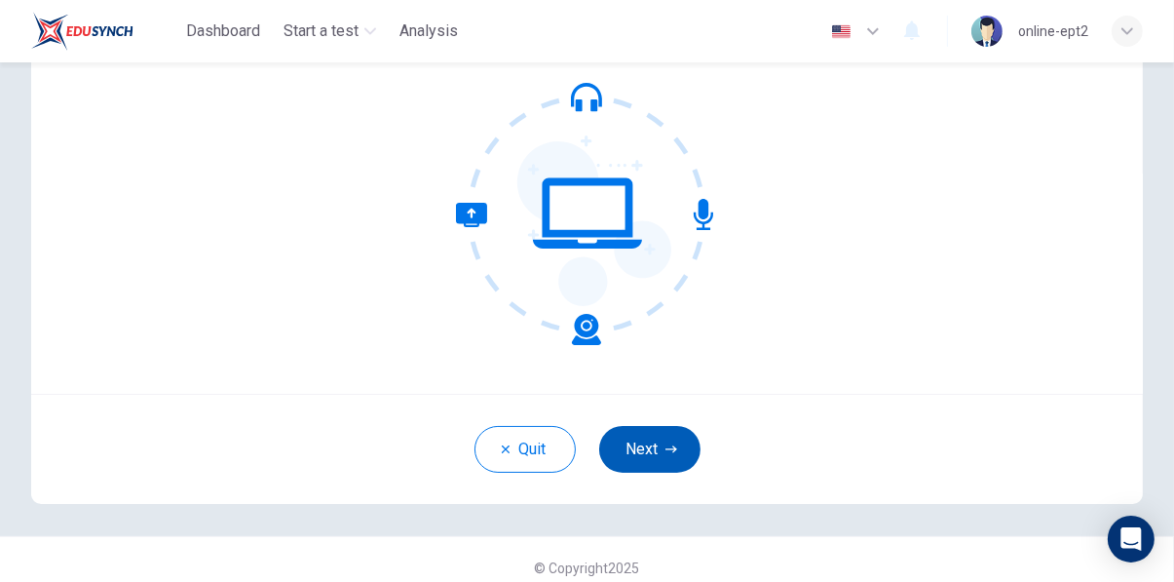
click at [668, 448] on icon "button" at bounding box center [671, 448] width 12 height 7
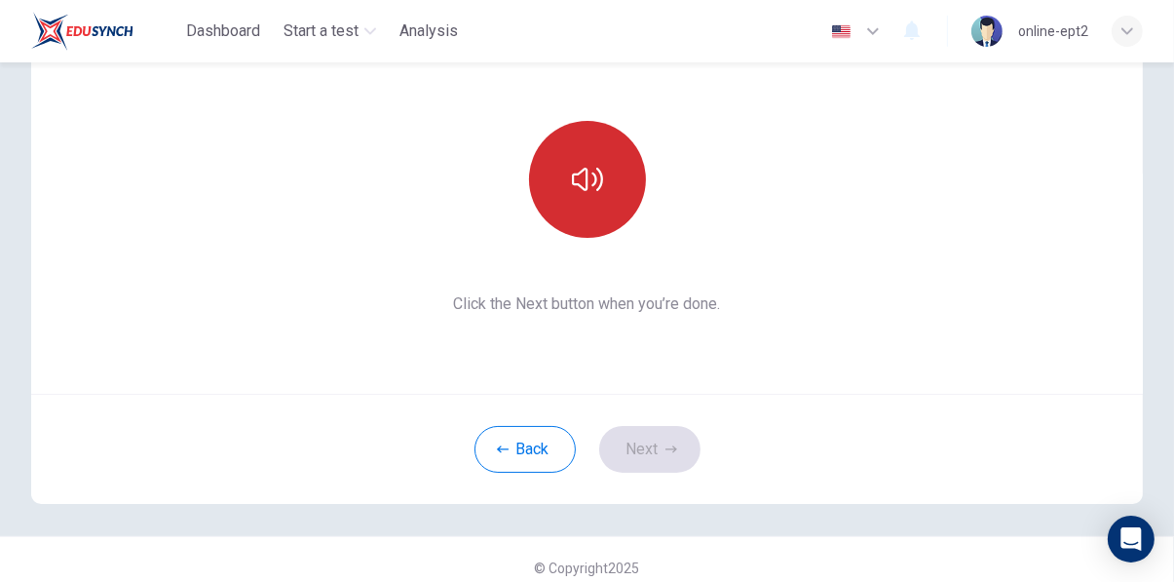
click at [609, 204] on button "button" at bounding box center [587, 179] width 117 height 117
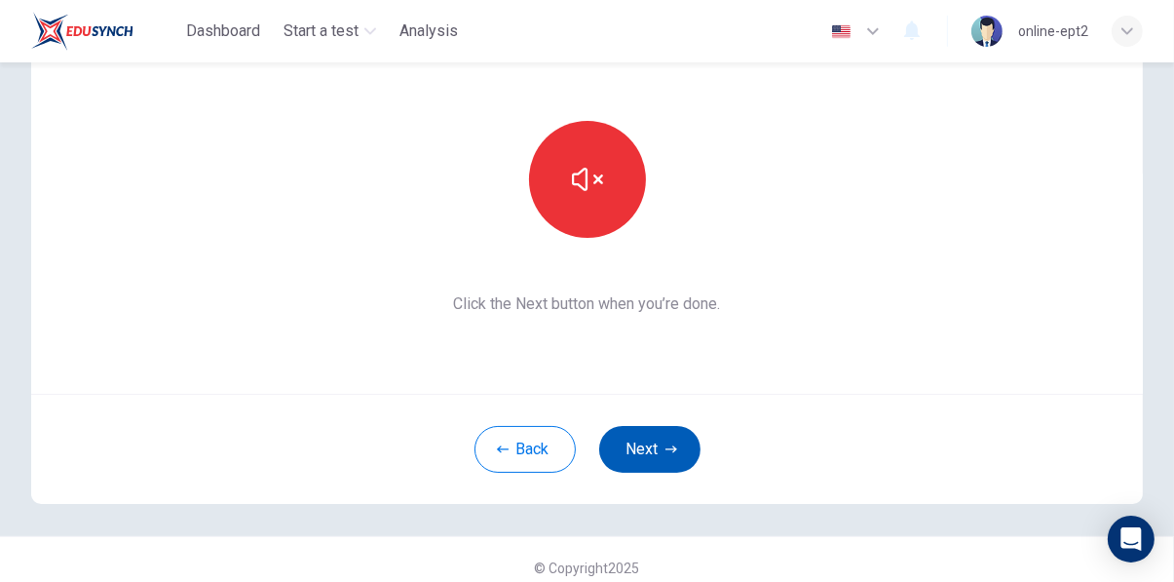
click at [670, 448] on icon "button" at bounding box center [671, 448] width 12 height 7
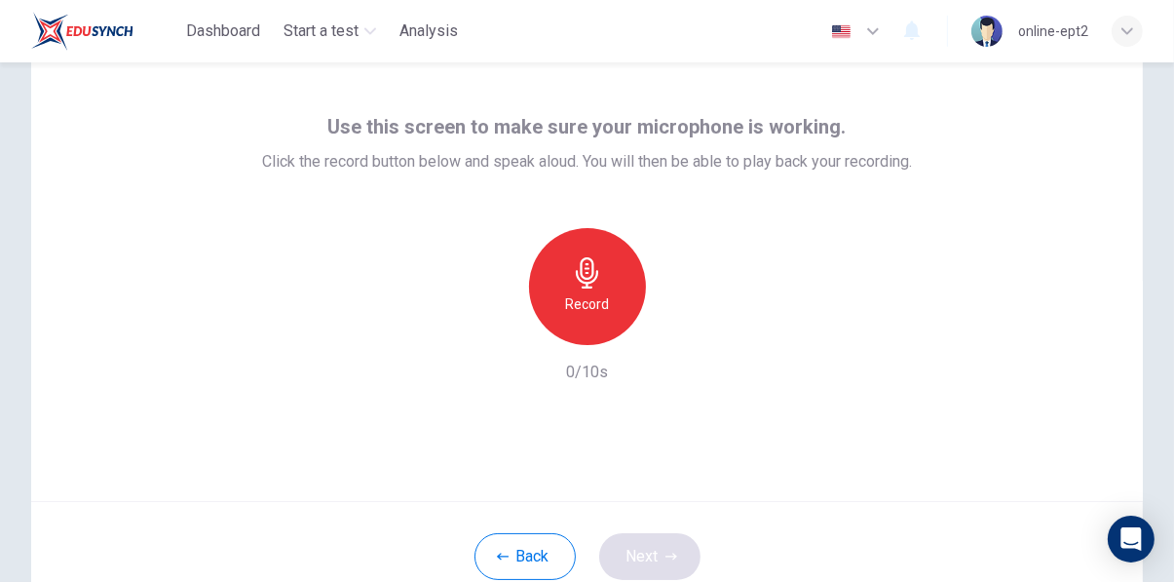
scroll to position [76, 0]
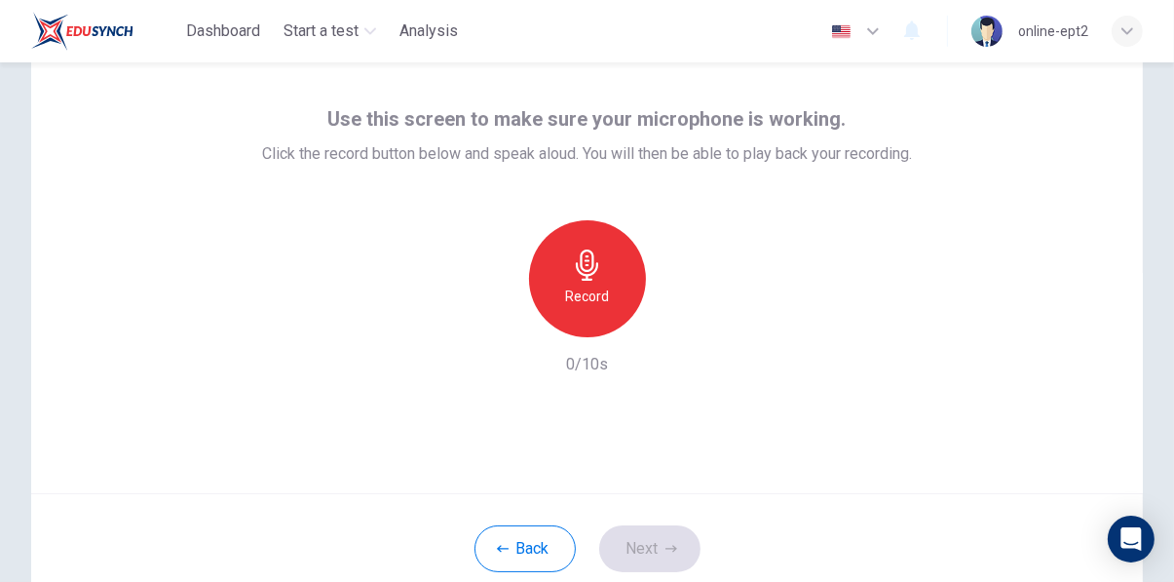
click at [589, 270] on icon "button" at bounding box center [587, 264] width 22 height 31
click at [670, 543] on icon "button" at bounding box center [671, 549] width 12 height 12
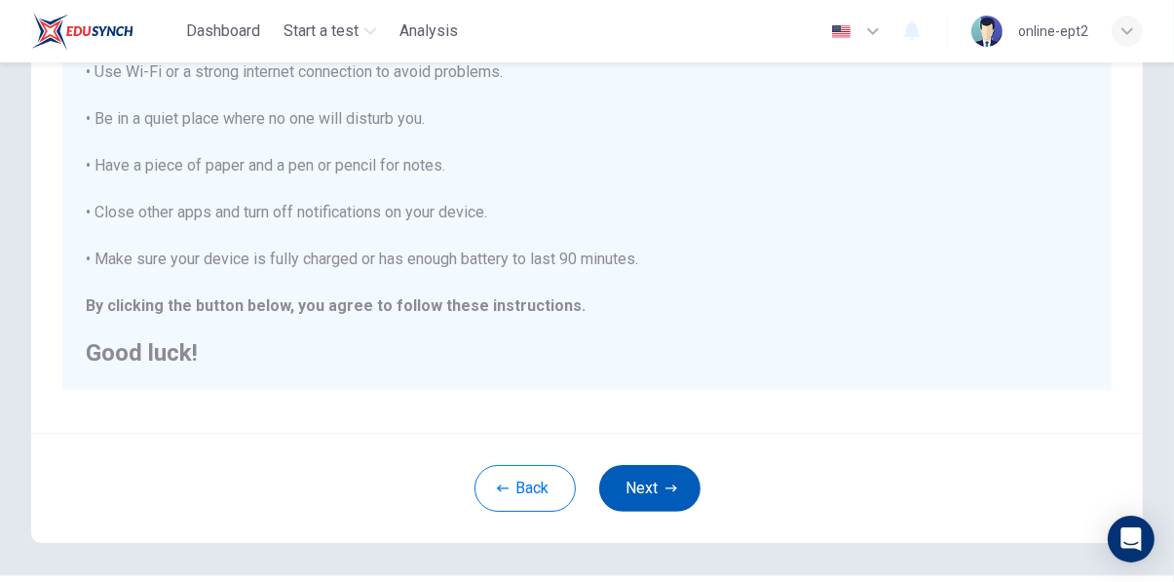
scroll to position [386, 0]
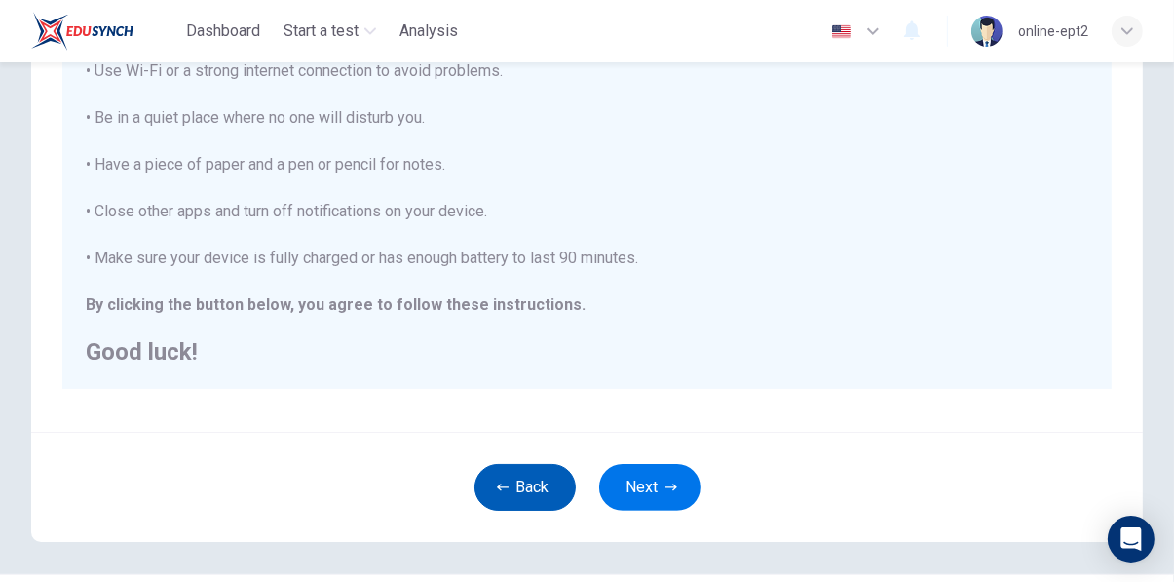
click at [524, 493] on button "Back" at bounding box center [524, 487] width 101 height 47
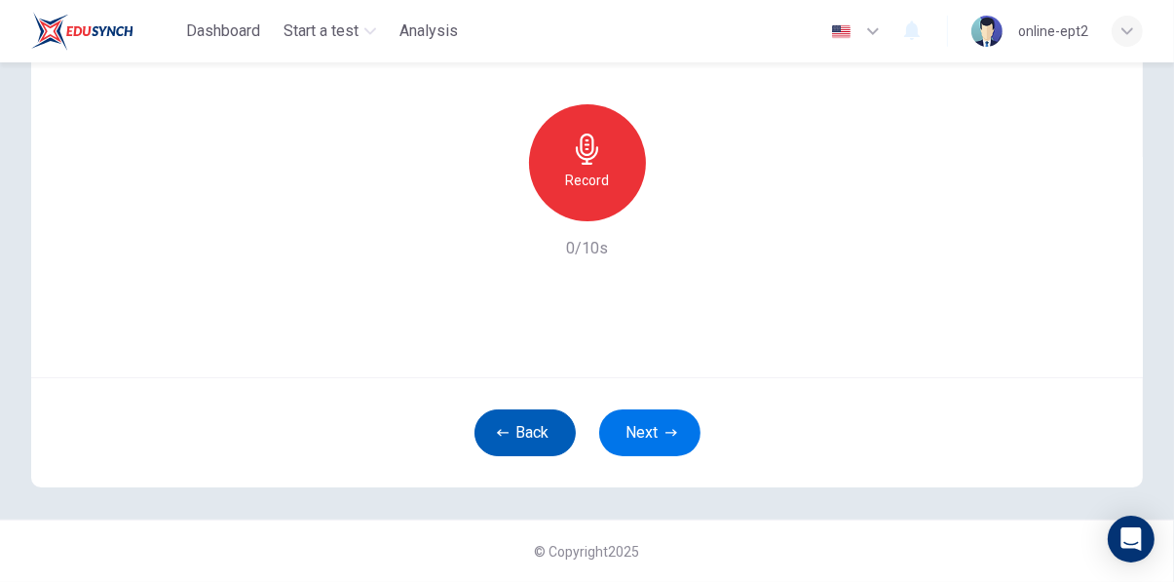
scroll to position [191, 0]
click at [537, 440] on button "Back" at bounding box center [524, 433] width 101 height 47
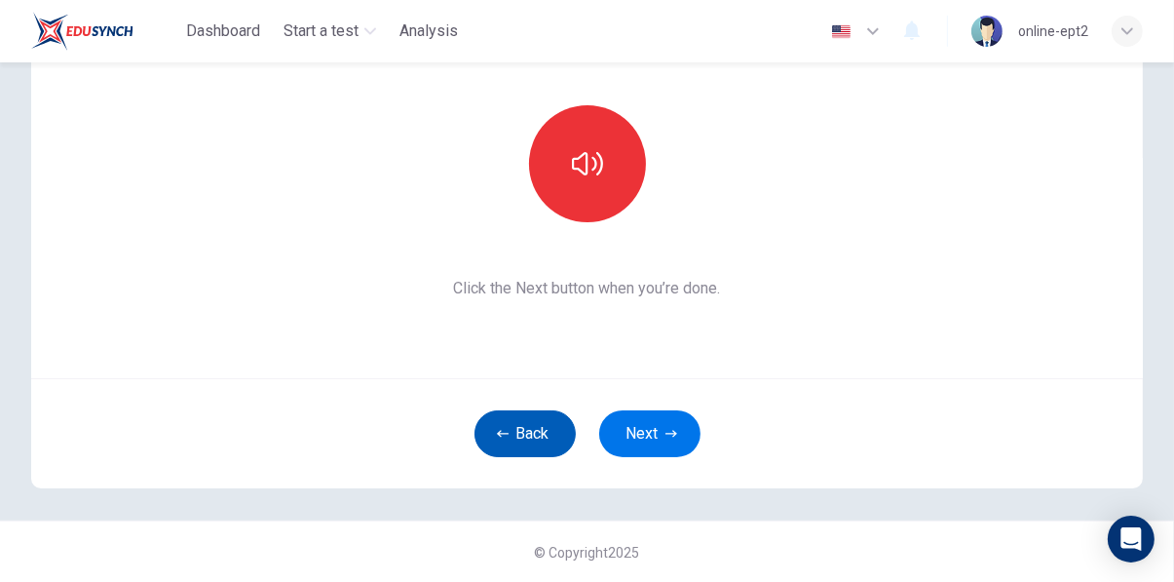
click at [525, 435] on button "Back" at bounding box center [524, 433] width 101 height 47
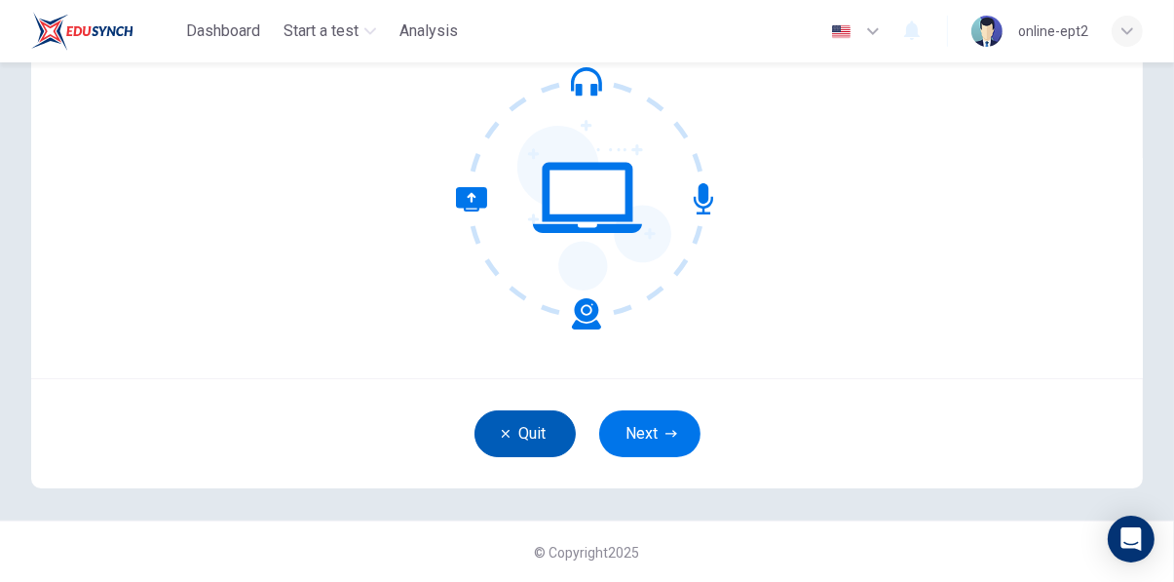
click at [533, 432] on button "Quit" at bounding box center [524, 433] width 101 height 47
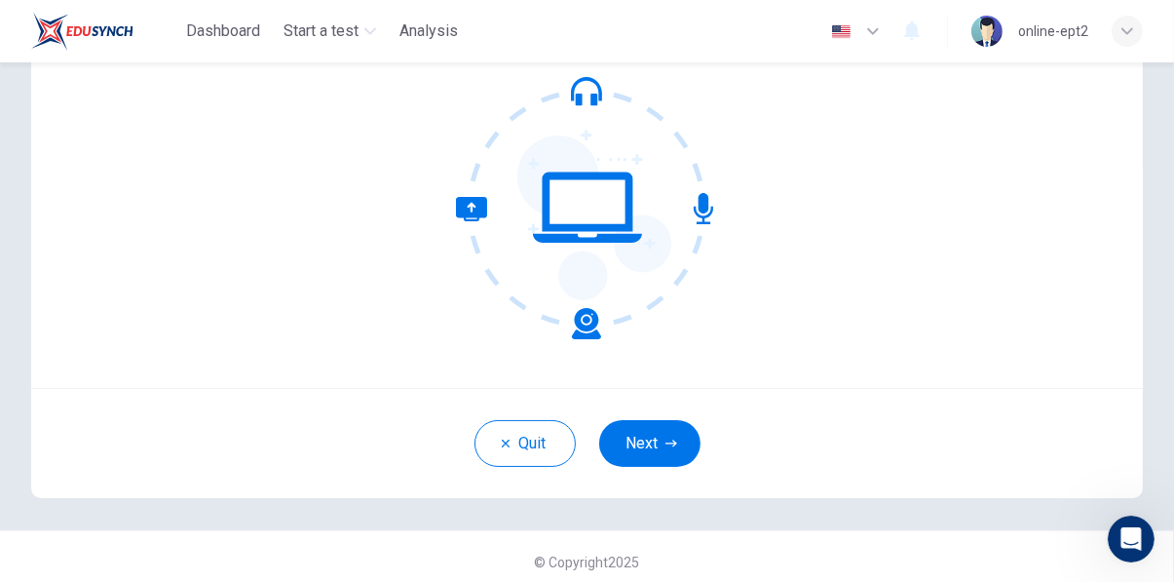
scroll to position [191, 0]
